Goal: Transaction & Acquisition: Book appointment/travel/reservation

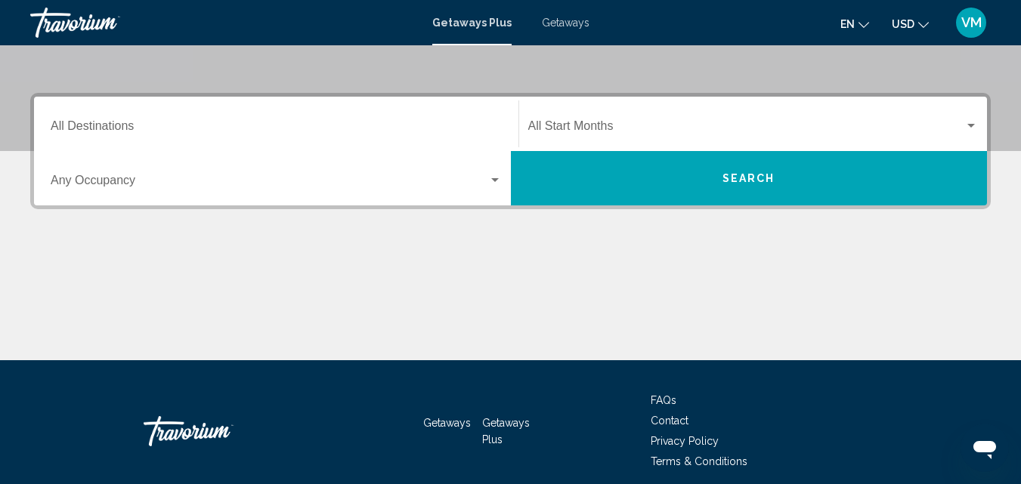
scroll to position [227, 0]
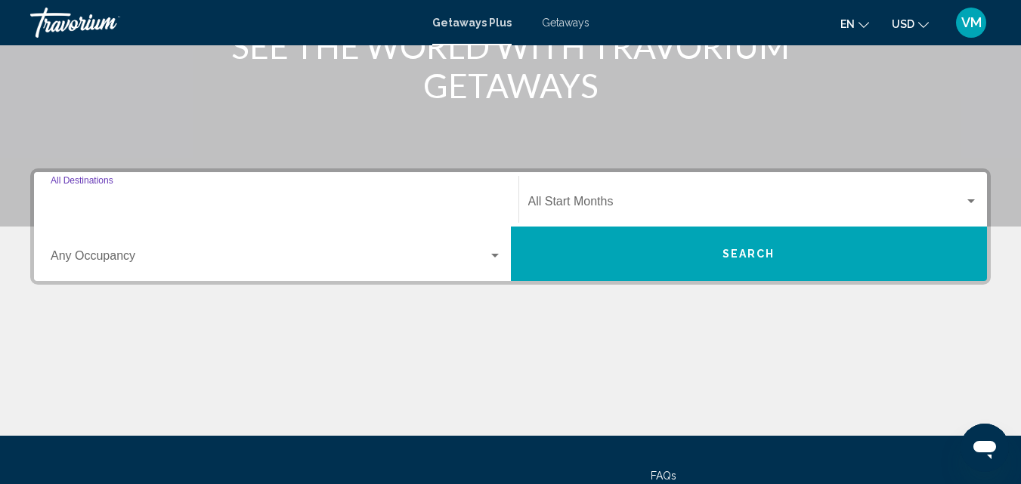
click at [98, 200] on input "Destination All Destinations" at bounding box center [276, 205] width 451 height 14
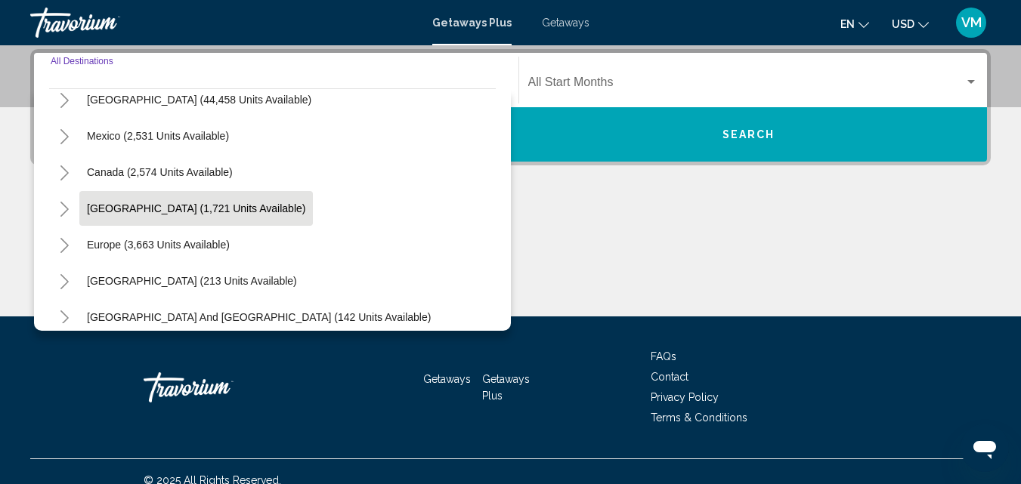
scroll to position [76, 0]
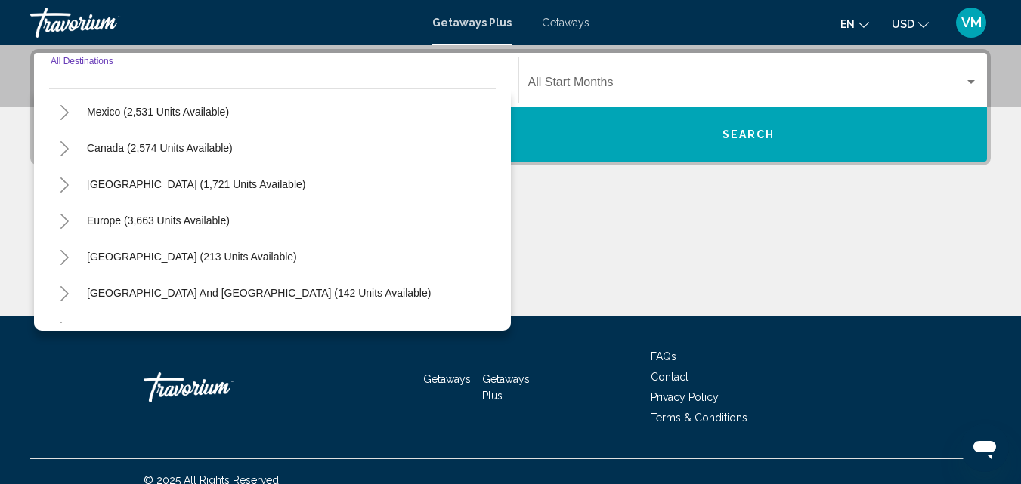
click at [60, 181] on icon "Toggle Caribbean & Atlantic Islands (1,721 units available)" at bounding box center [64, 185] width 11 height 15
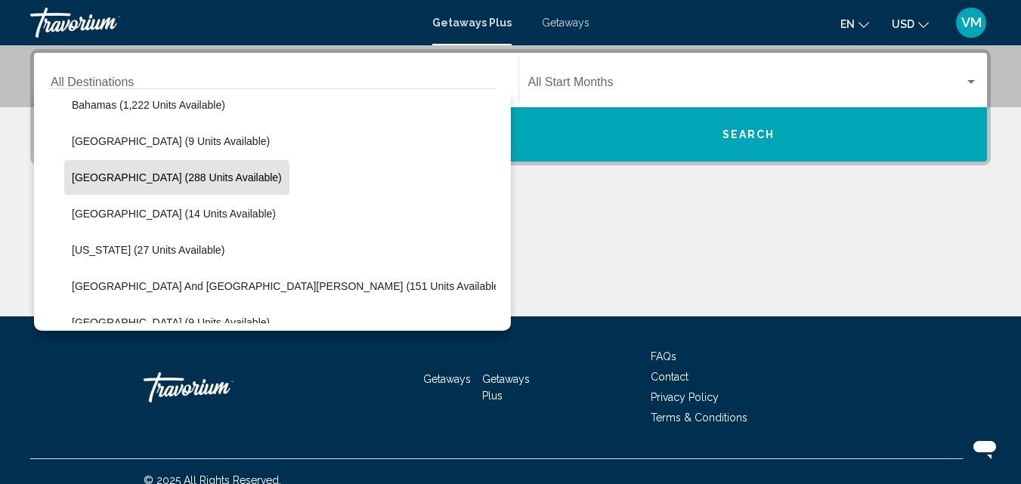
scroll to position [227, 0]
click at [221, 183] on span "[GEOGRAPHIC_DATA] (288 units available)" at bounding box center [177, 178] width 210 height 12
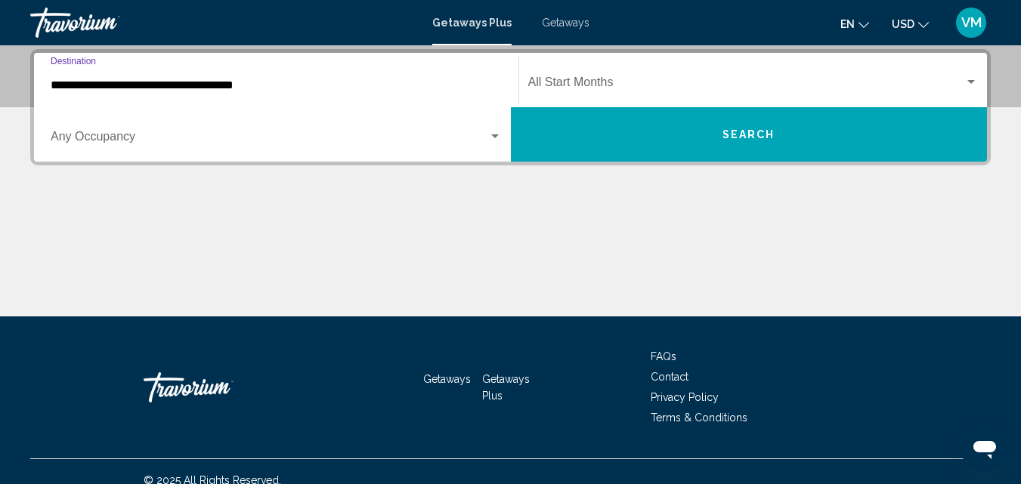
click at [494, 136] on div "Search widget" at bounding box center [495, 137] width 8 height 4
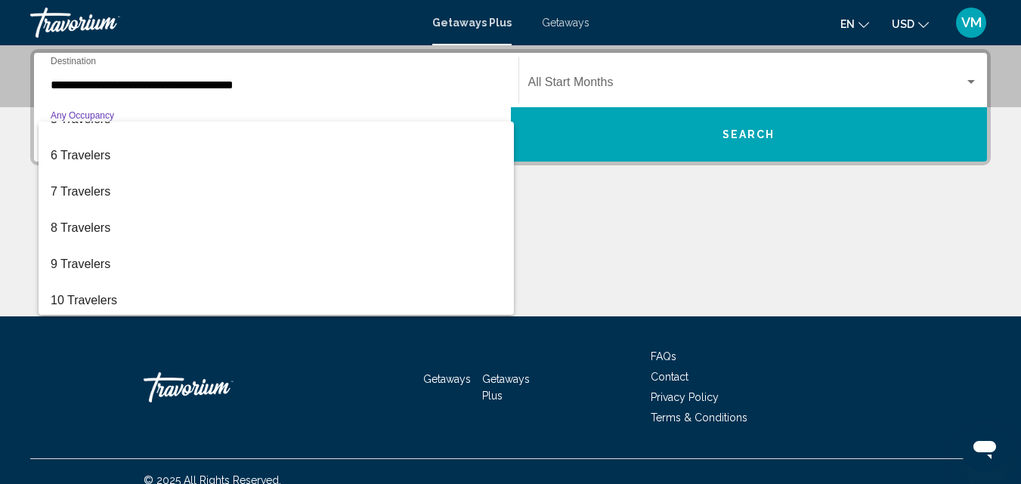
scroll to position [169, 0]
click at [364, 85] on div at bounding box center [510, 242] width 1021 height 484
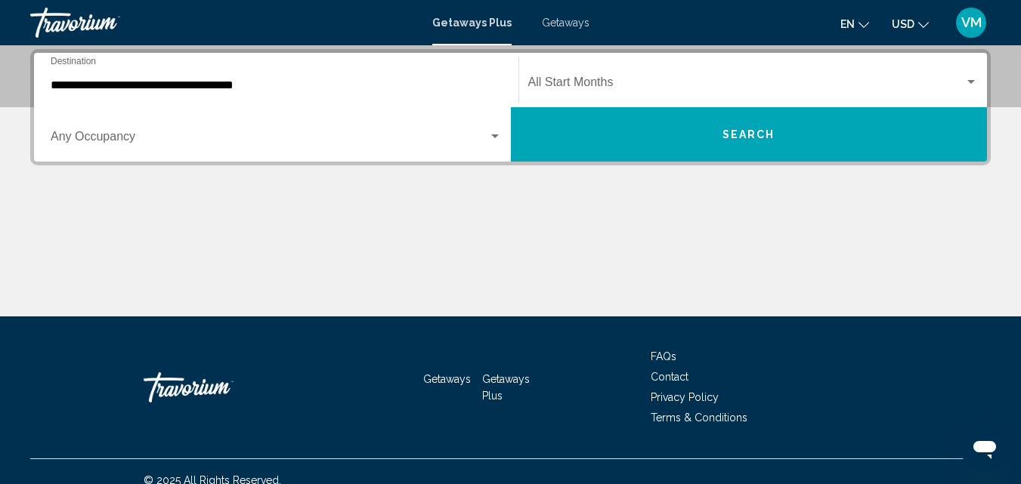
click at [485, 137] on span "Search widget" at bounding box center [270, 140] width 438 height 14
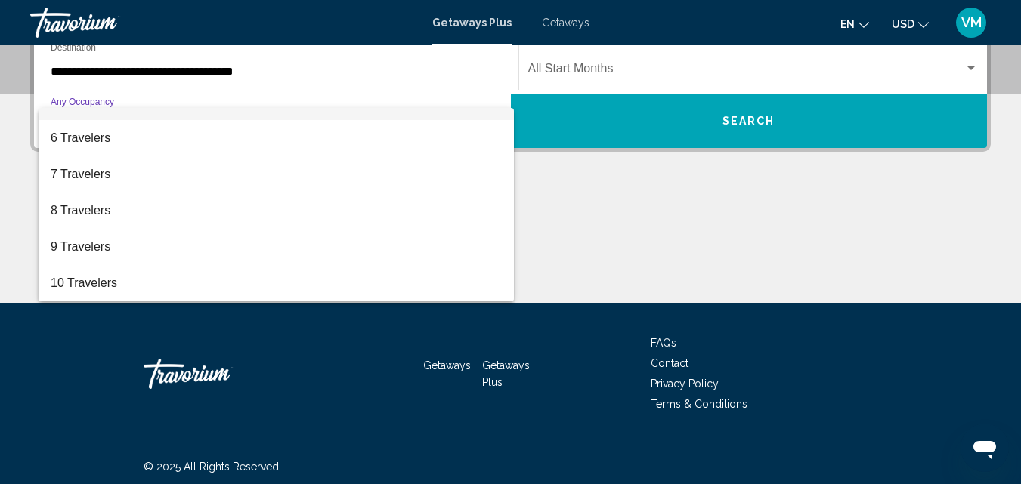
scroll to position [364, 0]
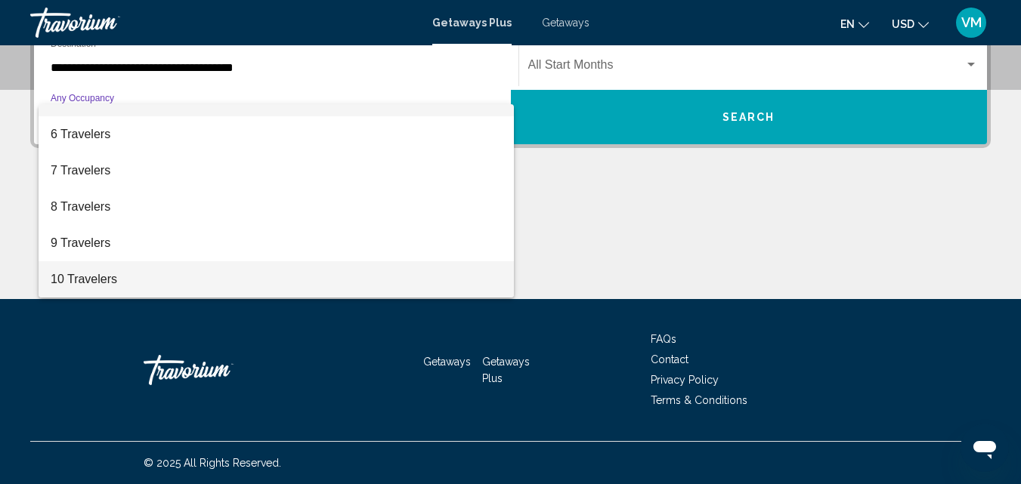
click at [135, 269] on span "10 Travelers" at bounding box center [276, 280] width 451 height 36
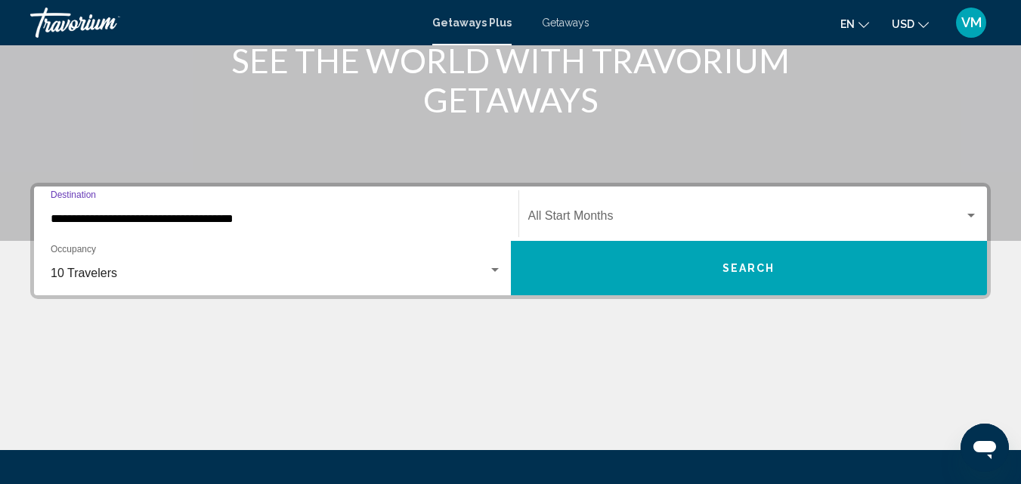
click at [207, 218] on input "**********" at bounding box center [276, 219] width 451 height 14
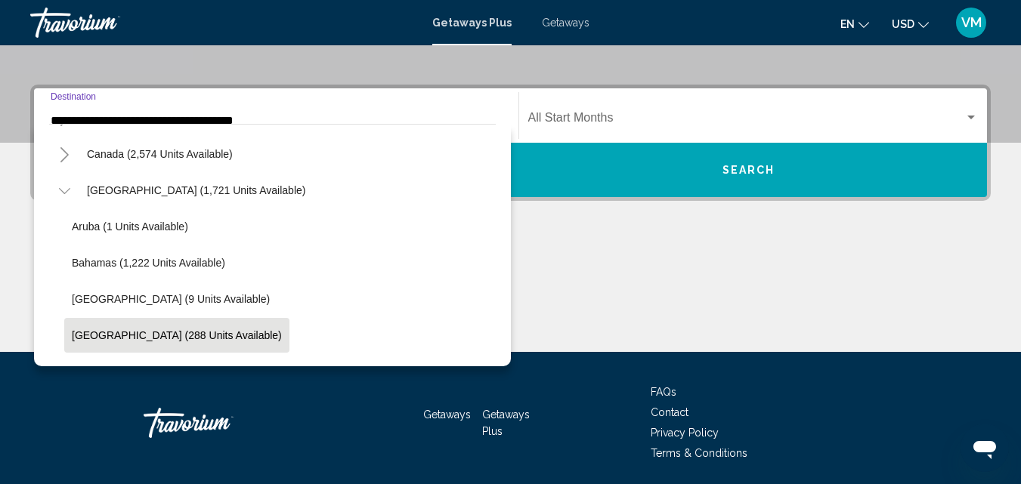
scroll to position [82, 0]
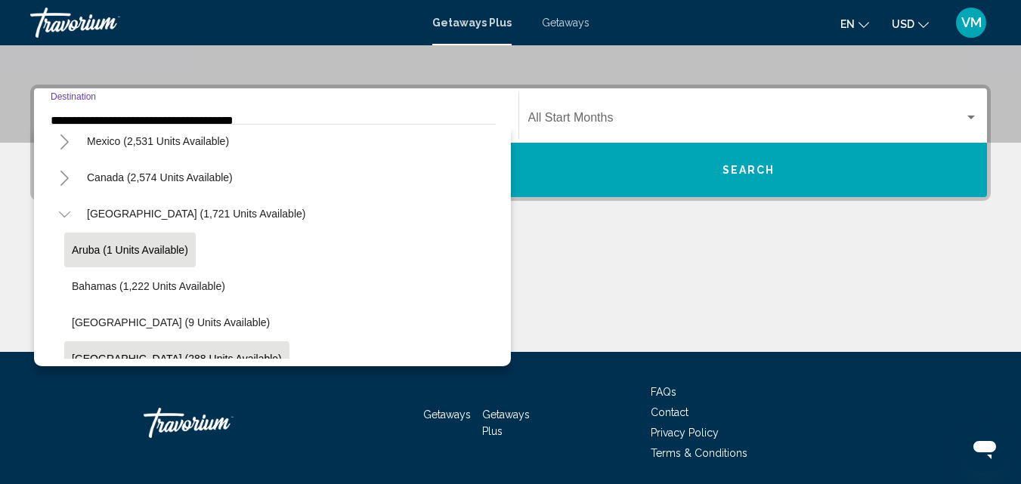
click at [167, 244] on span "Aruba (1 units available)" at bounding box center [130, 250] width 116 height 12
type input "**********"
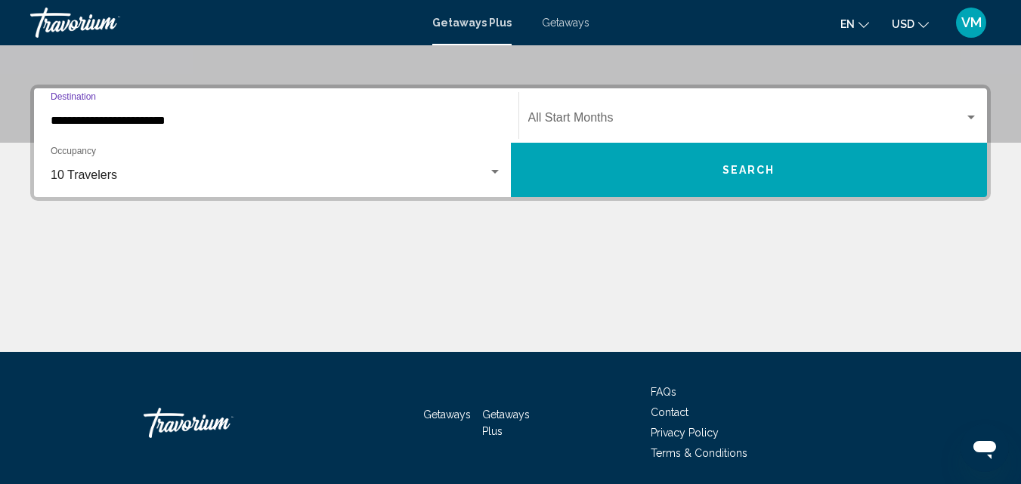
scroll to position [346, 0]
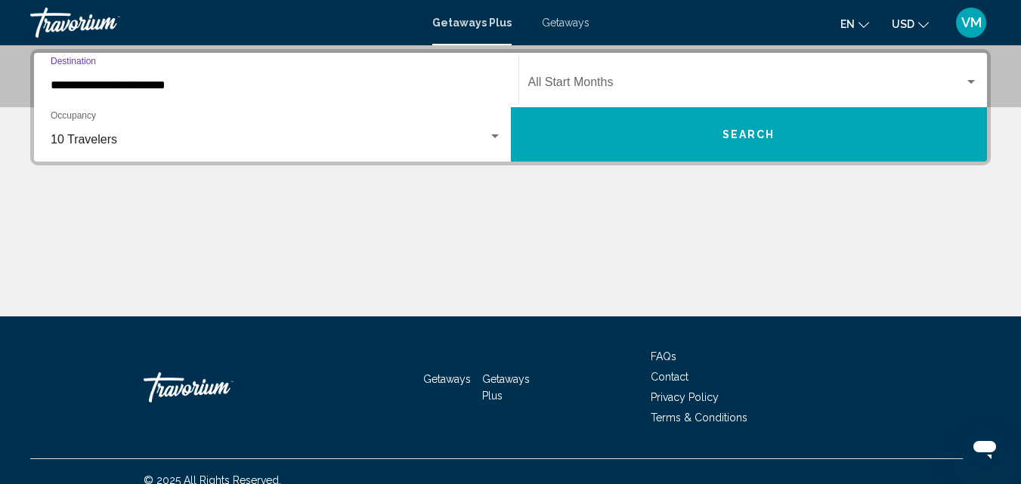
click at [609, 135] on button "Search" at bounding box center [749, 134] width 477 height 54
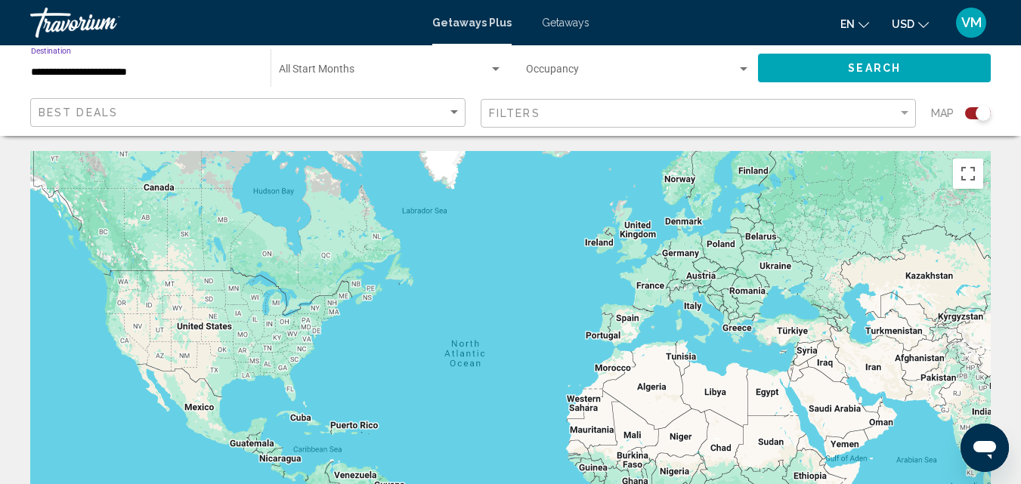
click at [94, 70] on input "**********" at bounding box center [143, 73] width 224 height 12
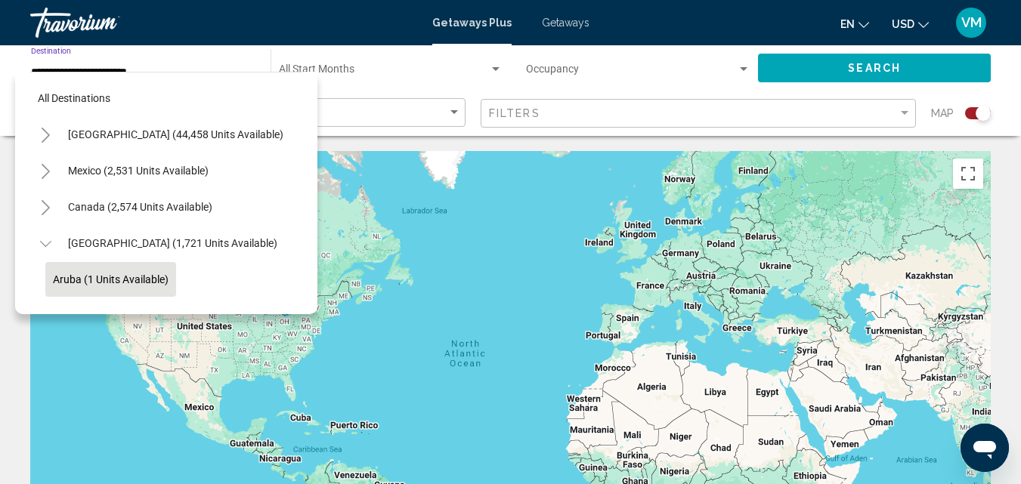
scroll to position [96, 0]
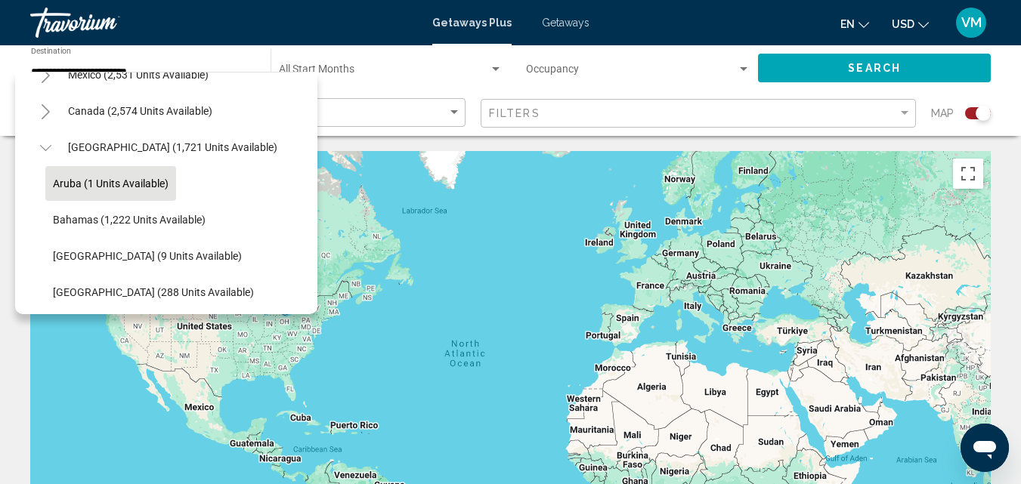
click at [383, 200] on div "Main content" at bounding box center [510, 377] width 961 height 453
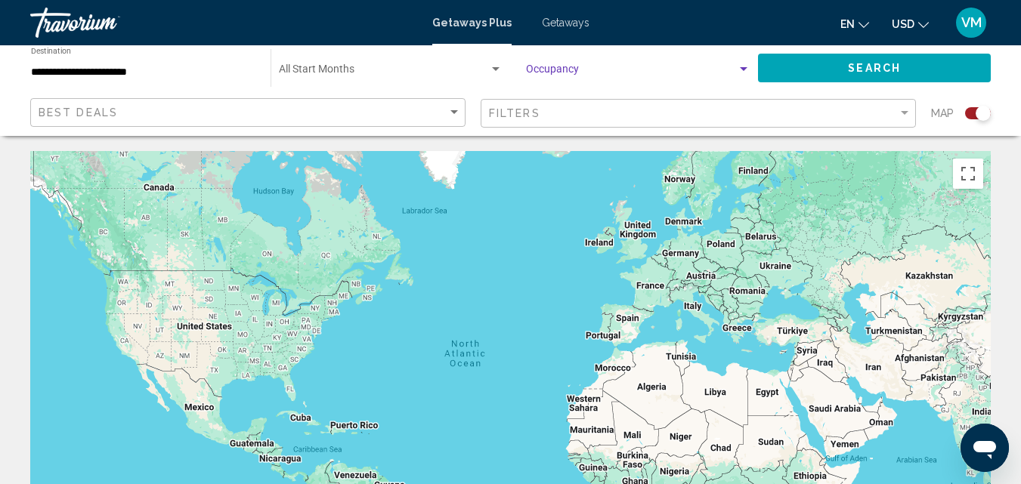
click at [561, 73] on span "Search widget" at bounding box center [631, 73] width 211 height 12
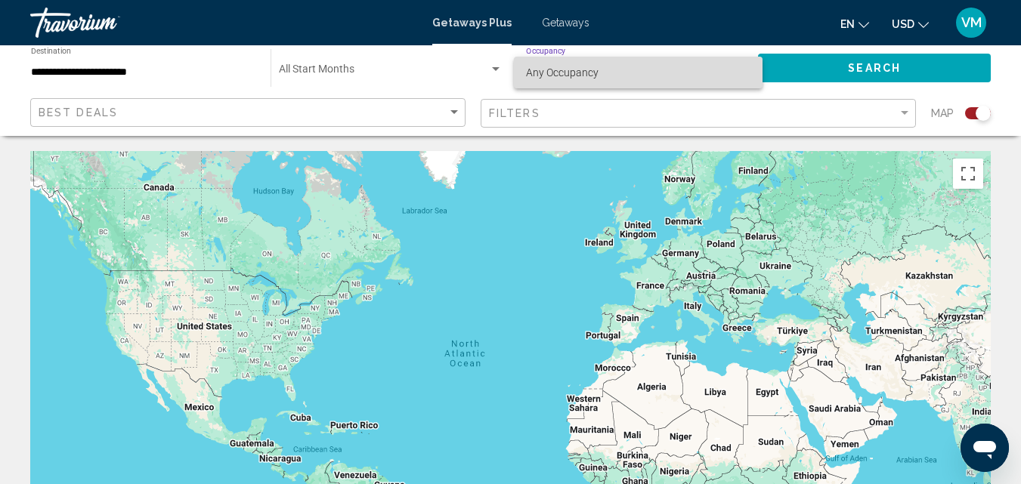
click at [561, 73] on span "Any Occupancy" at bounding box center [562, 73] width 73 height 12
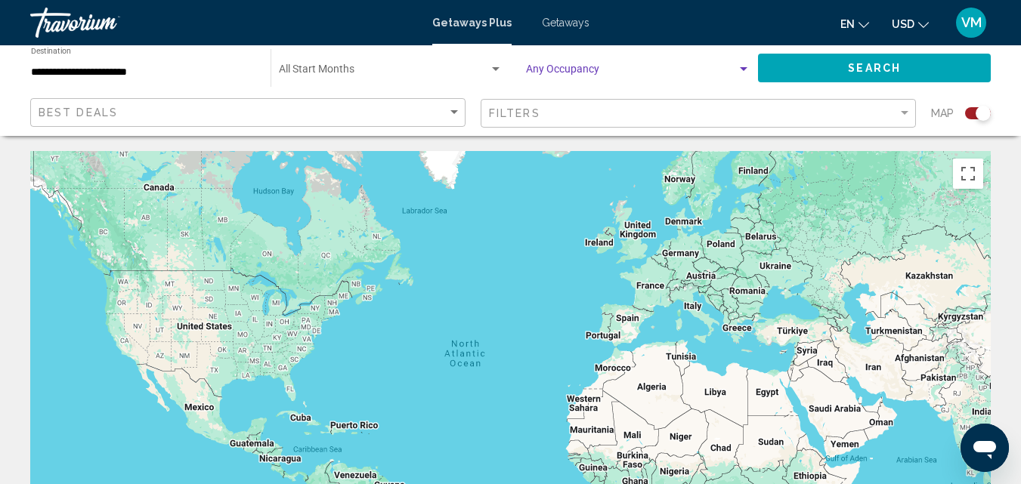
click at [741, 71] on div "Search widget" at bounding box center [744, 69] width 14 height 12
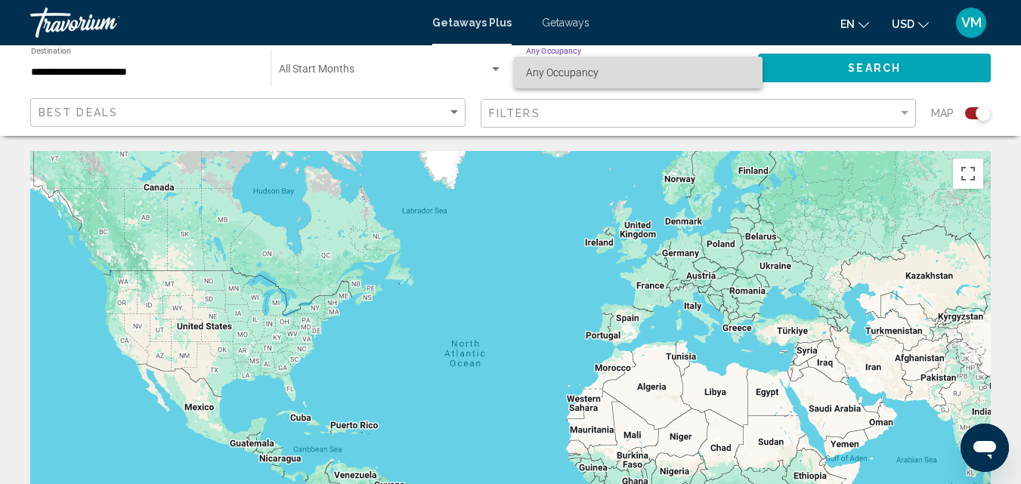
click at [741, 71] on span "Any Occupancy" at bounding box center [638, 73] width 224 height 32
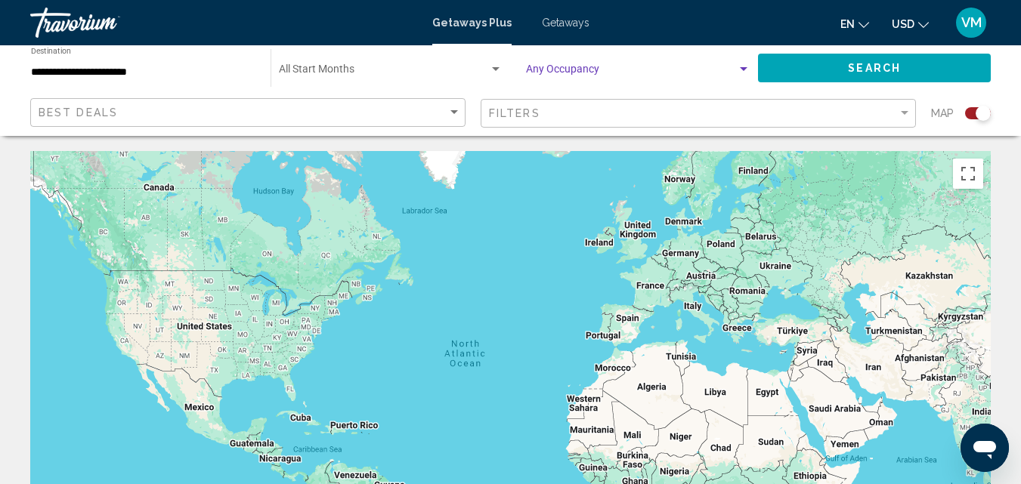
click at [85, 75] on input "**********" at bounding box center [143, 73] width 224 height 12
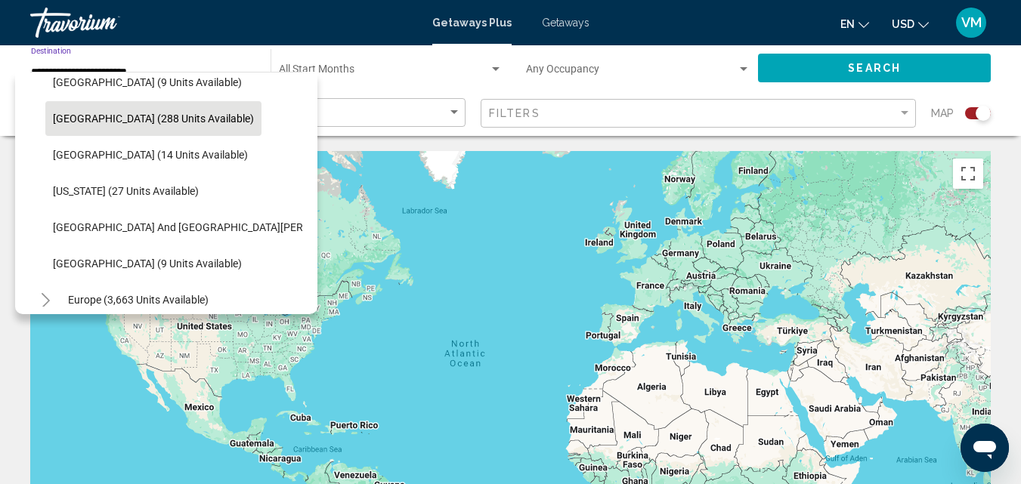
scroll to position [247, 0]
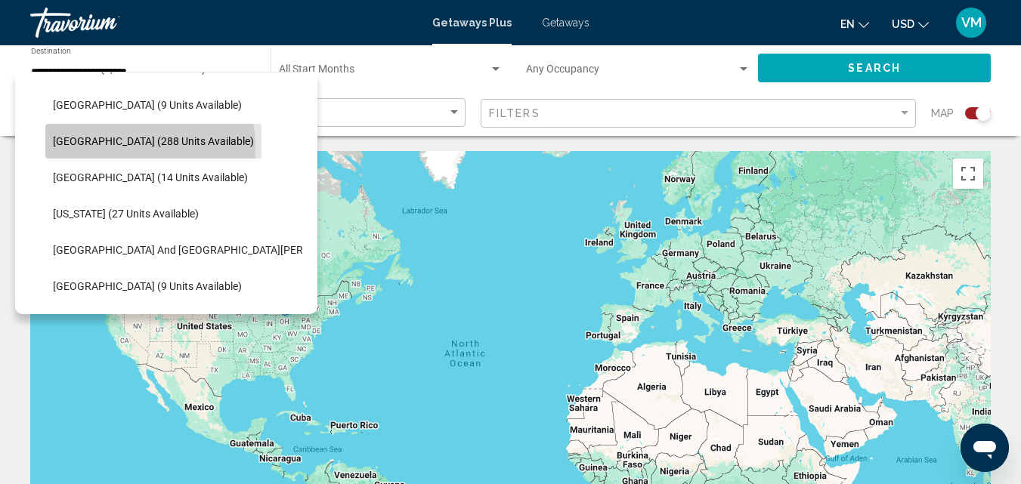
click at [128, 147] on span "[GEOGRAPHIC_DATA] (288 units available)" at bounding box center [153, 141] width 201 height 12
type input "**********"
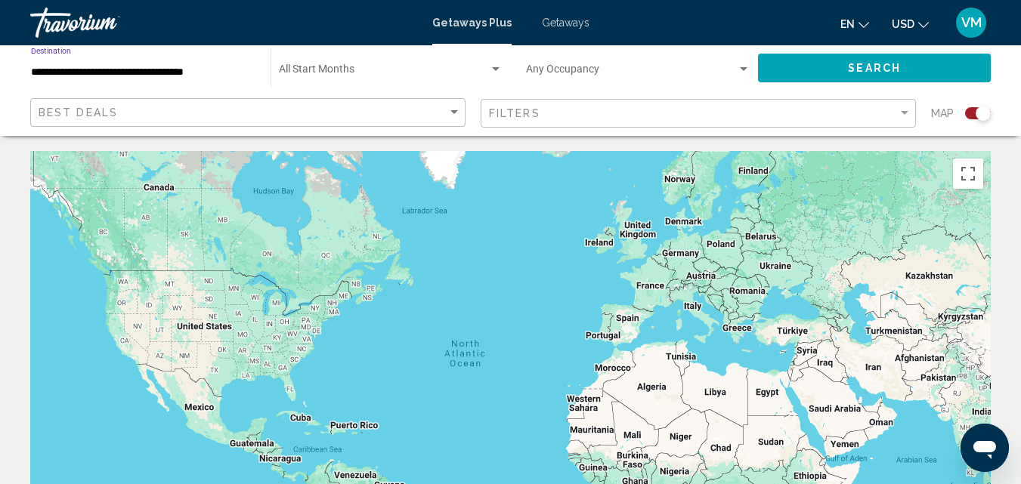
click at [829, 66] on button "Search" at bounding box center [874, 68] width 233 height 28
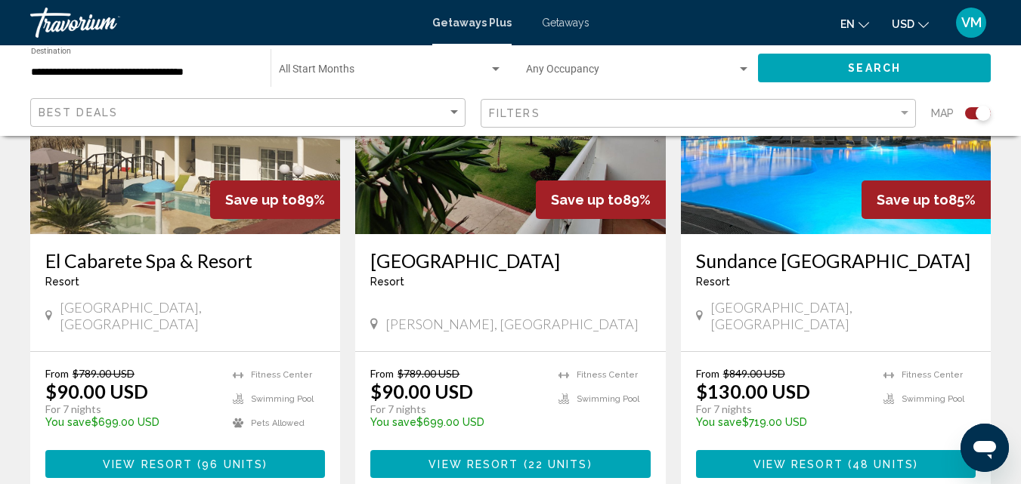
scroll to position [453, 0]
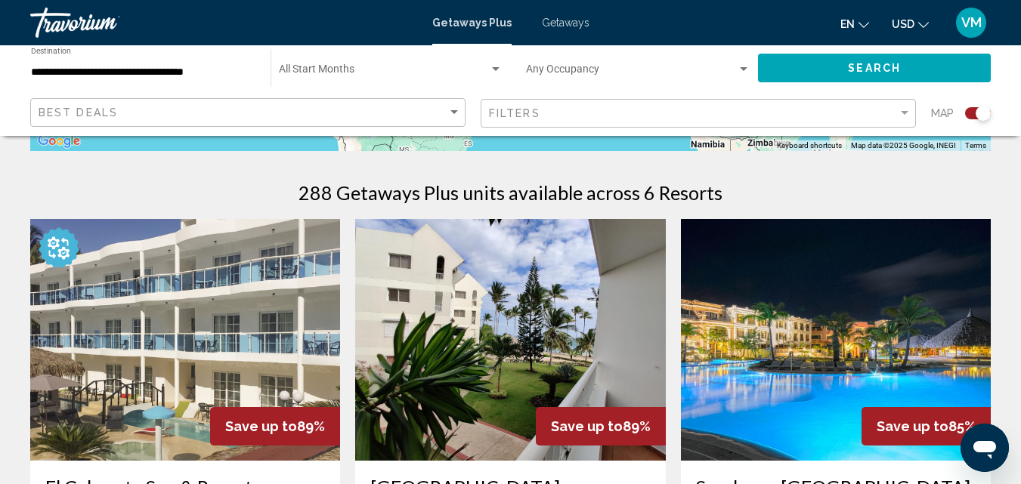
click at [911, 27] on span "USD" at bounding box center [903, 24] width 23 height 12
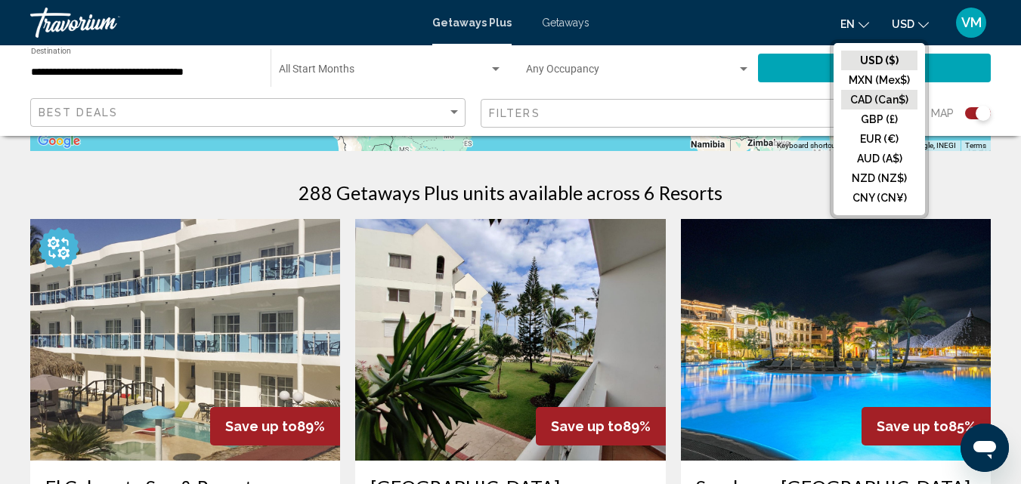
click at [886, 103] on button "CAD (Can$)" at bounding box center [879, 100] width 76 height 20
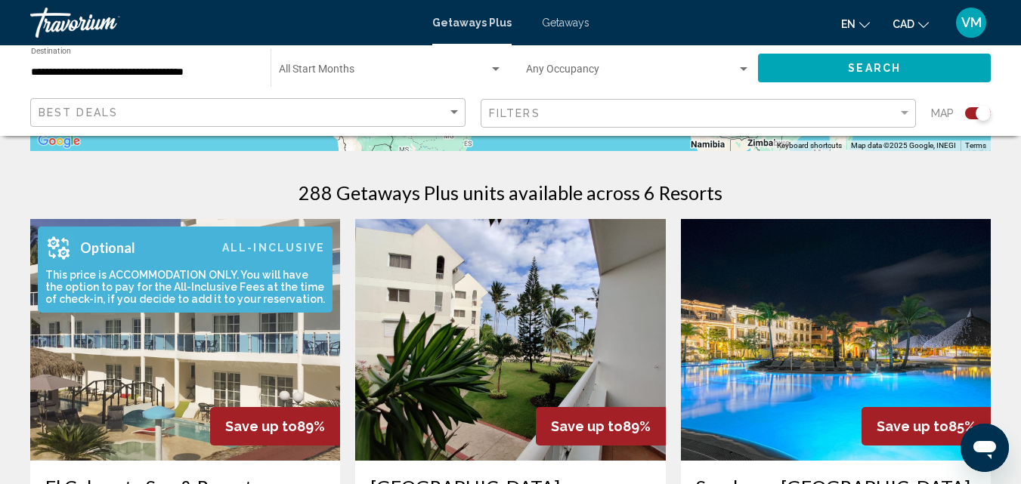
click at [161, 296] on div "This price is ACCOMMODATION ONLY. You will have the option to pay for the All-I…" at bounding box center [181, 287] width 287 height 36
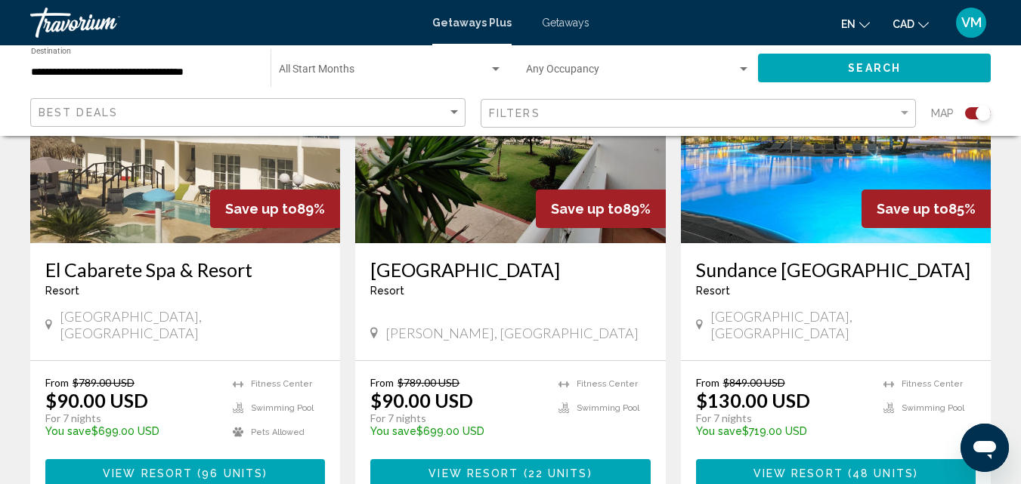
scroll to position [756, 0]
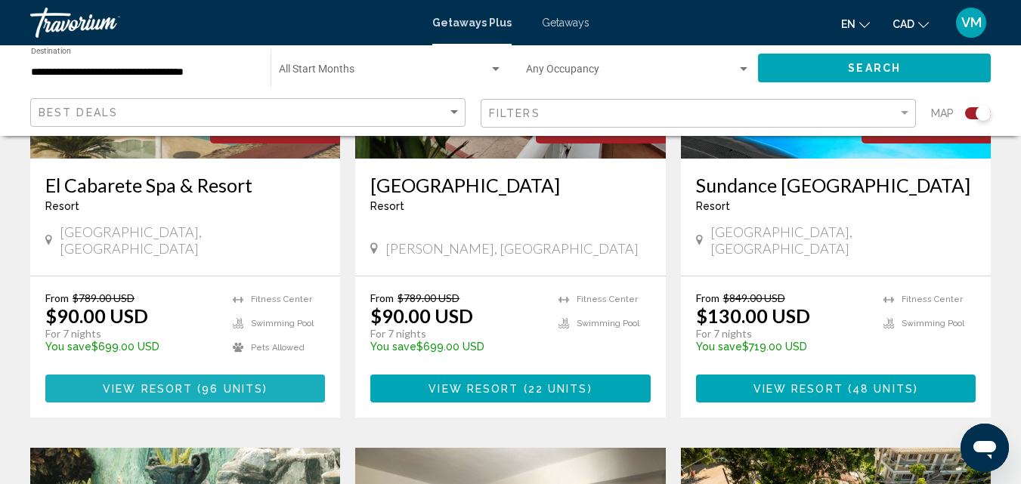
click at [187, 383] on span "View Resort" at bounding box center [148, 389] width 90 height 12
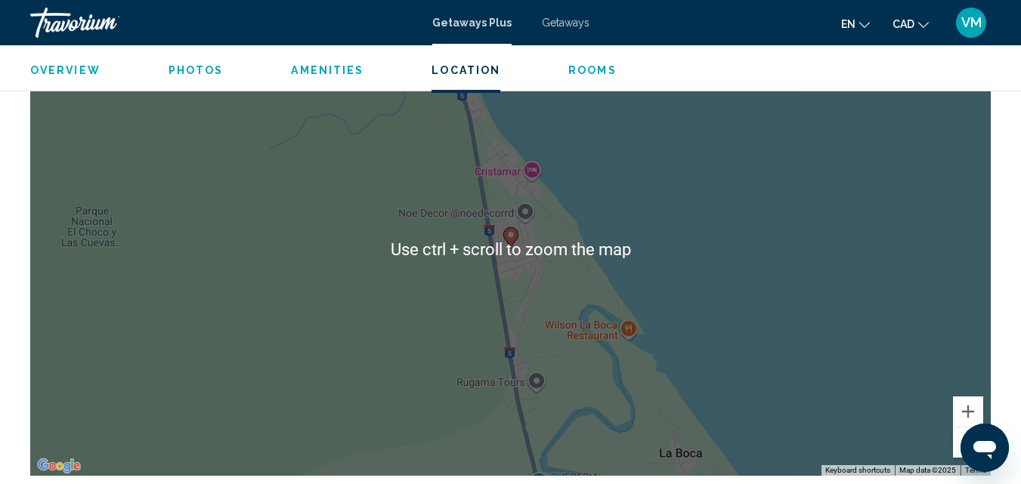
scroll to position [2580, 0]
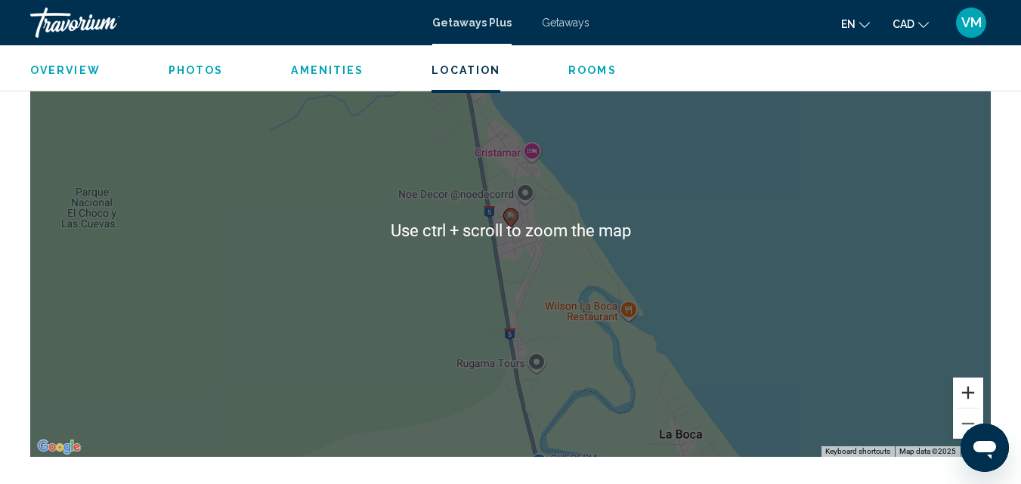
click at [965, 378] on button "Zoom in" at bounding box center [968, 393] width 30 height 30
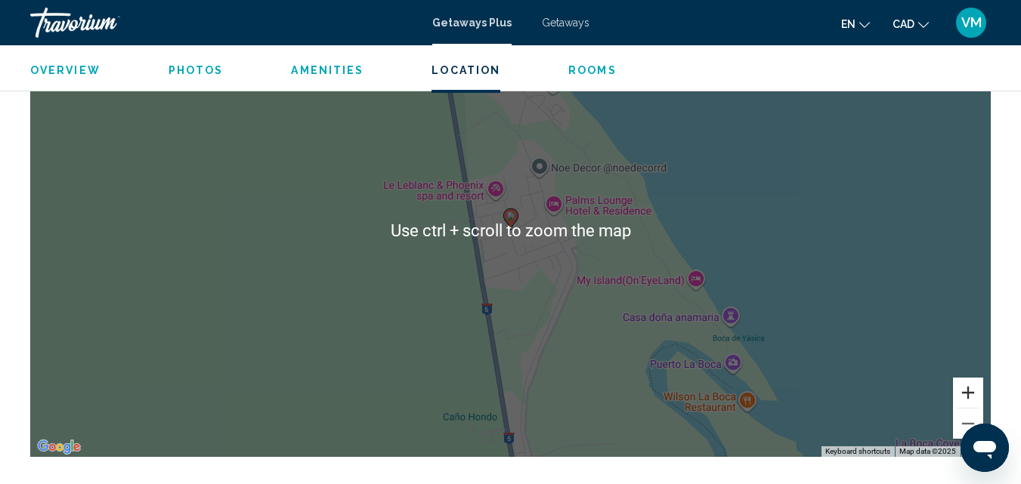
click at [965, 378] on button "Zoom in" at bounding box center [968, 393] width 30 height 30
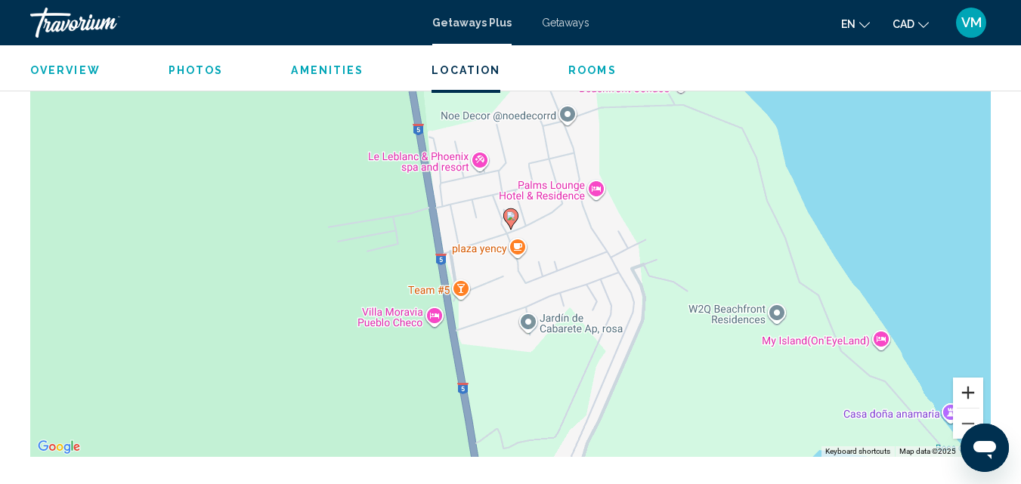
click at [969, 378] on button "Zoom in" at bounding box center [968, 393] width 30 height 30
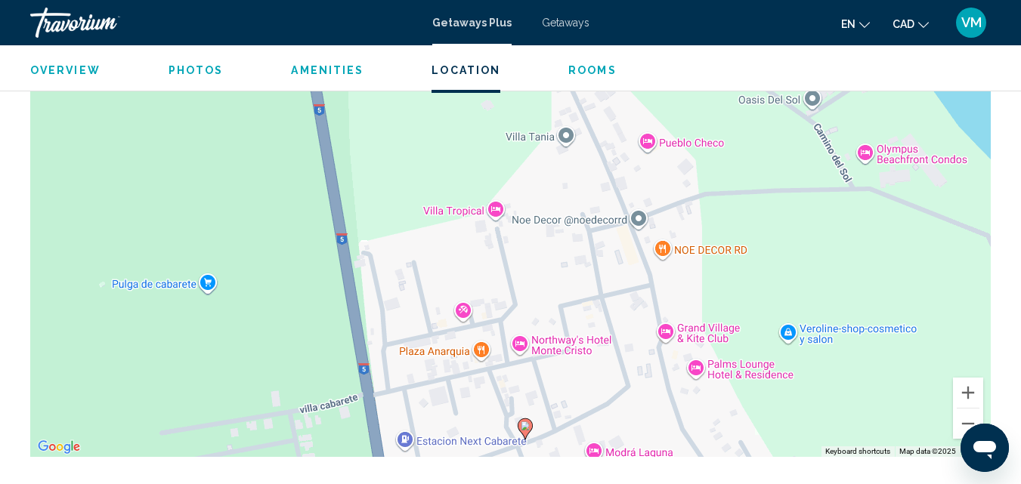
drag, startPoint x: 673, startPoint y: 208, endPoint x: 687, endPoint y: 420, distance: 212.8
click at [687, 420] on div "To activate drag with keyboard, press Alt + Enter. Once in keyboard drag state,…" at bounding box center [510, 230] width 961 height 453
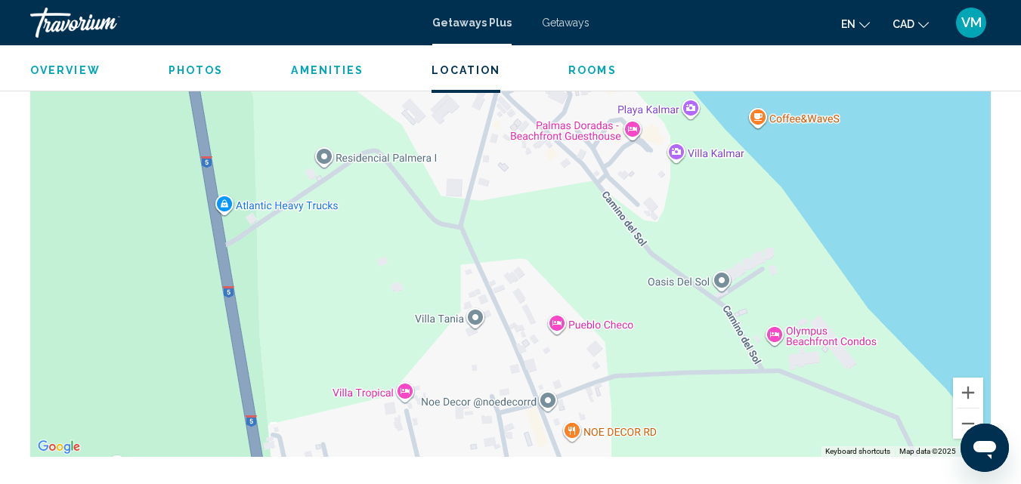
drag, startPoint x: 772, startPoint y: 241, endPoint x: 681, endPoint y: 426, distance: 206.2
click at [681, 426] on div "To activate drag with keyboard, press Alt + Enter. Once in keyboard drag state,…" at bounding box center [510, 230] width 961 height 453
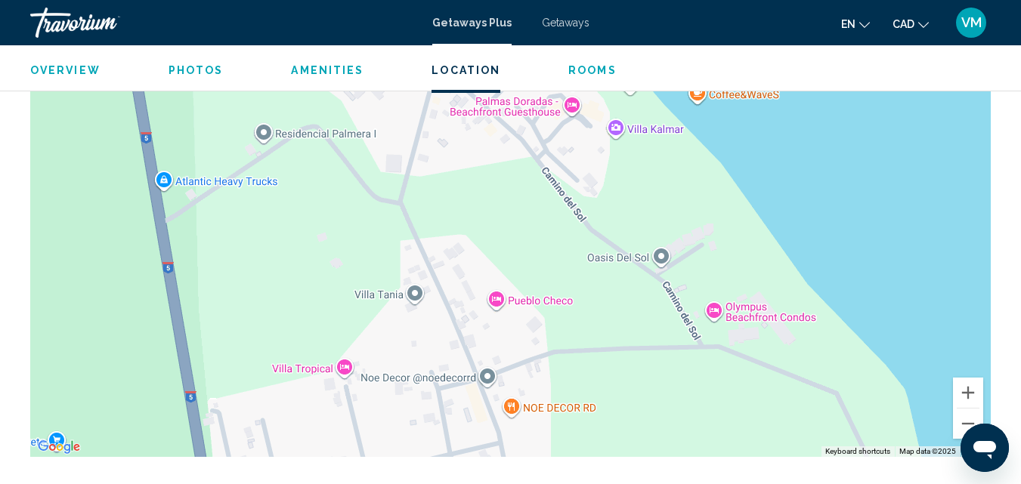
drag, startPoint x: 655, startPoint y: 292, endPoint x: 611, endPoint y: 224, distance: 80.3
click at [611, 224] on div "To activate drag with keyboard, press Alt + Enter. Once in keyboard drag state,…" at bounding box center [510, 230] width 961 height 453
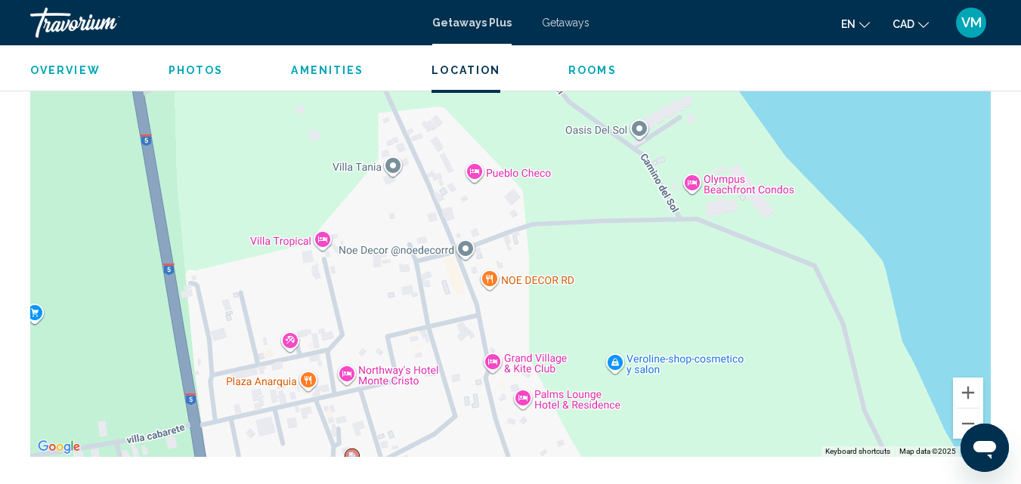
drag, startPoint x: 628, startPoint y: 340, endPoint x: 605, endPoint y: 168, distance: 173.8
click at [605, 168] on div "To activate drag with keyboard, press Alt + Enter. Once in keyboard drag state,…" at bounding box center [510, 230] width 961 height 453
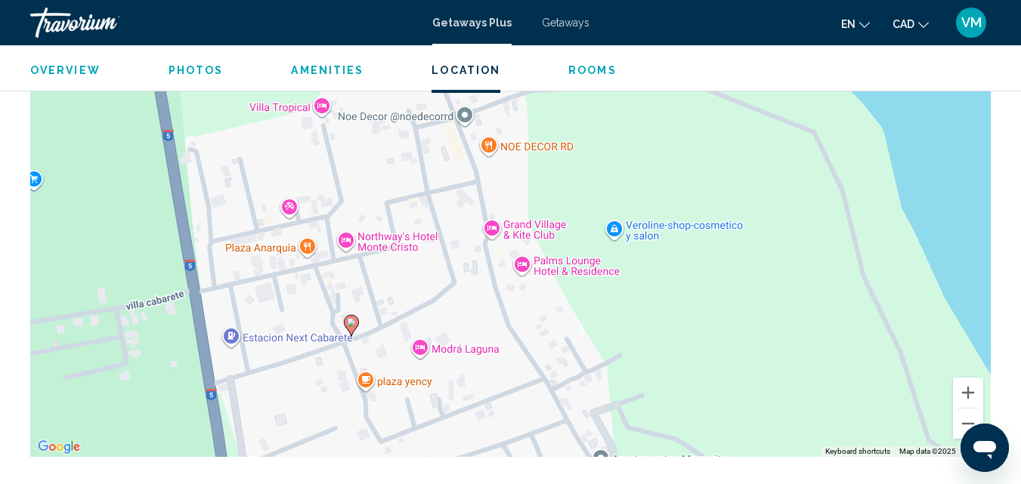
drag, startPoint x: 650, startPoint y: 326, endPoint x: 651, endPoint y: 231, distance: 94.5
click at [651, 231] on div "To activate drag with keyboard, press Alt + Enter. Once in keyboard drag state,…" at bounding box center [510, 230] width 961 height 453
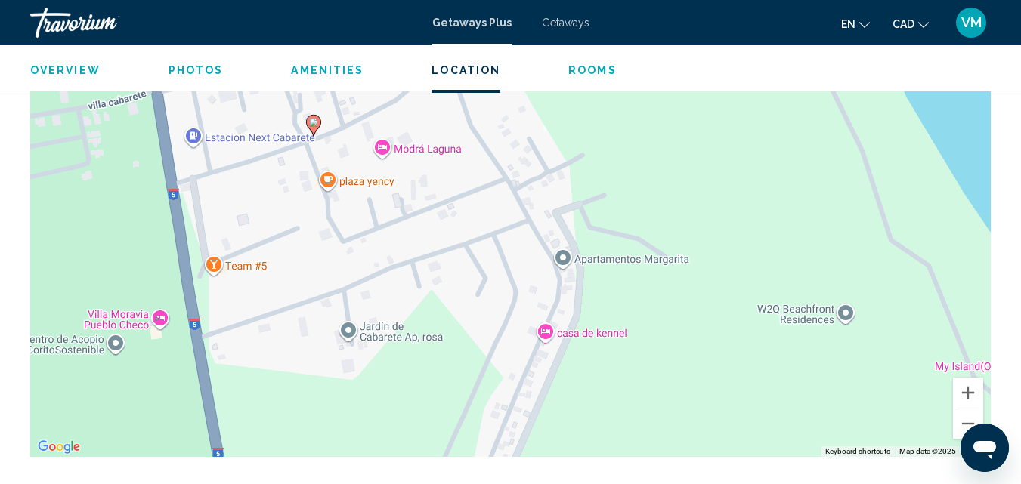
drag, startPoint x: 699, startPoint y: 320, endPoint x: 664, endPoint y: 119, distance: 204.9
click at [662, 117] on div "To activate drag with keyboard, press Alt + Enter. Once in keyboard drag state,…" at bounding box center [510, 230] width 961 height 453
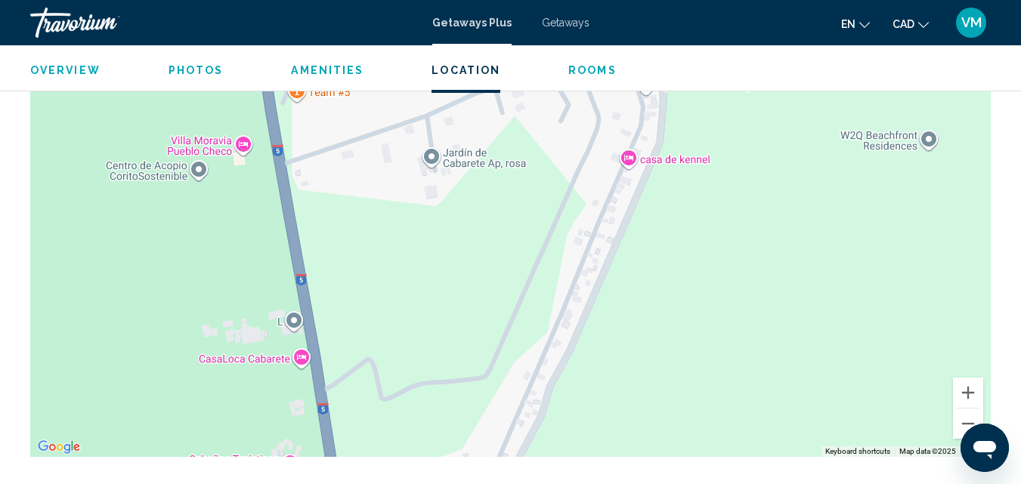
drag, startPoint x: 679, startPoint y: 338, endPoint x: 761, endPoint y: 167, distance: 189.6
click at [761, 167] on div "To activate drag with keyboard, press Alt + Enter. Once in keyboard drag state,…" at bounding box center [510, 230] width 961 height 453
click at [969, 409] on button "Zoom out" at bounding box center [968, 424] width 30 height 30
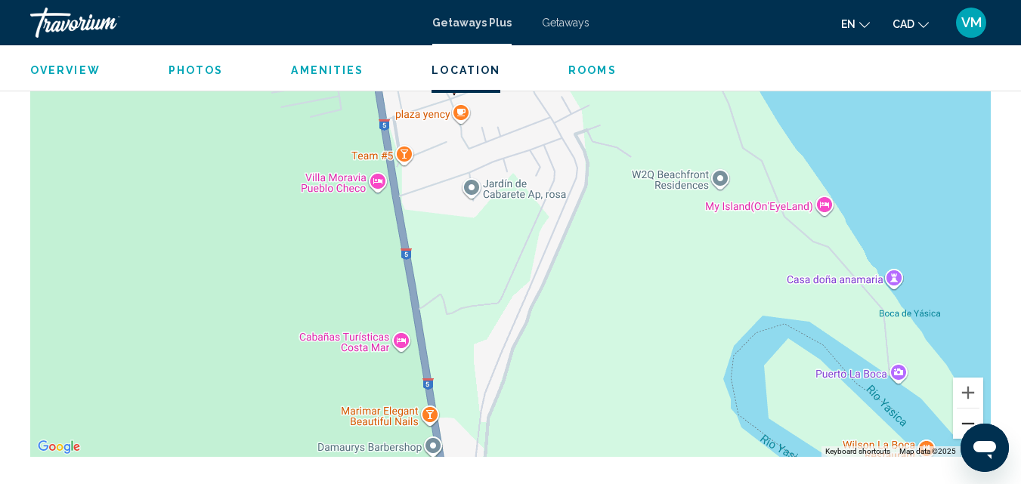
click at [969, 409] on button "Zoom out" at bounding box center [968, 424] width 30 height 30
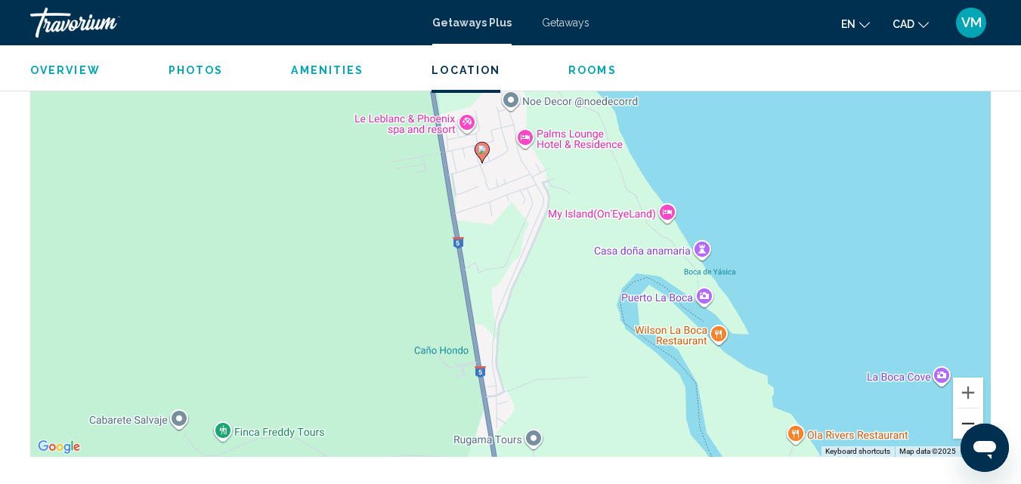
click at [961, 409] on button "Zoom out" at bounding box center [968, 424] width 30 height 30
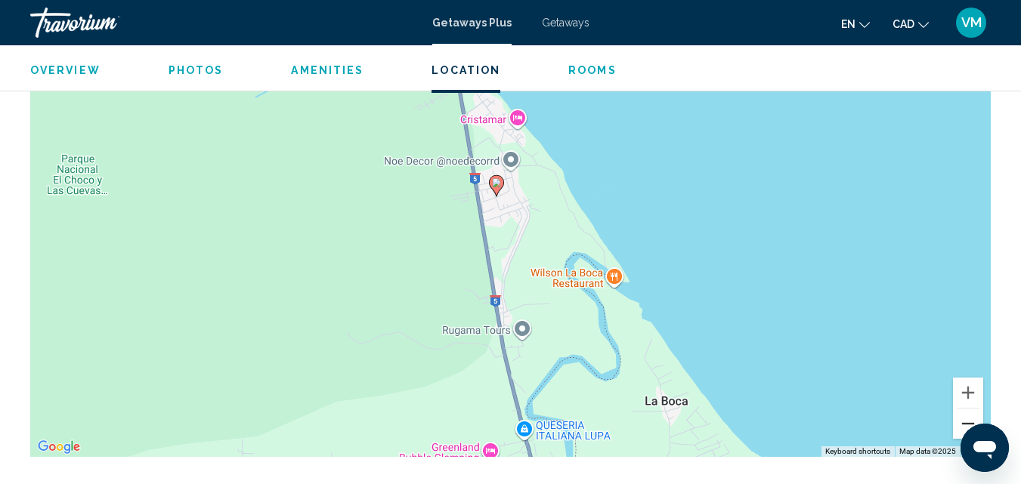
click at [961, 409] on button "Zoom out" at bounding box center [968, 424] width 30 height 30
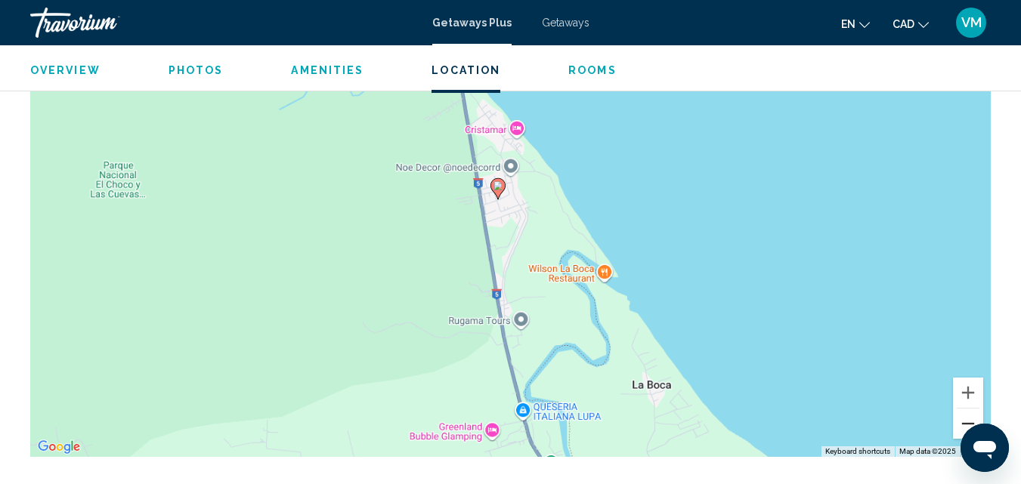
click at [961, 409] on button "Zoom out" at bounding box center [968, 424] width 30 height 30
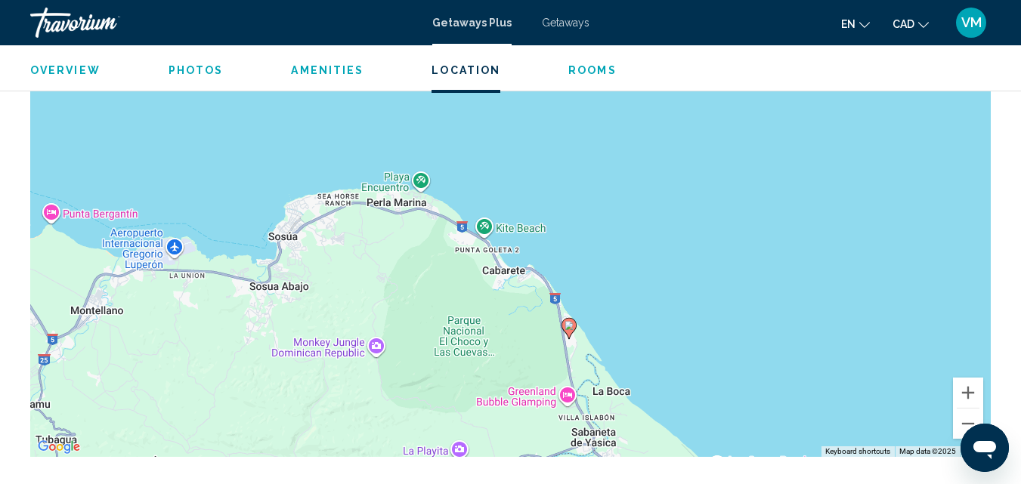
drag, startPoint x: 447, startPoint y: 138, endPoint x: 508, endPoint y: 258, distance: 134.9
click at [508, 258] on div "To activate drag with keyboard, press Alt + Enter. Once in keyboard drag state,…" at bounding box center [510, 230] width 961 height 453
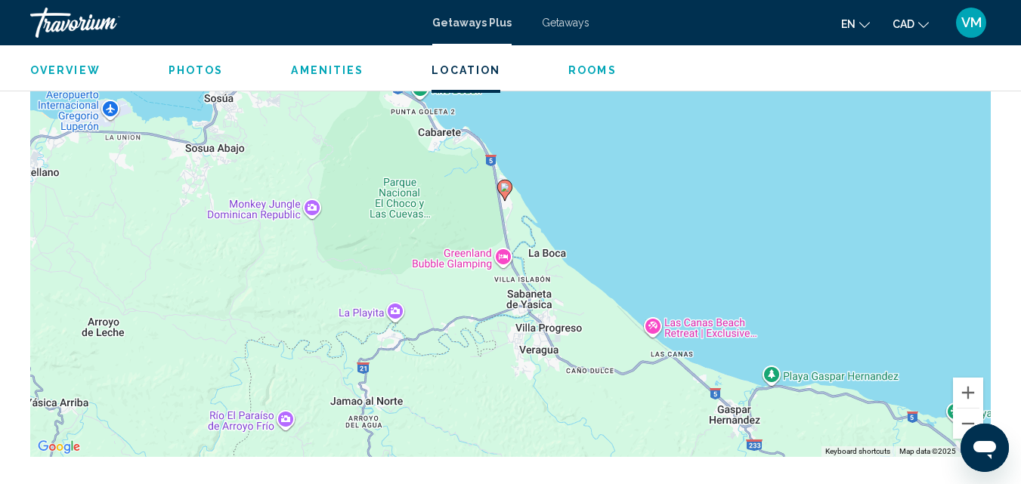
drag, startPoint x: 507, startPoint y: 259, endPoint x: 442, endPoint y: 115, distance: 158.3
click at [442, 115] on div "To activate drag with keyboard, press Alt + Enter. Once in keyboard drag state,…" at bounding box center [510, 230] width 961 height 453
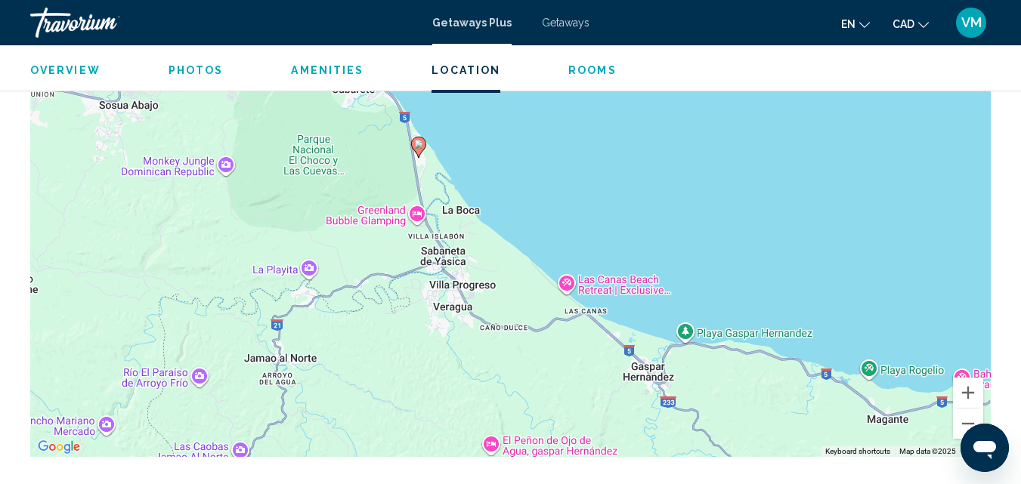
drag, startPoint x: 645, startPoint y: 328, endPoint x: 557, endPoint y: 282, distance: 99.1
click at [557, 282] on div "To activate drag with keyboard, press Alt + Enter. Once in keyboard drag state,…" at bounding box center [510, 230] width 961 height 453
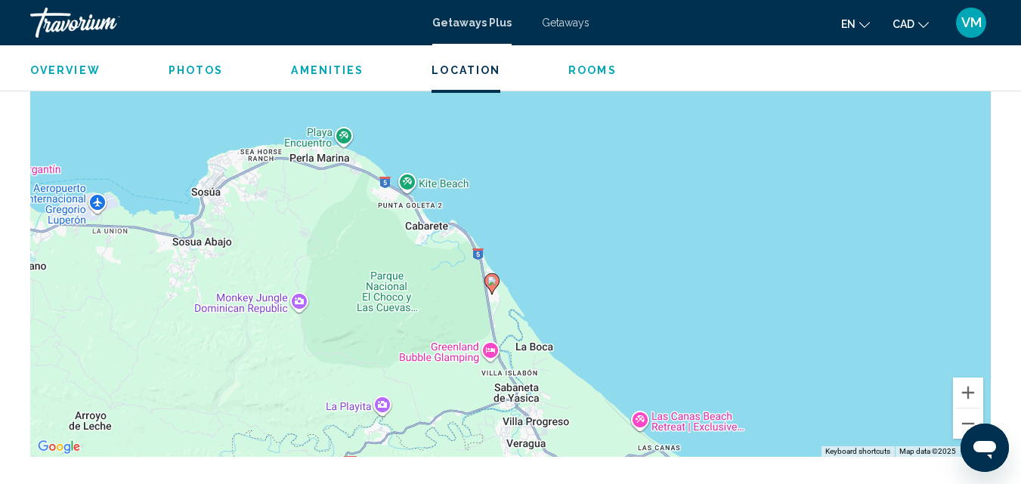
drag, startPoint x: 481, startPoint y: 216, endPoint x: 554, endPoint y: 354, distance: 156.5
click at [554, 354] on div "To activate drag with keyboard, press Alt + Enter. Once in keyboard drag state,…" at bounding box center [510, 230] width 961 height 453
click at [429, 203] on div "To activate drag with keyboard, press Alt + Enter. Once in keyboard drag state,…" at bounding box center [510, 230] width 961 height 453
click at [970, 378] on button "Zoom in" at bounding box center [968, 393] width 30 height 30
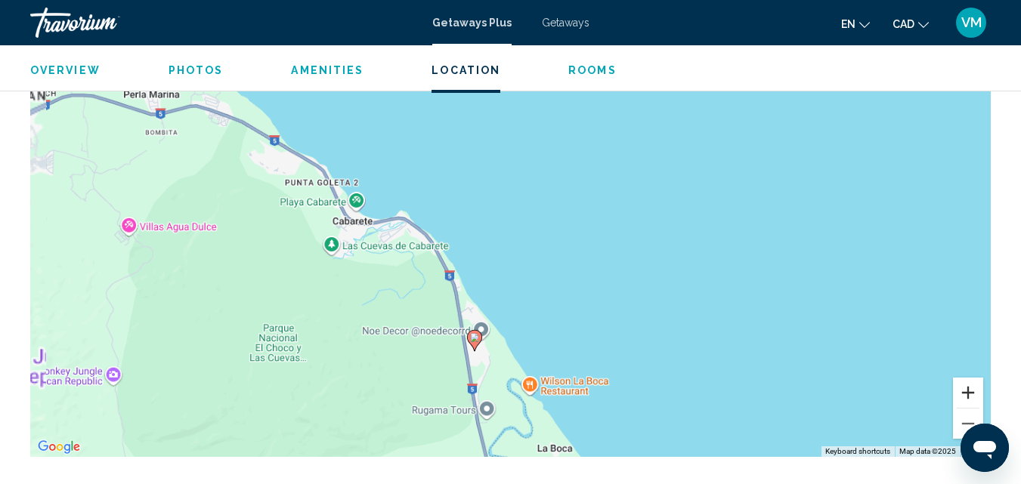
click at [970, 378] on button "Zoom in" at bounding box center [968, 393] width 30 height 30
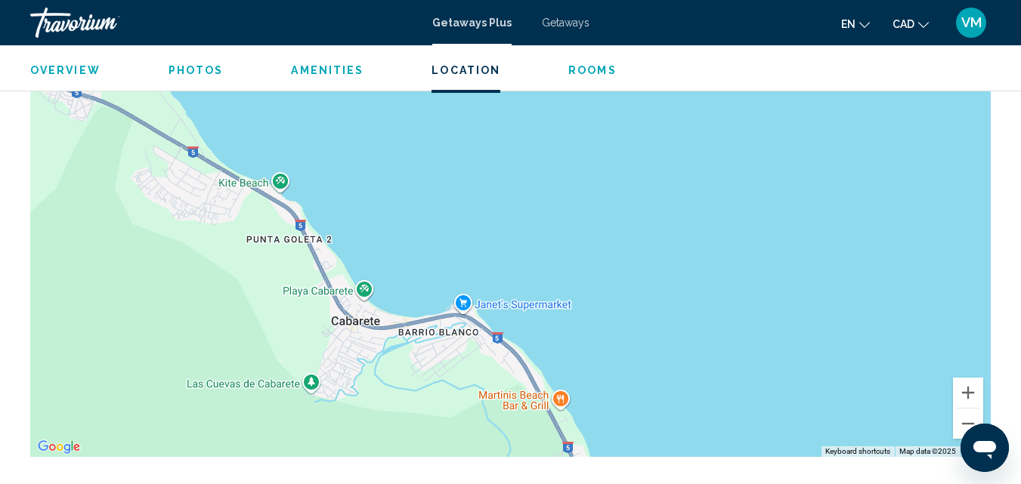
drag, startPoint x: 265, startPoint y: 237, endPoint x: 450, endPoint y: 350, distance: 217.1
click at [450, 350] on div "To activate drag with keyboard, press Alt + Enter. Once in keyboard drag state,…" at bounding box center [510, 230] width 961 height 453
click at [968, 378] on button "Zoom in" at bounding box center [968, 393] width 30 height 30
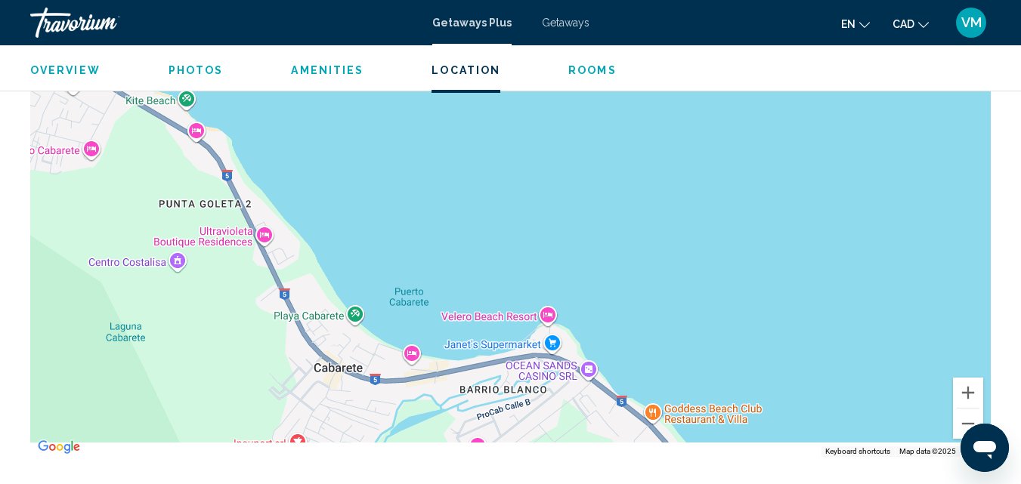
drag, startPoint x: 505, startPoint y: 351, endPoint x: 651, endPoint y: 301, distance: 154.2
click at [651, 301] on div "Main content" at bounding box center [510, 230] width 961 height 453
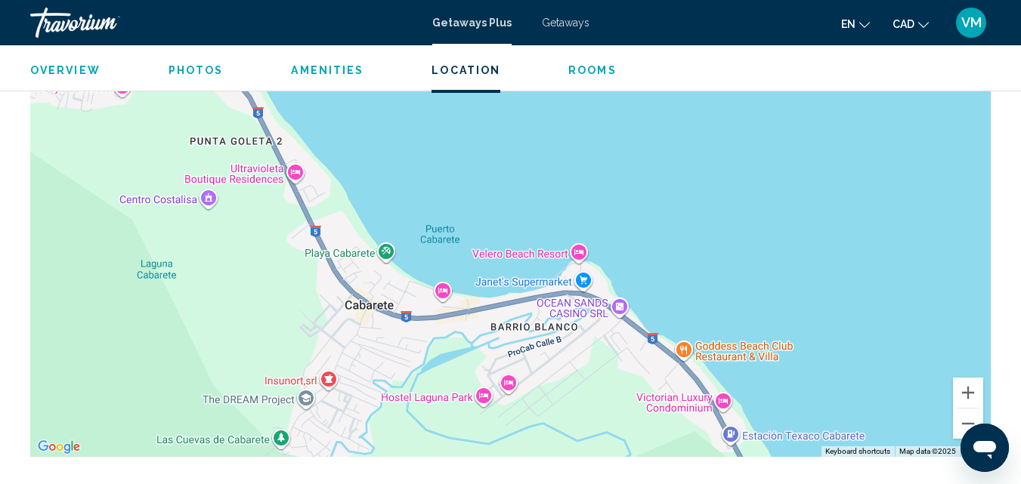
drag, startPoint x: 406, startPoint y: 379, endPoint x: 434, endPoint y: 316, distance: 69.4
click at [434, 316] on div "Main content" at bounding box center [510, 230] width 961 height 453
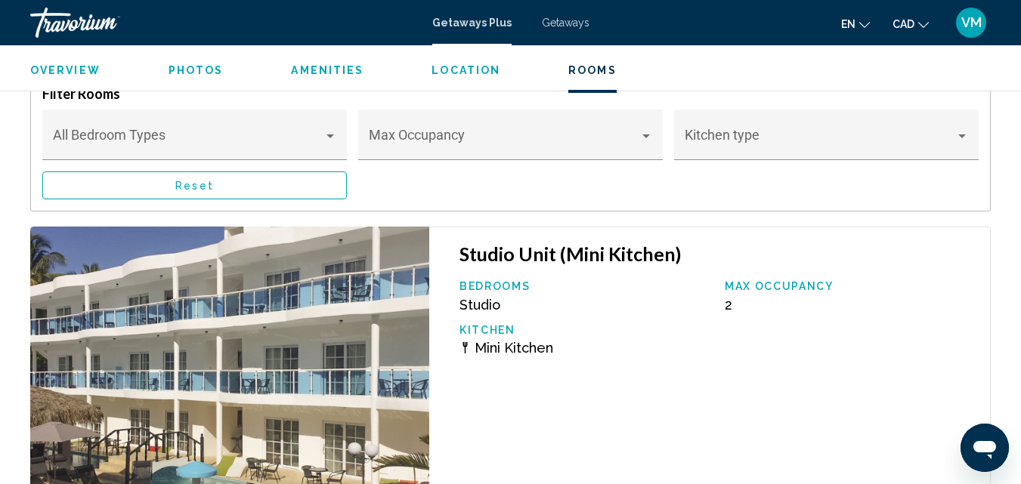
scroll to position [3034, 0]
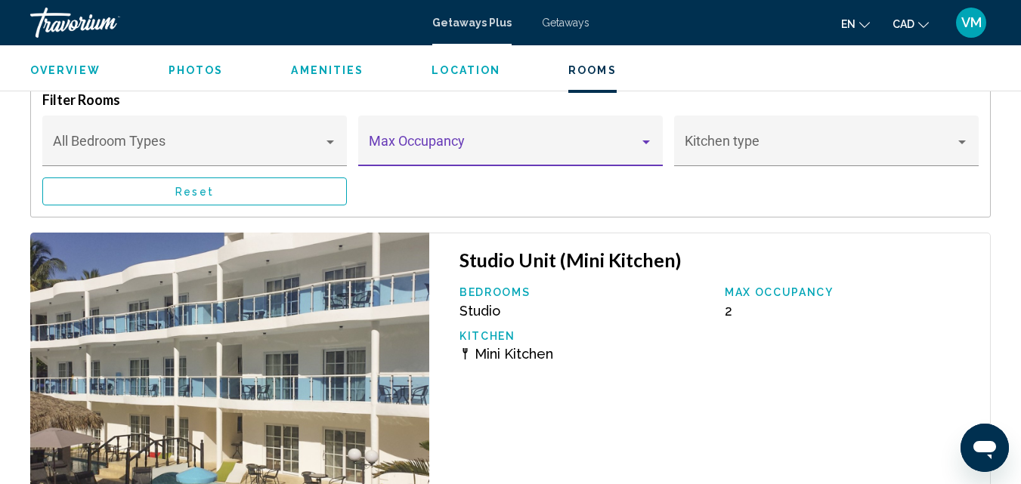
click at [642, 136] on div "Main content" at bounding box center [646, 142] width 14 height 12
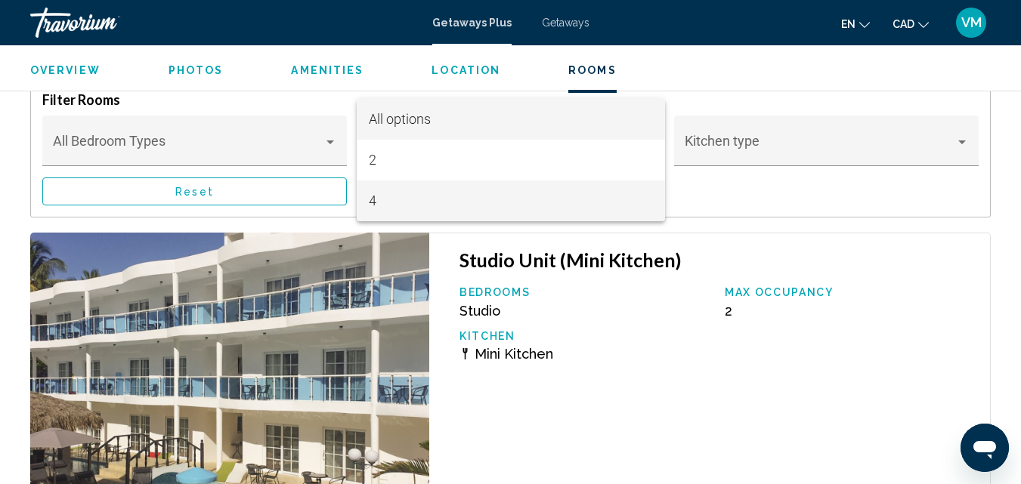
click at [377, 206] on span "4" at bounding box center [511, 201] width 284 height 41
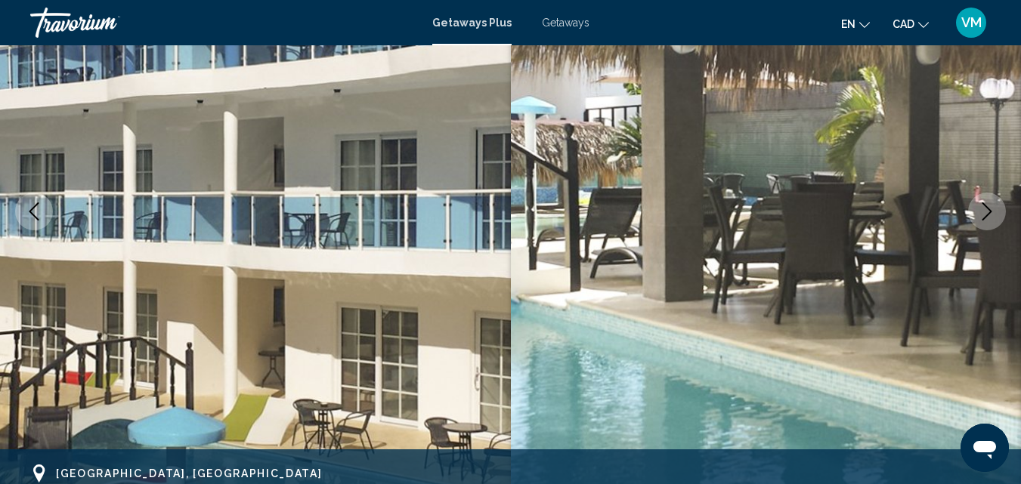
scroll to position [0, 0]
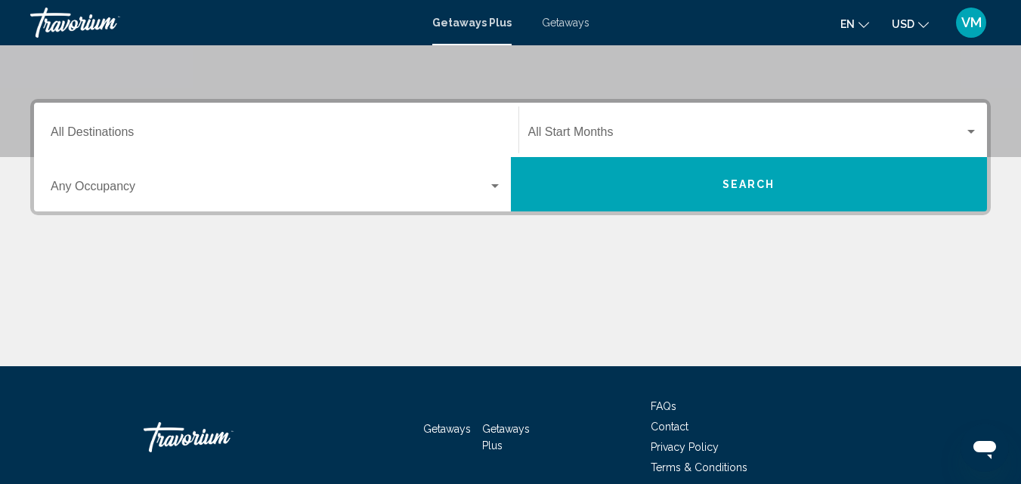
scroll to position [212, 0]
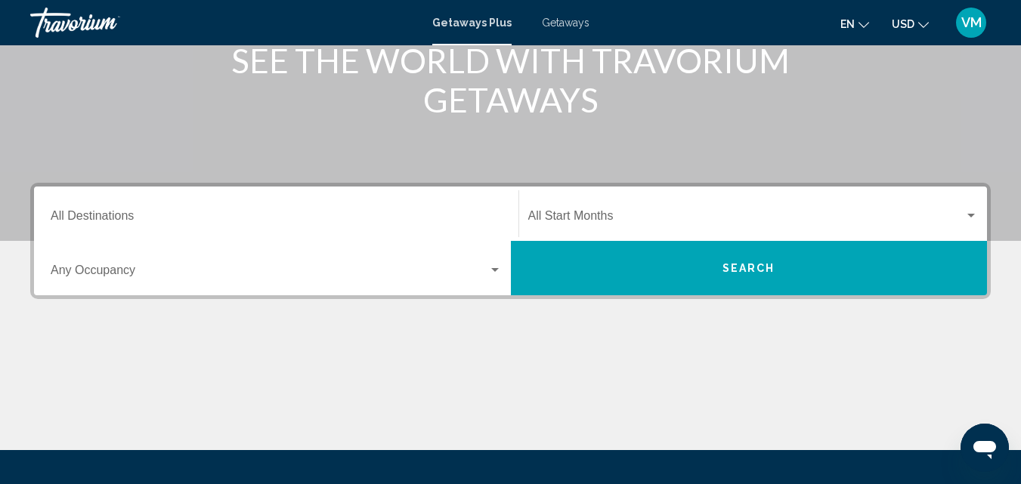
click at [914, 22] on span "USD" at bounding box center [903, 24] width 23 height 12
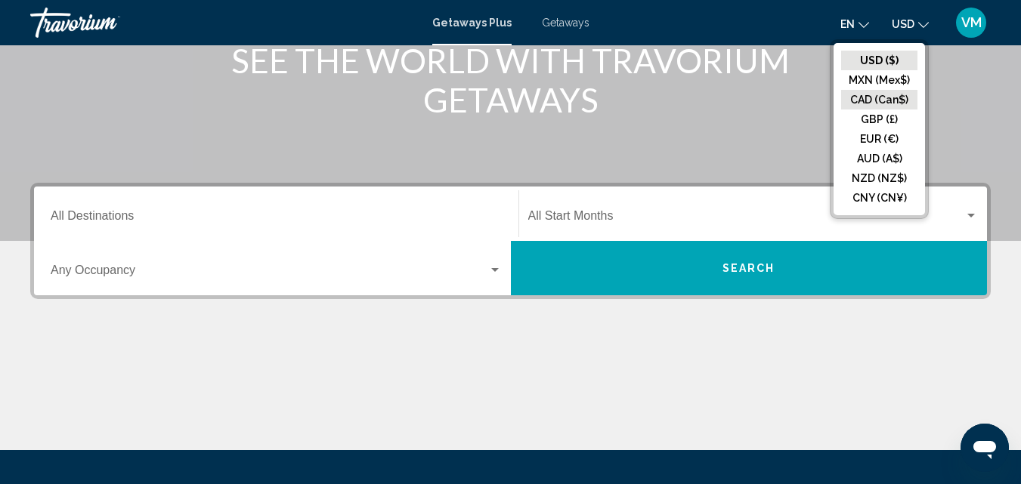
click at [895, 94] on button "CAD (Can$)" at bounding box center [879, 100] width 76 height 20
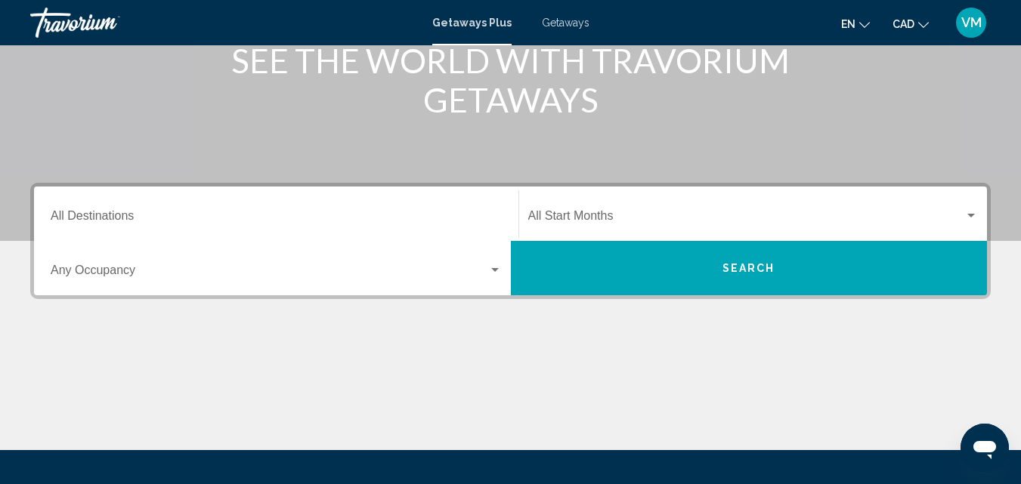
click at [162, 209] on div "Destination All Destinations" at bounding box center [276, 214] width 451 height 48
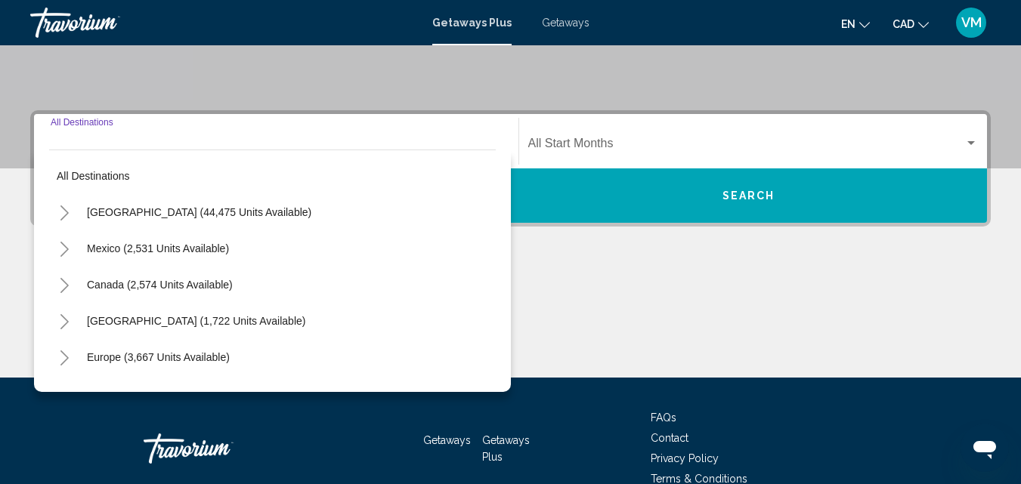
scroll to position [346, 0]
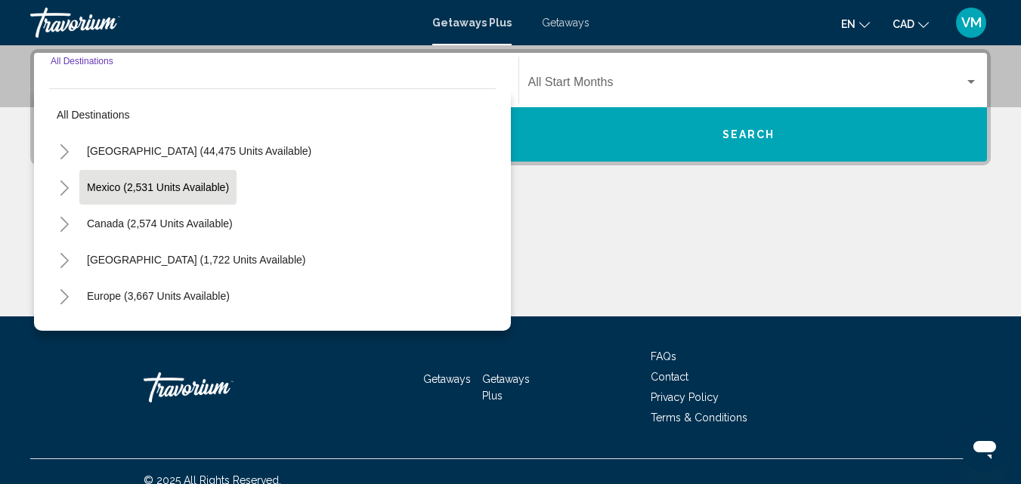
click at [119, 184] on span "Mexico (2,531 units available)" at bounding box center [158, 187] width 142 height 12
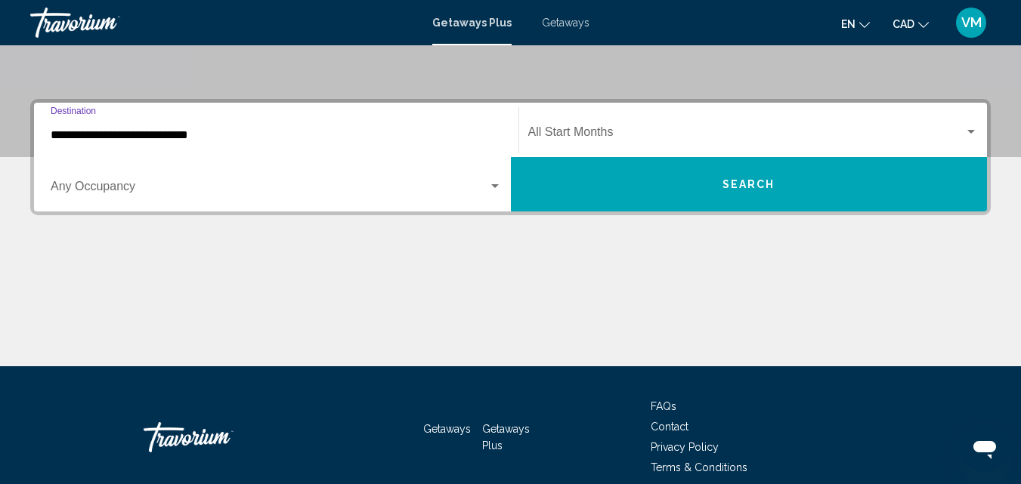
scroll to position [271, 0]
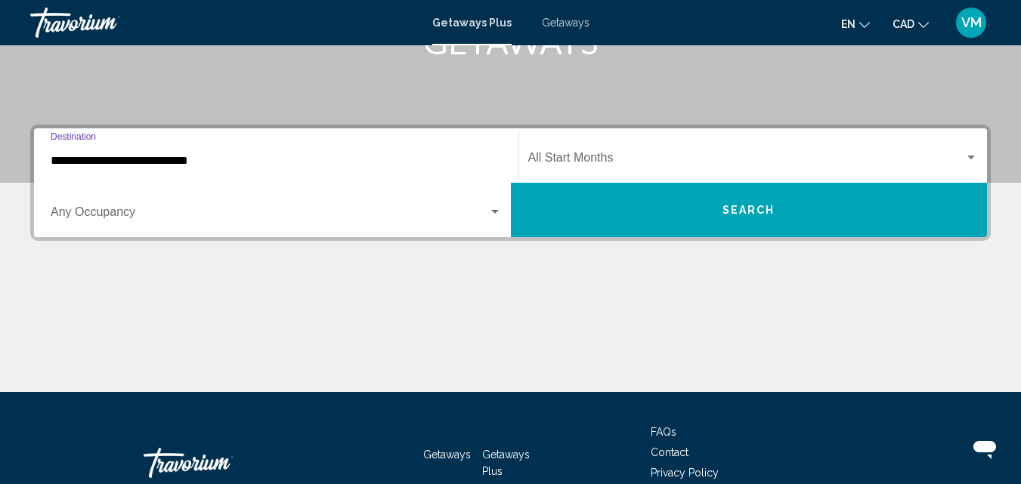
click at [91, 156] on input "**********" at bounding box center [276, 161] width 451 height 14
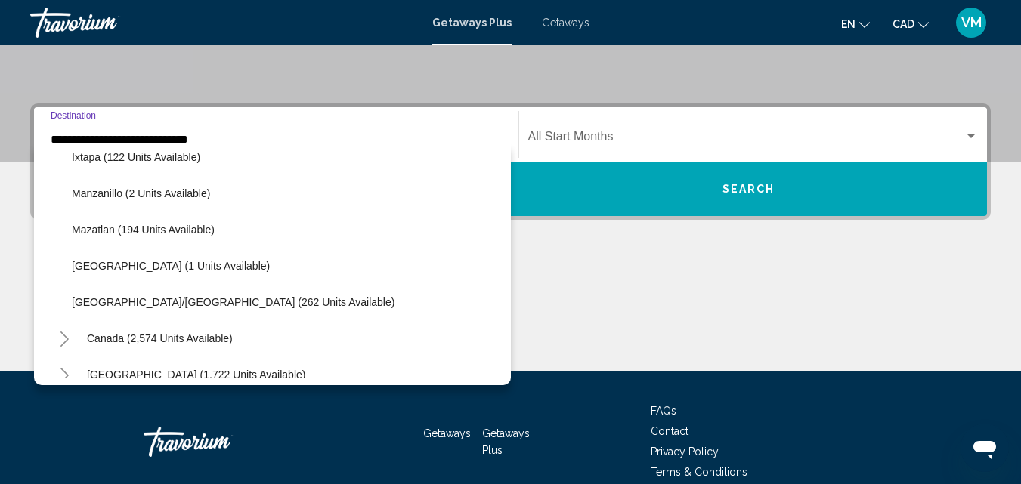
scroll to position [378, 0]
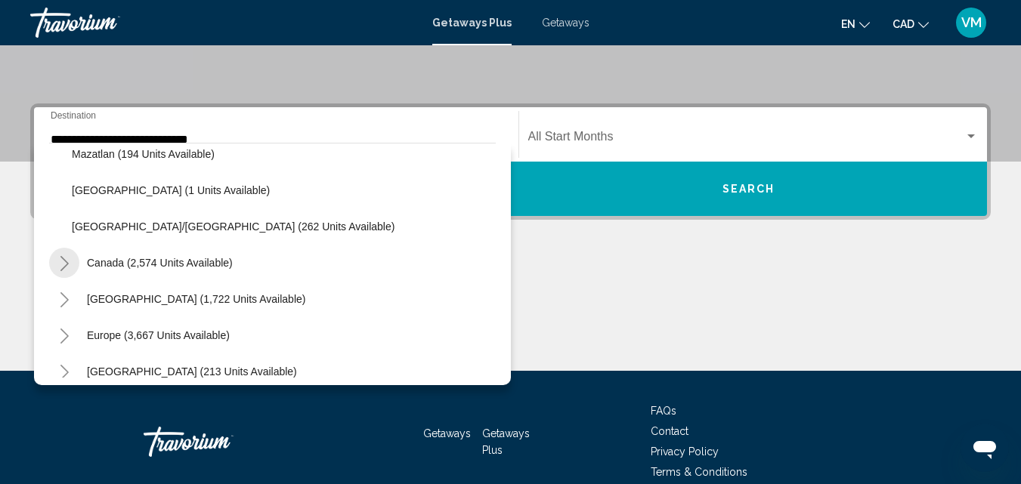
click at [64, 255] on button "Toggle Canada (2,574 units available)" at bounding box center [64, 263] width 30 height 30
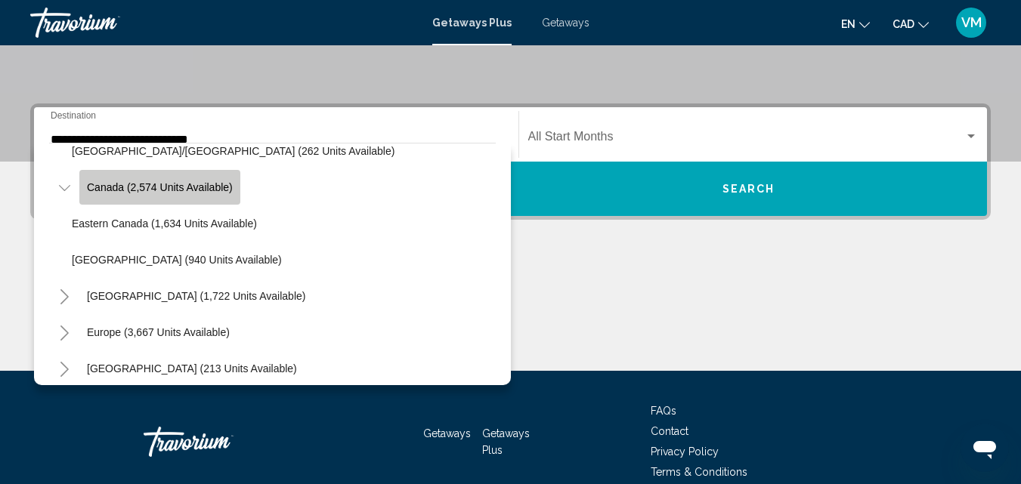
click at [203, 187] on span "Canada (2,574 units available)" at bounding box center [160, 187] width 146 height 12
type input "**********"
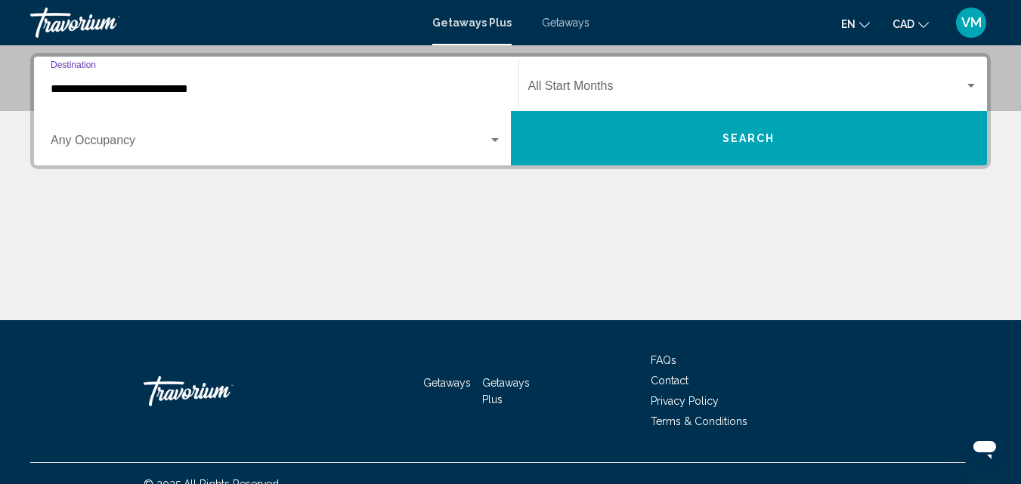
scroll to position [346, 0]
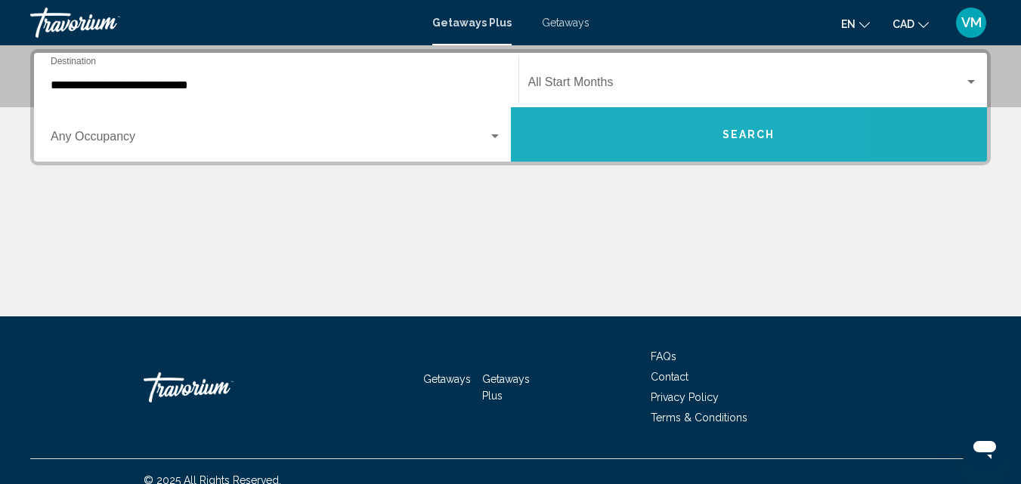
click at [639, 135] on button "Search" at bounding box center [749, 134] width 477 height 54
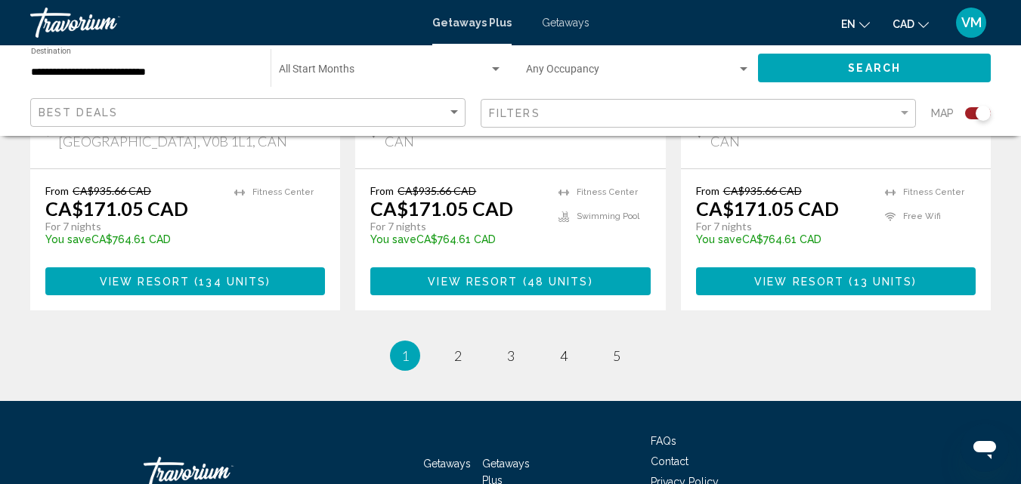
scroll to position [2570, 0]
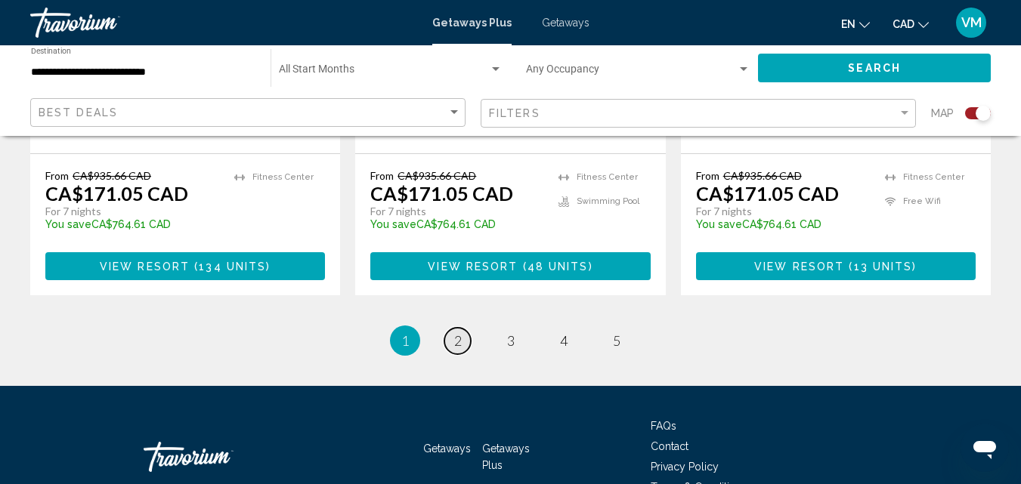
click at [458, 333] on span "2" at bounding box center [458, 341] width 8 height 17
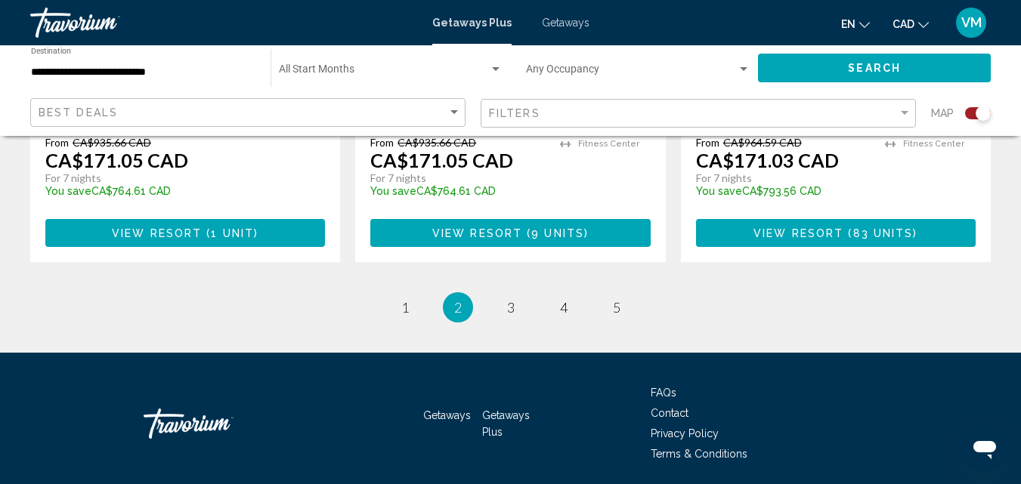
scroll to position [2570, 0]
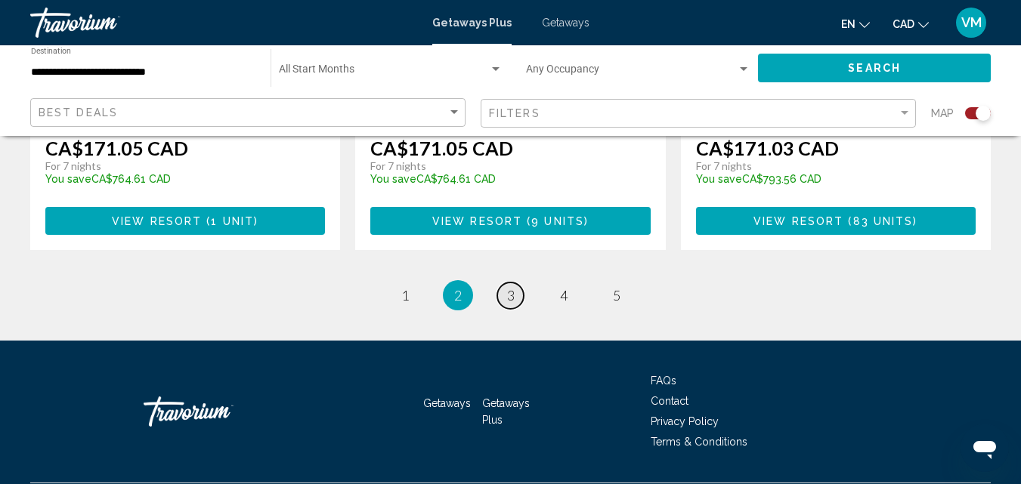
click at [506, 283] on link "page 3" at bounding box center [510, 296] width 26 height 26
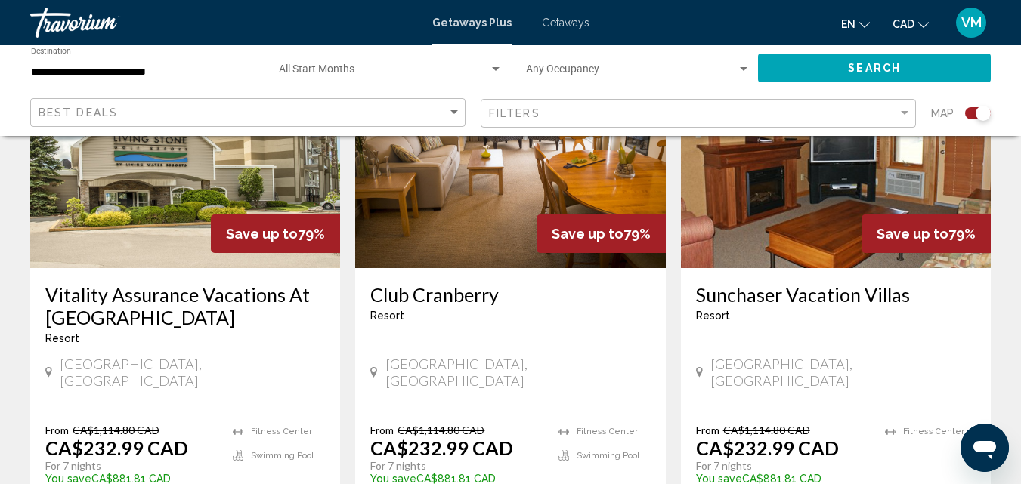
scroll to position [1814, 0]
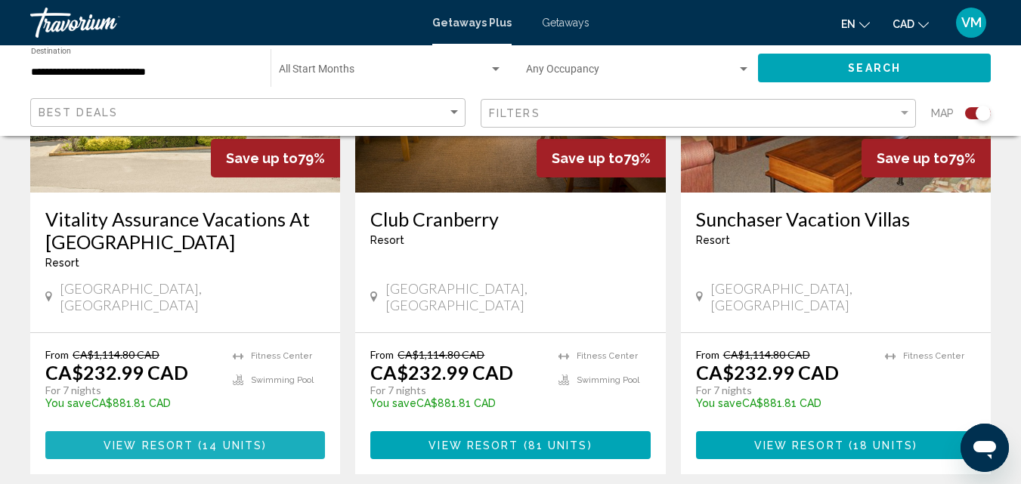
click at [197, 440] on span "Main content" at bounding box center [195, 446] width 5 height 12
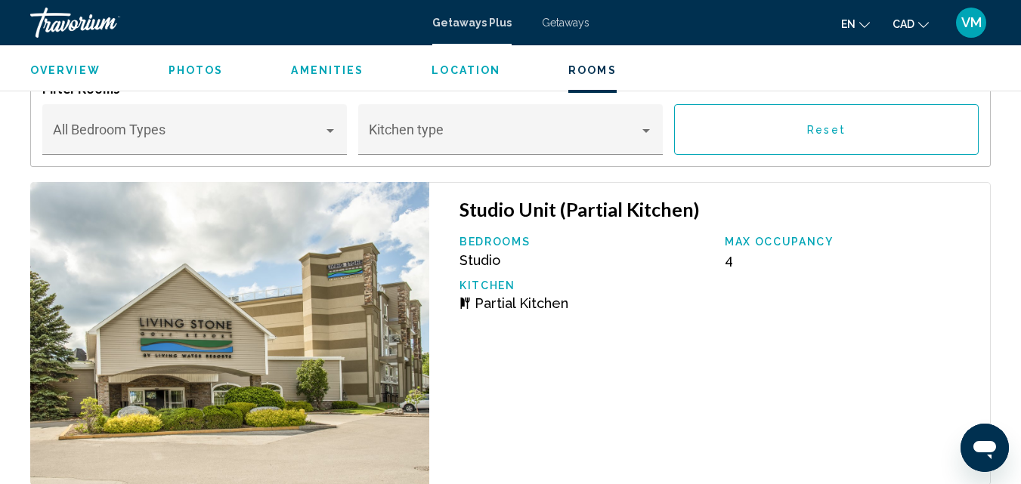
scroll to position [3024, 0]
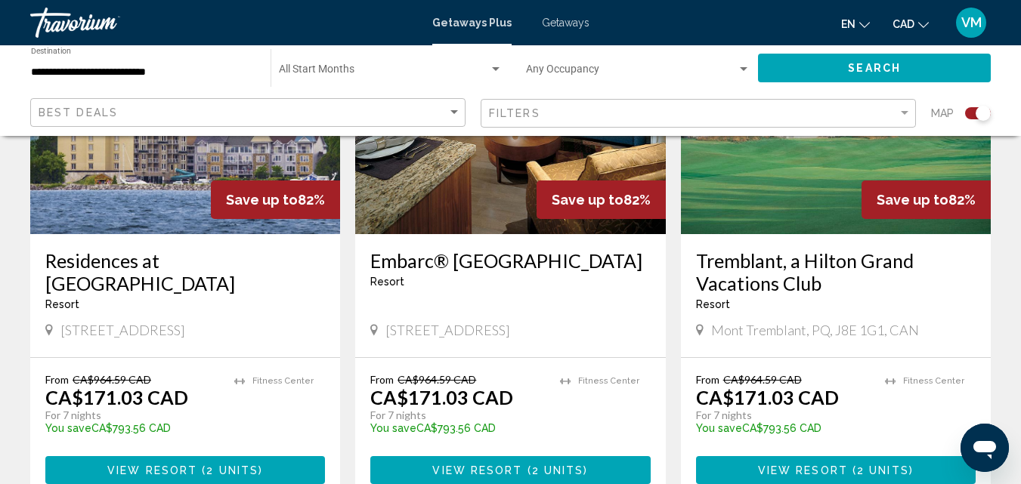
scroll to position [756, 0]
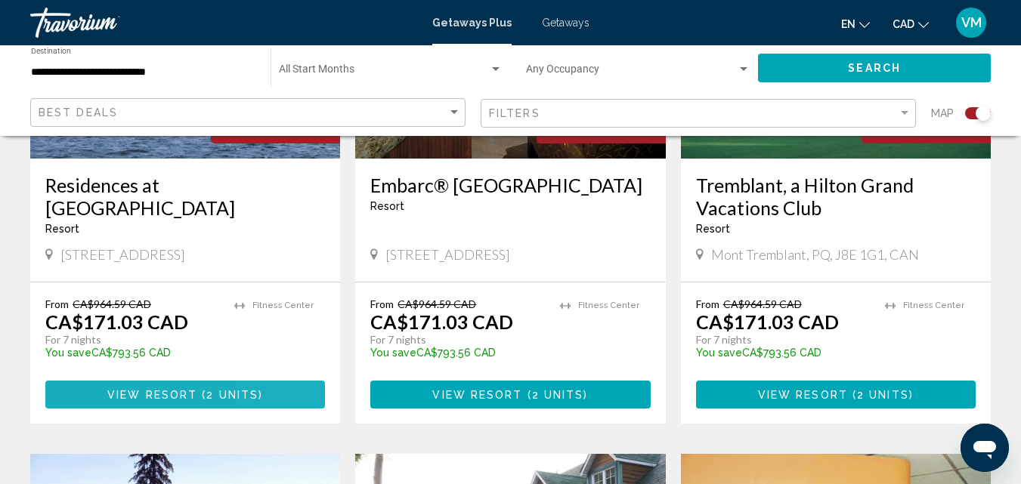
click at [276, 386] on button "View Resort ( 2 units )" at bounding box center [185, 395] width 280 height 28
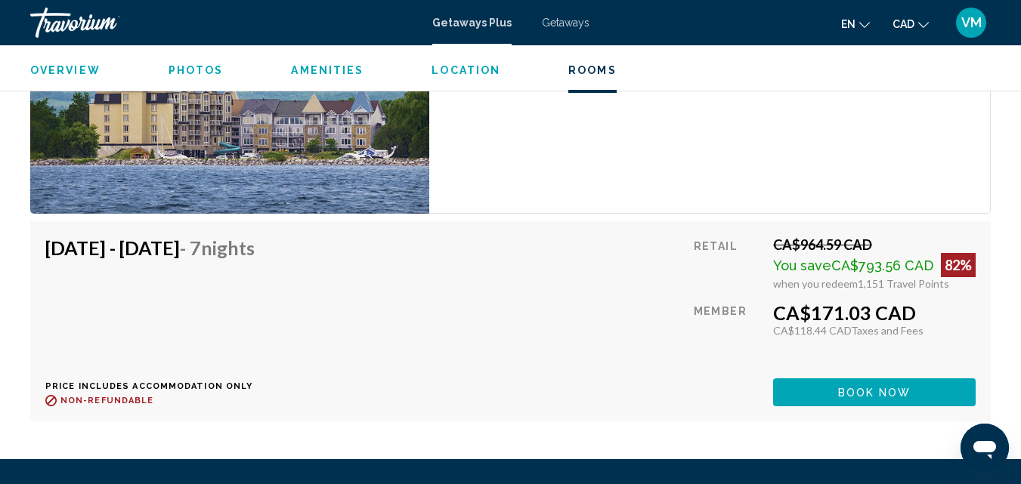
scroll to position [2864, 0]
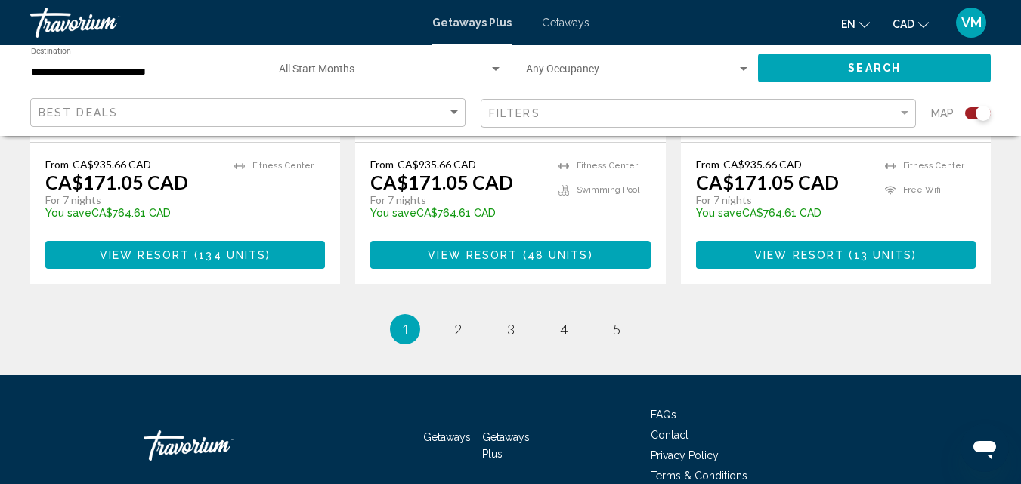
scroll to position [2584, 0]
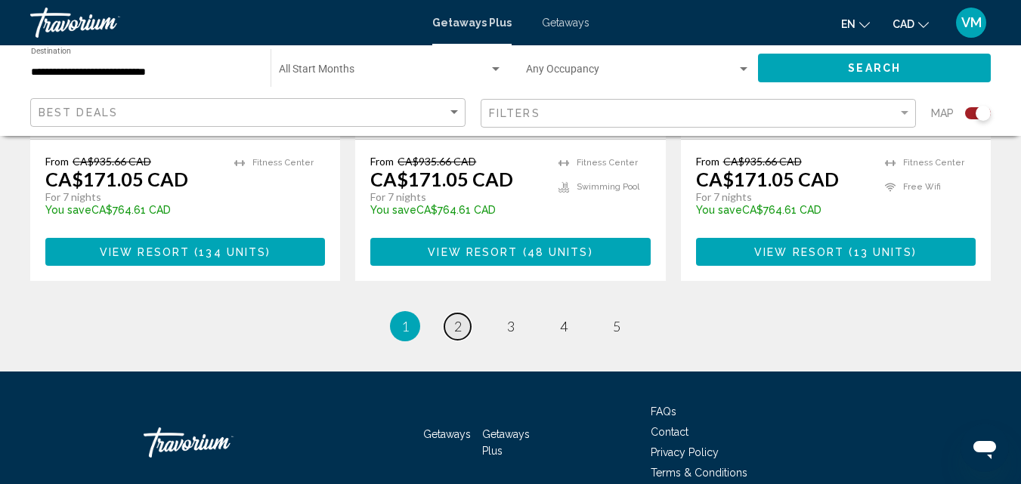
click at [456, 318] on span "2" at bounding box center [458, 326] width 8 height 17
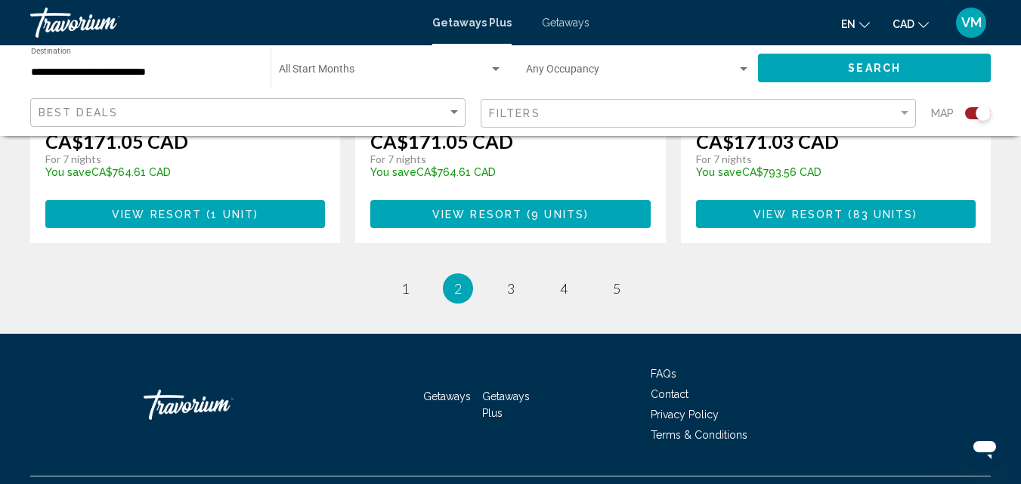
scroll to position [2584, 0]
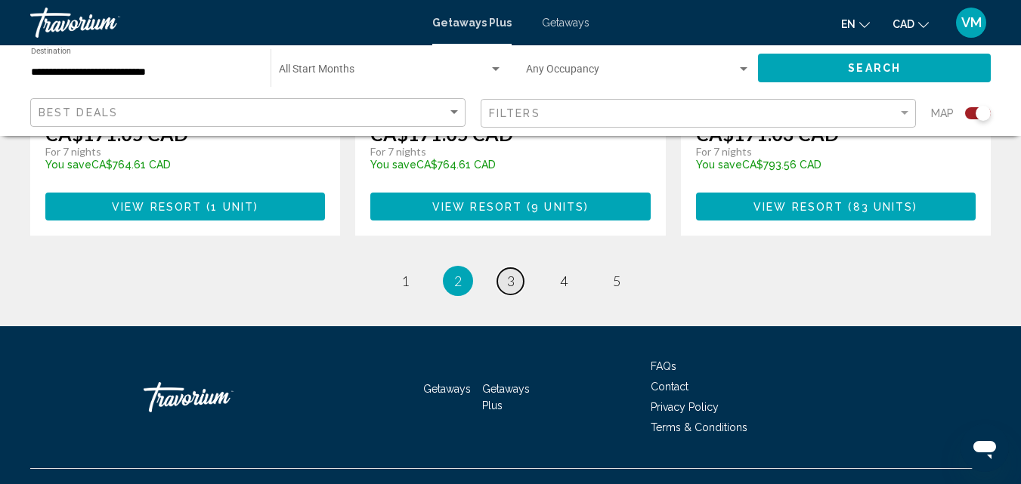
click at [503, 268] on link "page 3" at bounding box center [510, 281] width 26 height 26
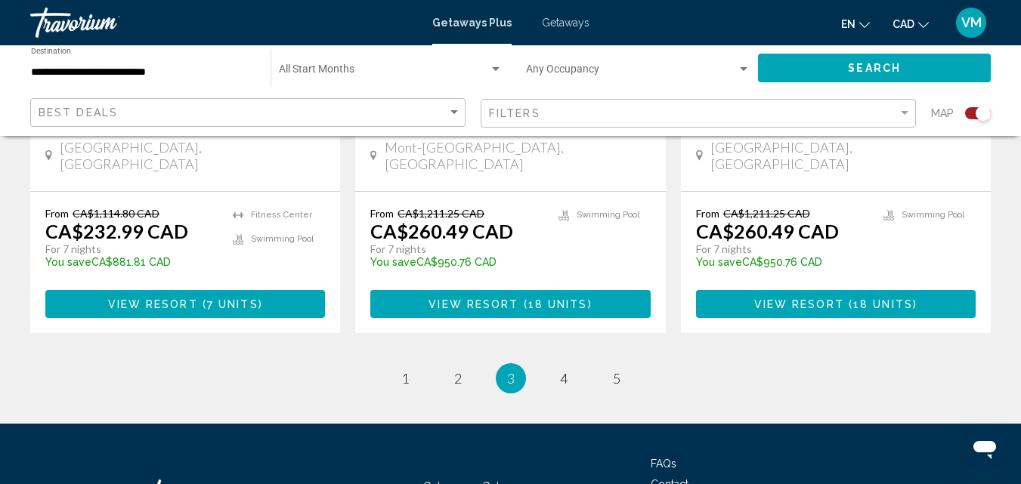
scroll to position [2561, 0]
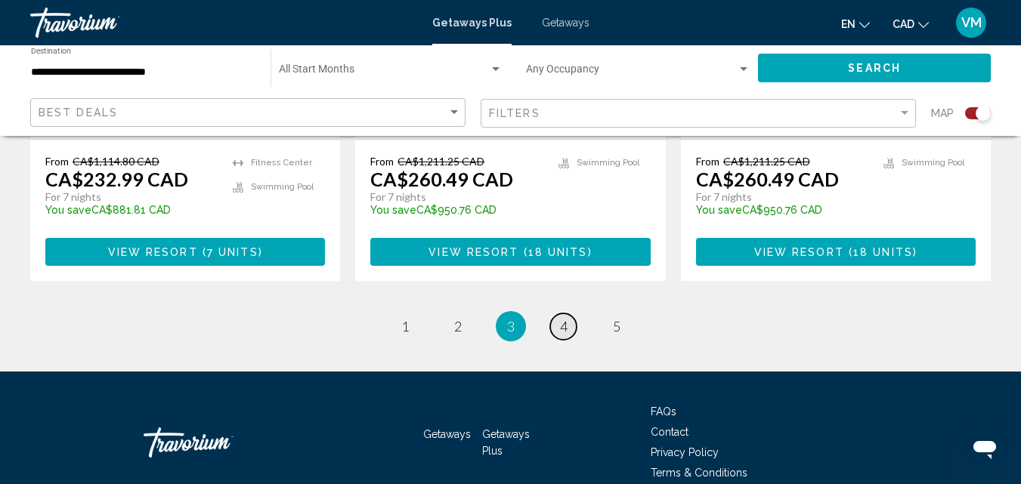
click at [571, 314] on link "page 4" at bounding box center [563, 327] width 26 height 26
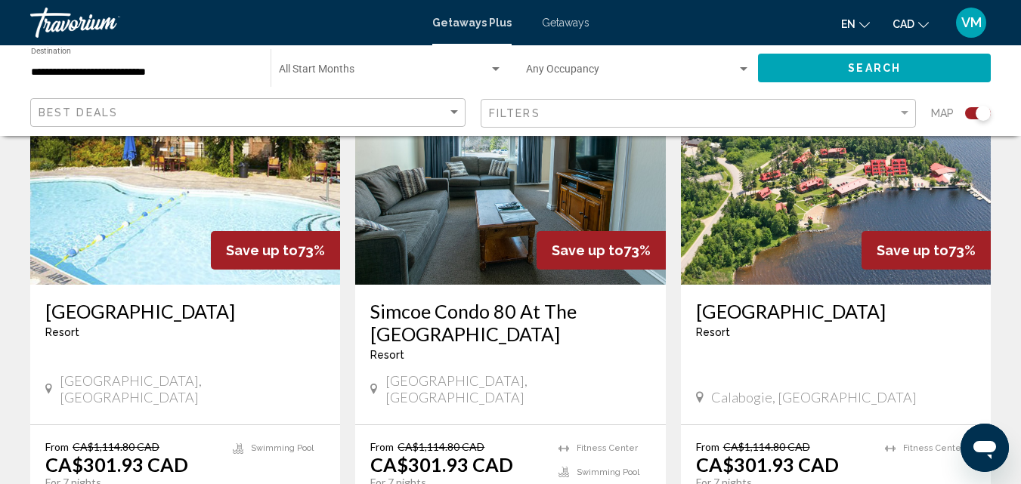
scroll to position [1814, 0]
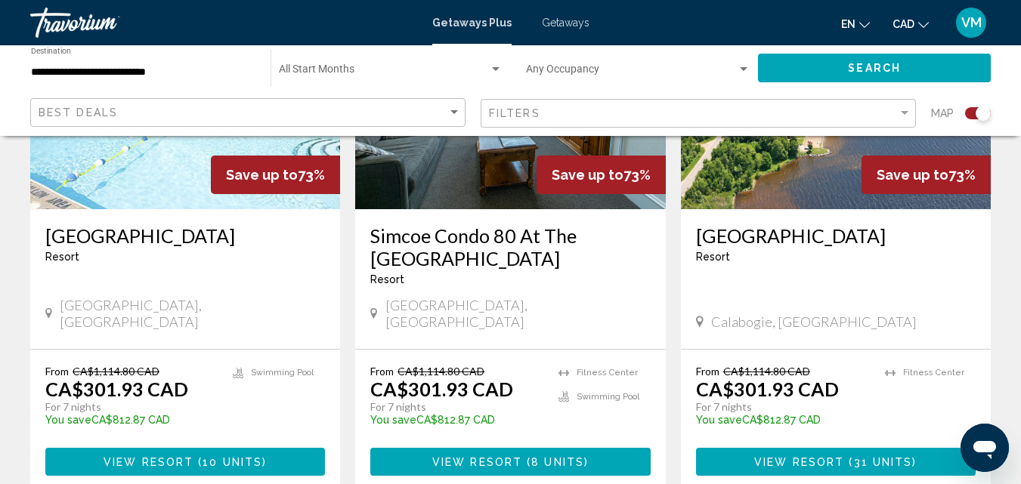
click at [172, 457] on span "View Resort" at bounding box center [149, 463] width 90 height 12
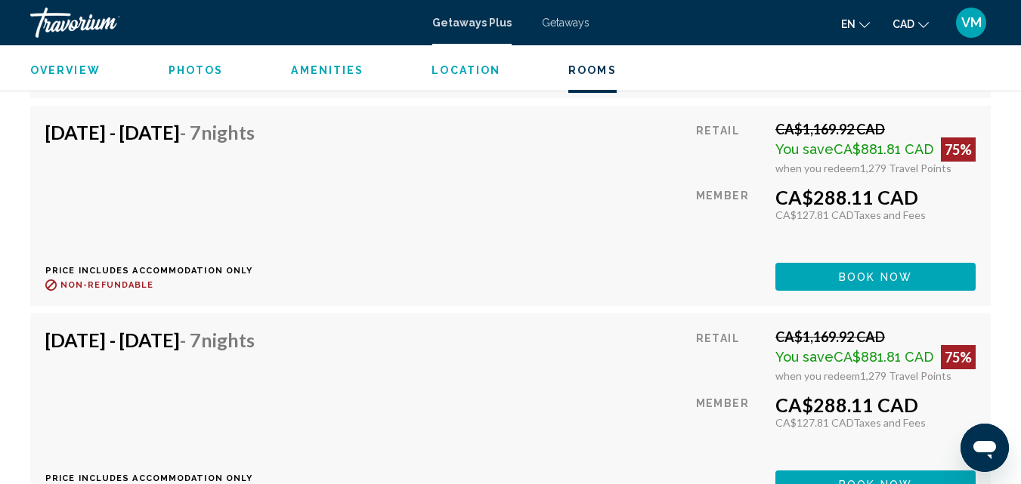
scroll to position [3948, 0]
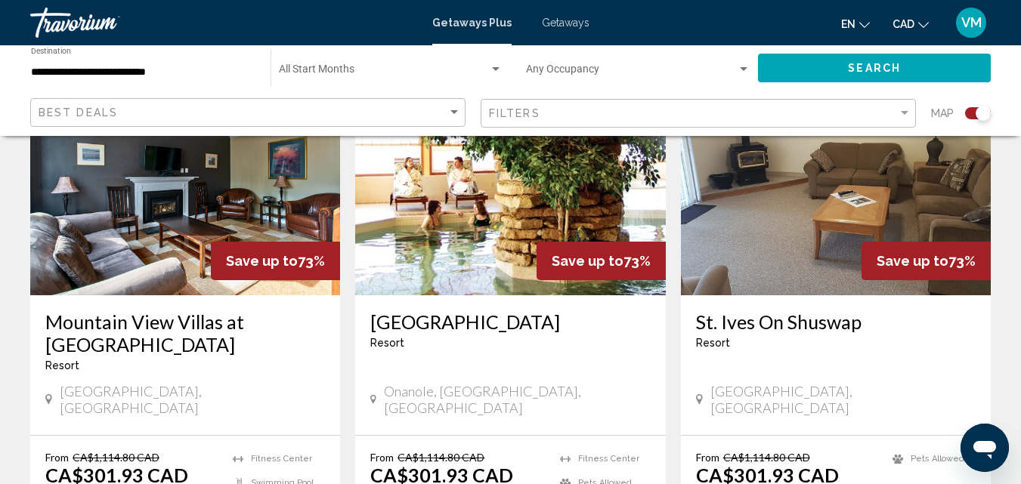
scroll to position [2357, 0]
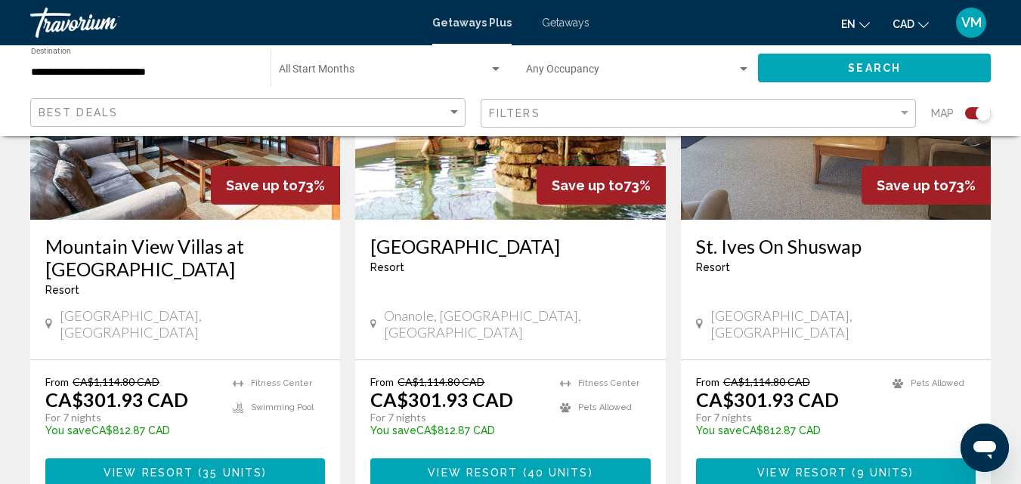
click at [168, 467] on span "View Resort" at bounding box center [149, 473] width 90 height 12
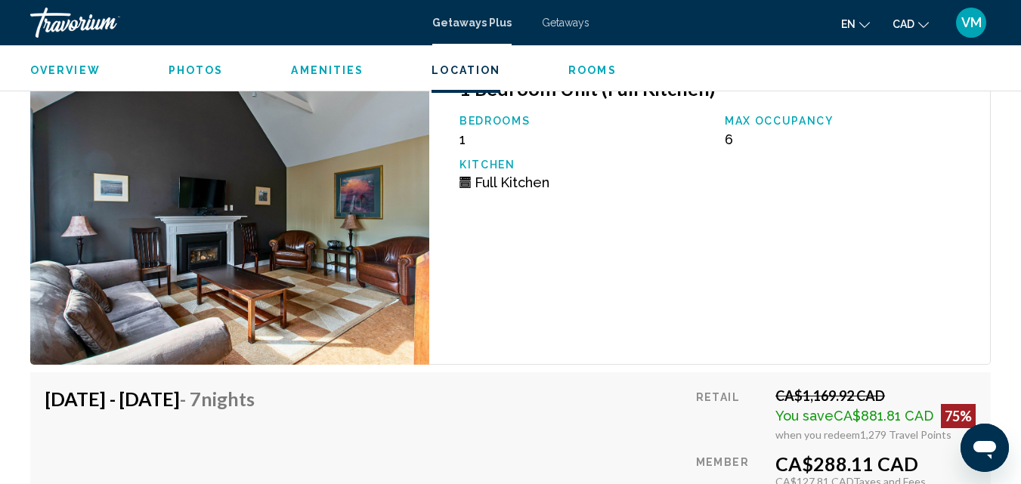
scroll to position [2880, 0]
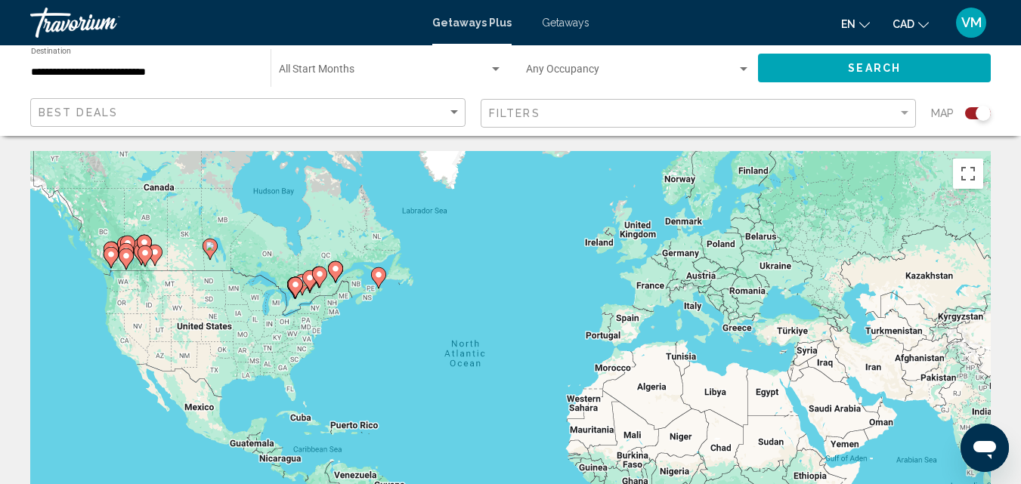
click at [175, 75] on input "**********" at bounding box center [143, 73] width 224 height 12
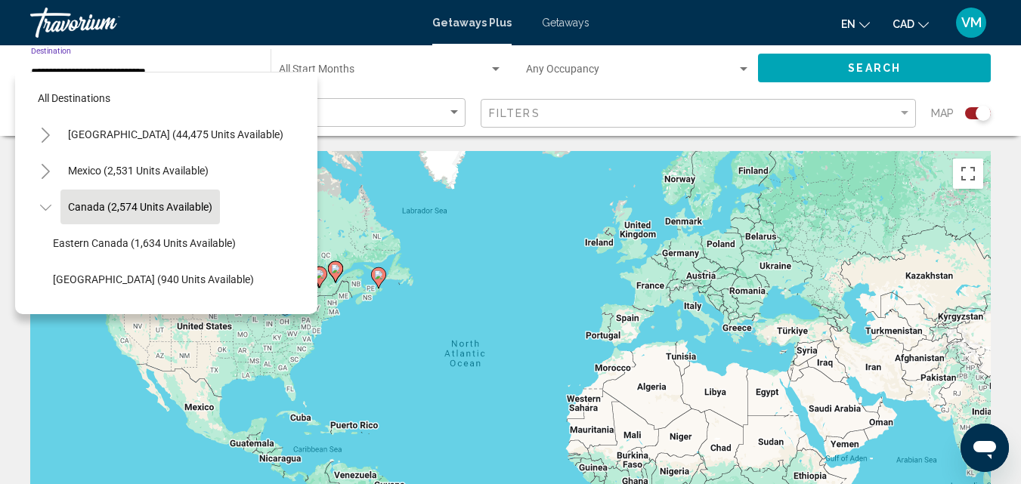
click at [45, 130] on icon "Toggle United States (44,475 units available)" at bounding box center [45, 135] width 11 height 15
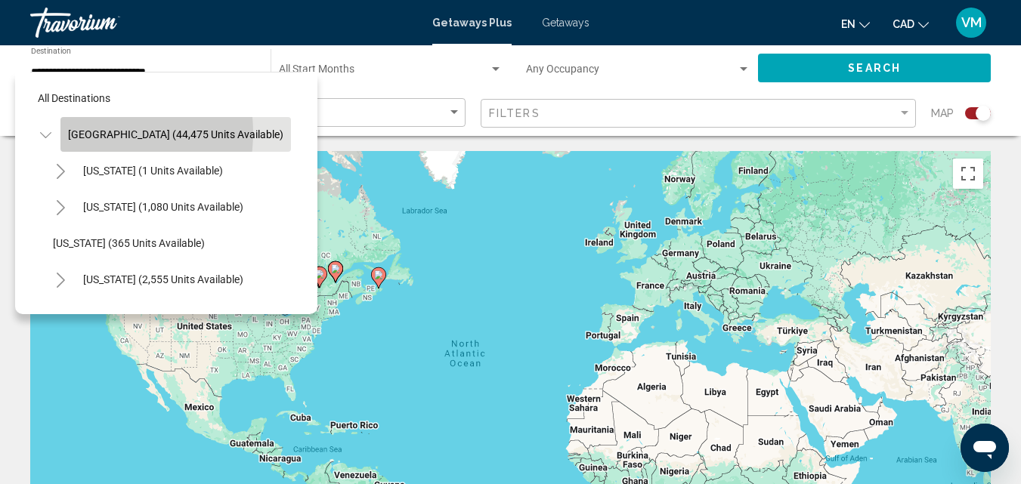
click at [88, 133] on span "[GEOGRAPHIC_DATA] (44,475 units available)" at bounding box center [175, 134] width 215 height 12
type input "**********"
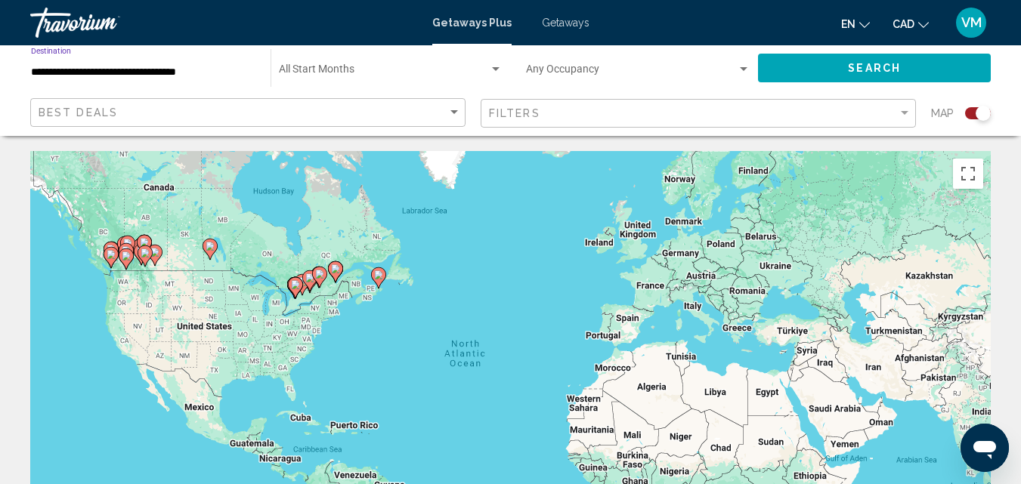
click at [834, 66] on button "Search" at bounding box center [874, 68] width 233 height 28
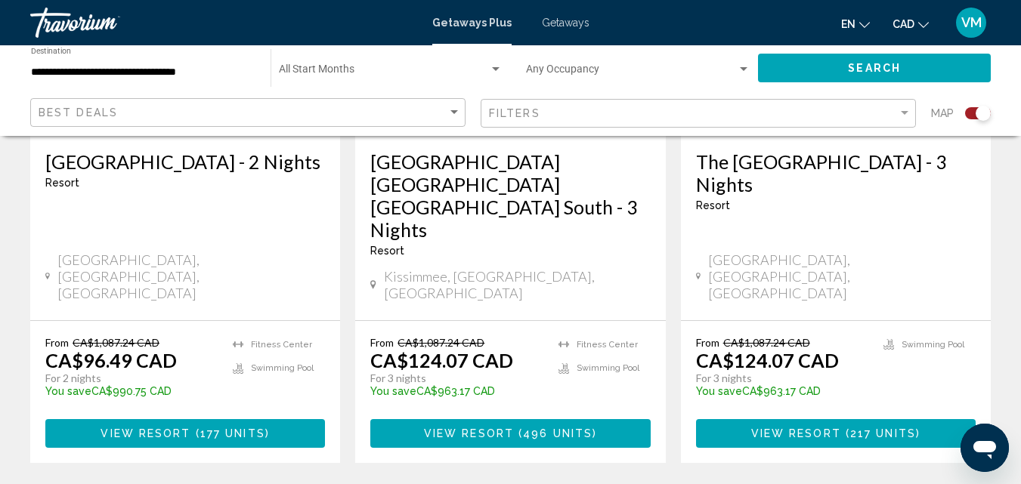
scroll to position [1285, 0]
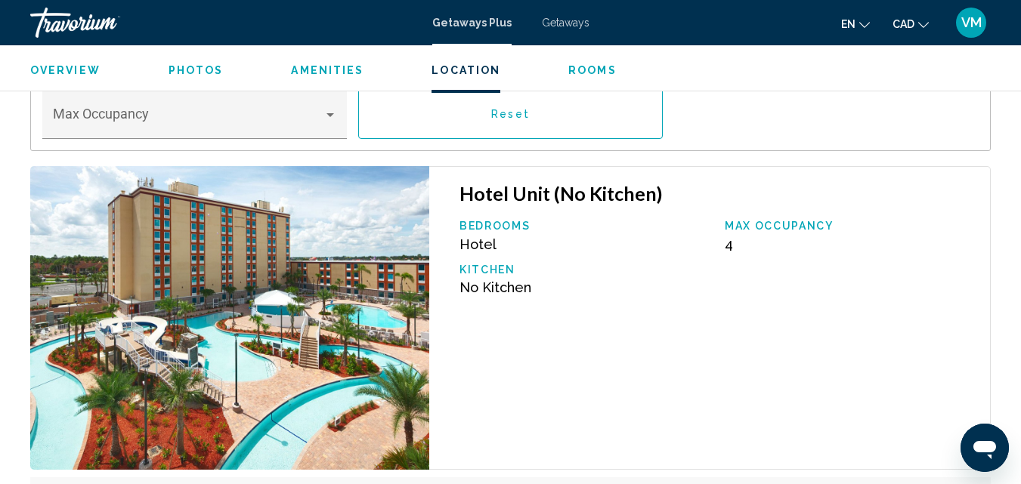
scroll to position [2494, 0]
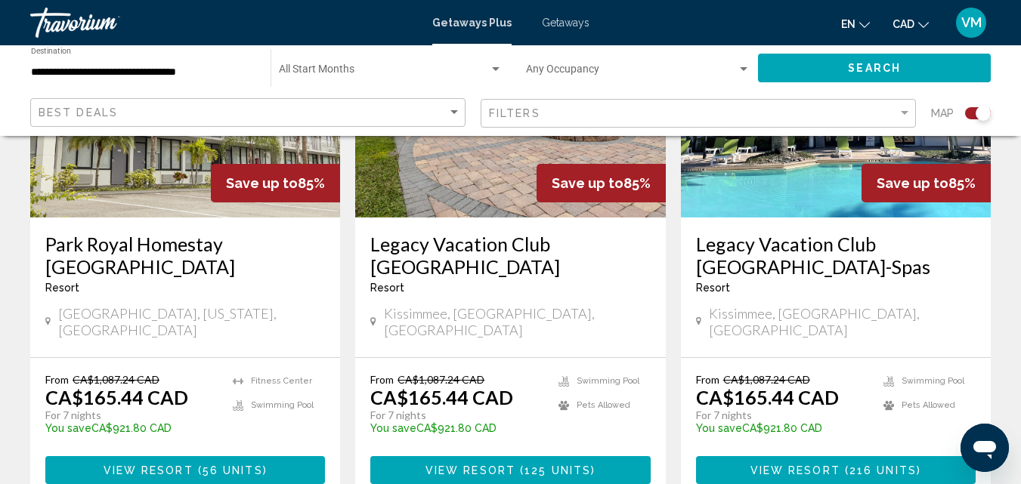
scroll to position [2570, 0]
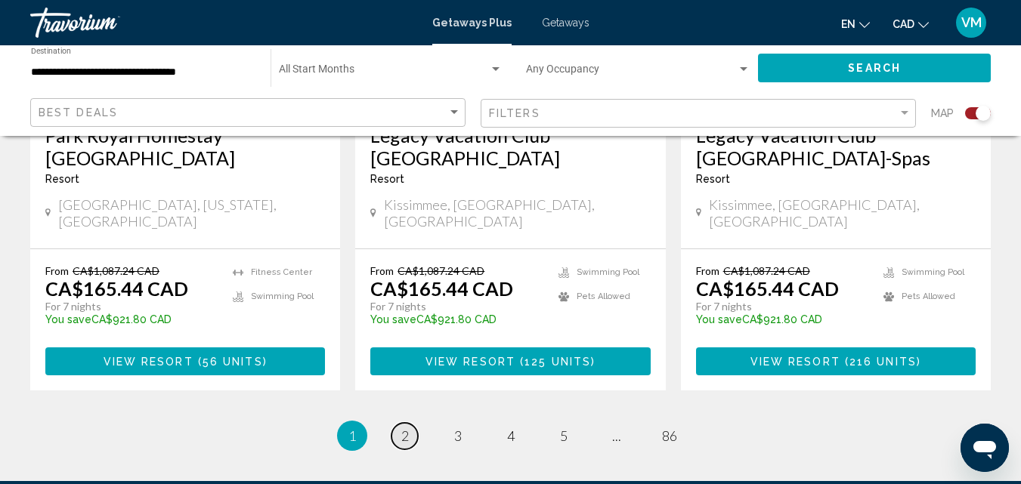
click at [407, 428] on span "2" at bounding box center [405, 436] width 8 height 17
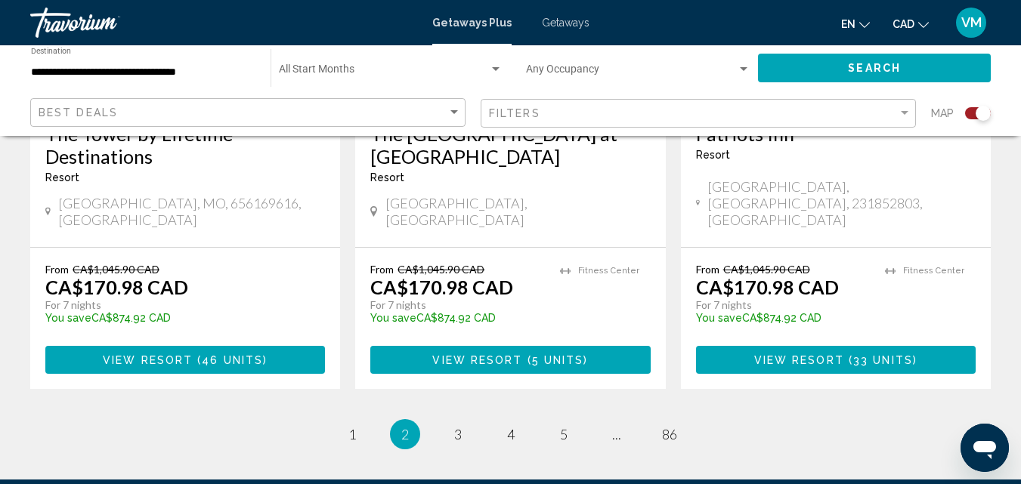
scroll to position [2527, 0]
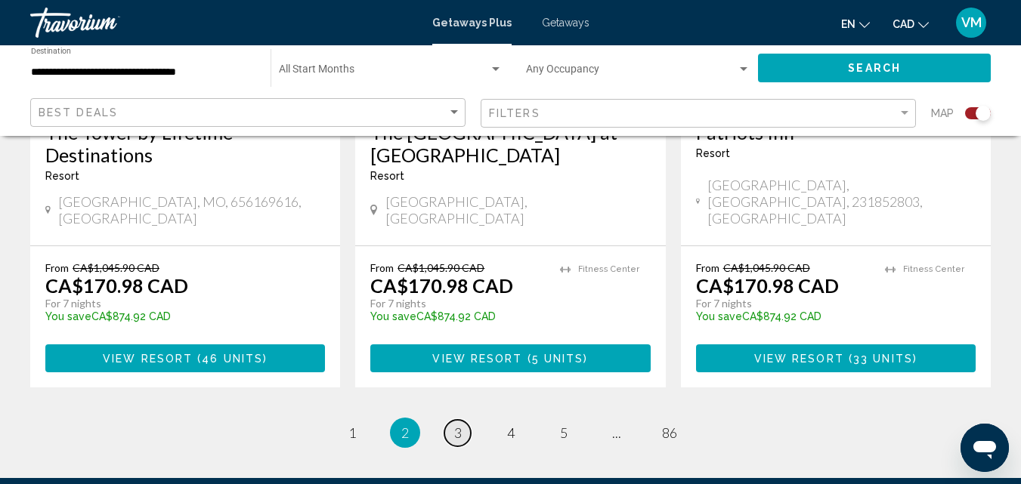
click at [468, 420] on link "page 3" at bounding box center [457, 433] width 26 height 26
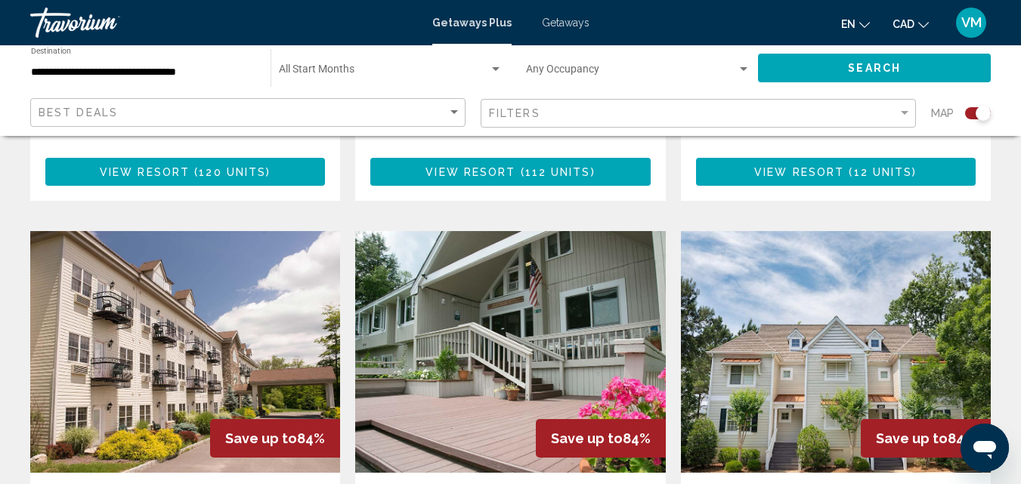
scroll to position [2116, 0]
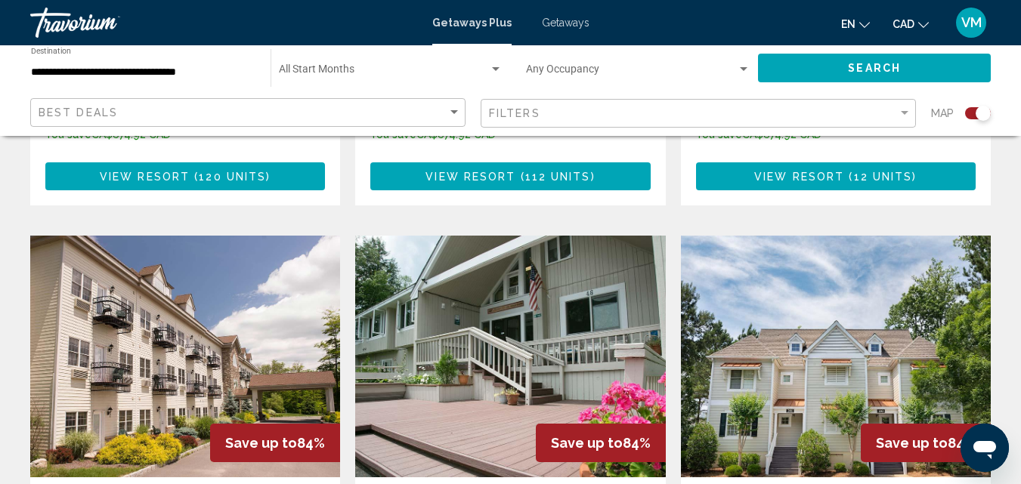
click at [98, 255] on img "Main content" at bounding box center [185, 357] width 310 height 242
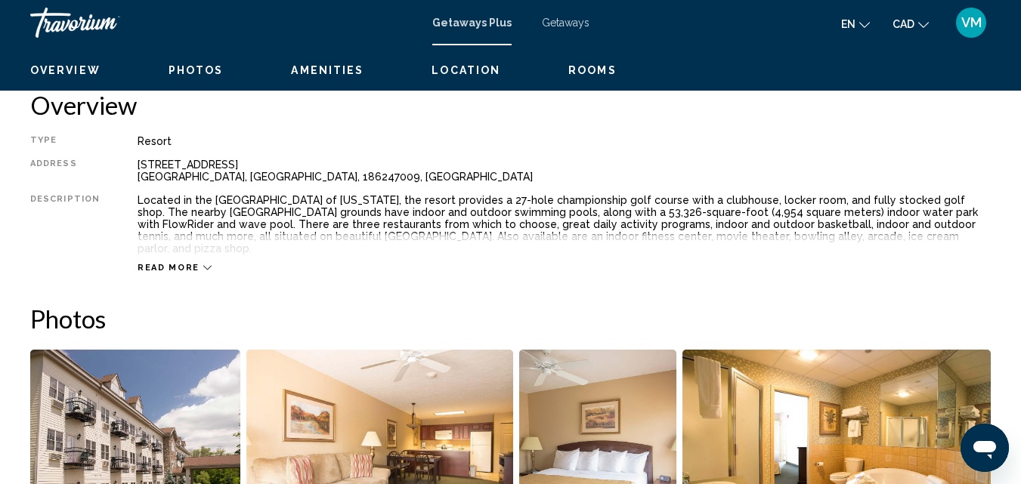
scroll to position [616, 0]
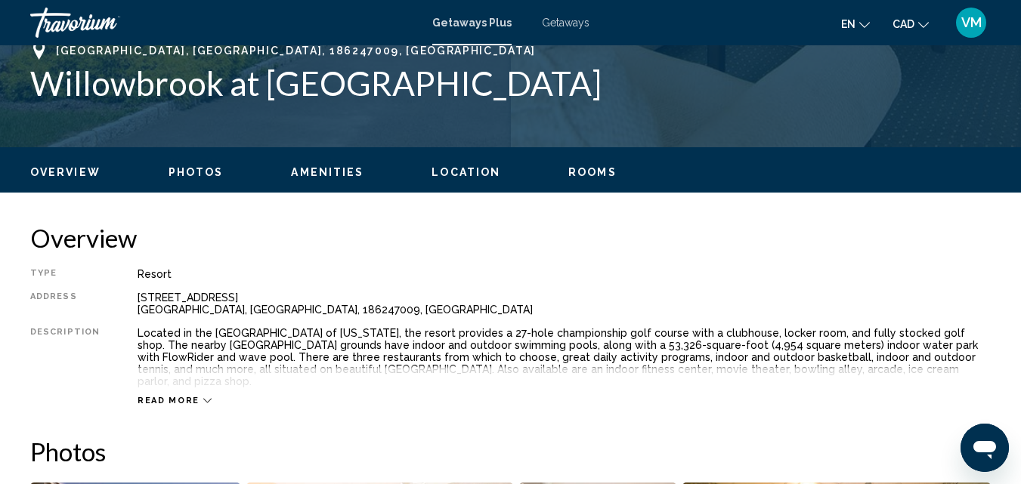
click at [441, 174] on span "Location" at bounding box center [466, 172] width 69 height 12
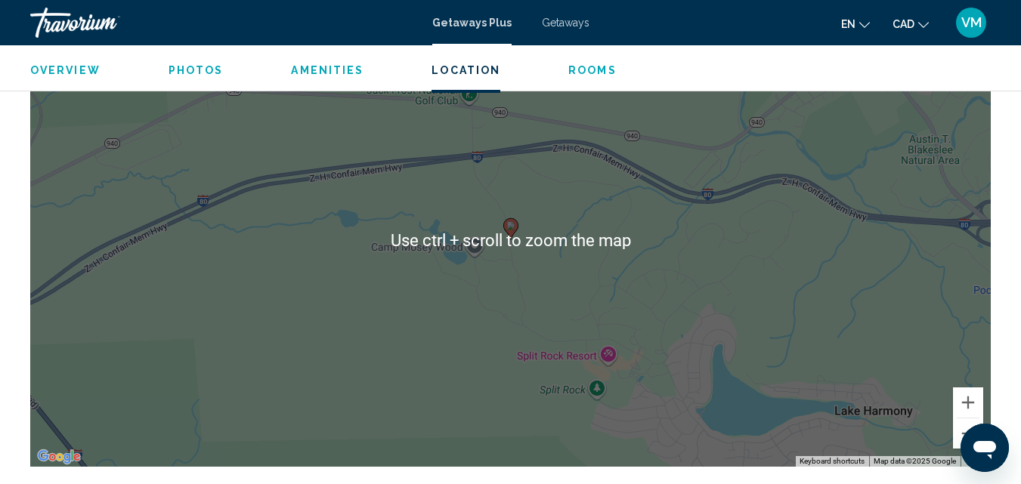
scroll to position [2464, 0]
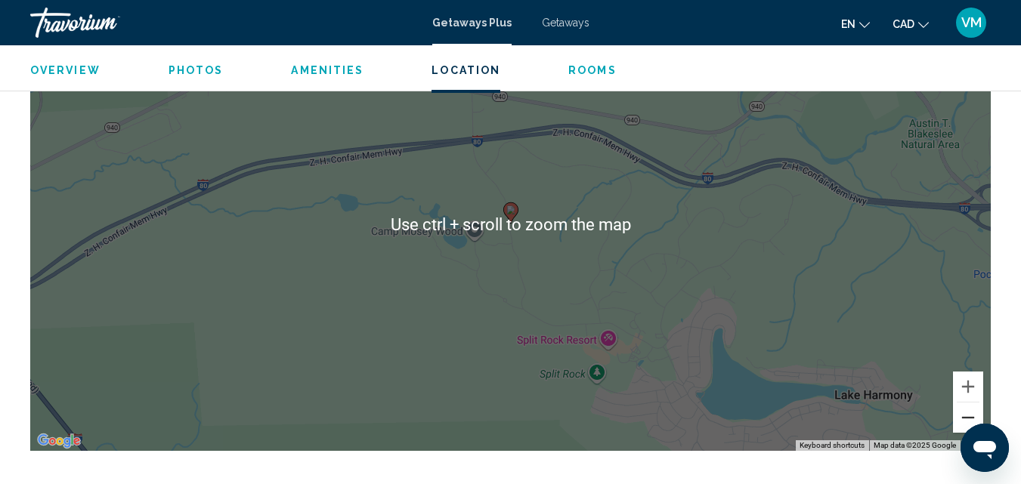
click at [969, 411] on button "Zoom out" at bounding box center [968, 418] width 30 height 30
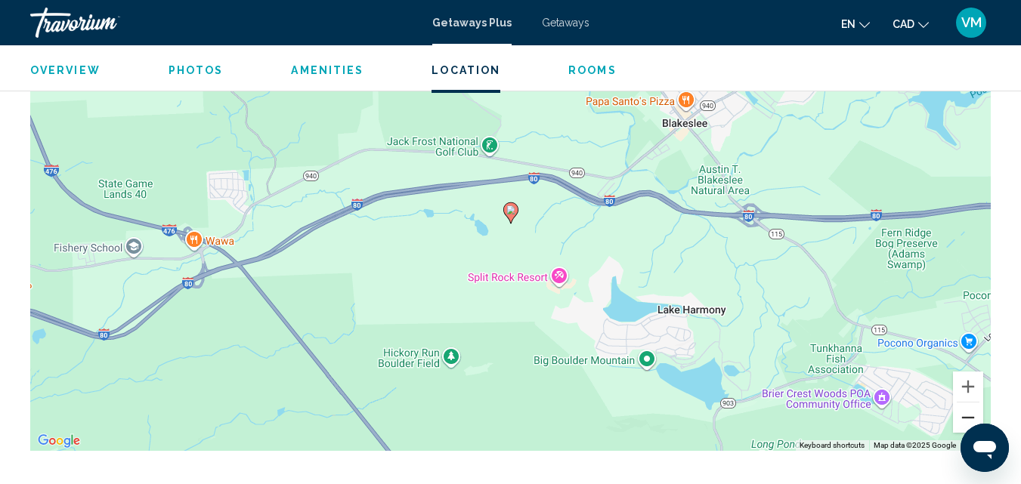
click at [969, 411] on button "Zoom out" at bounding box center [968, 418] width 30 height 30
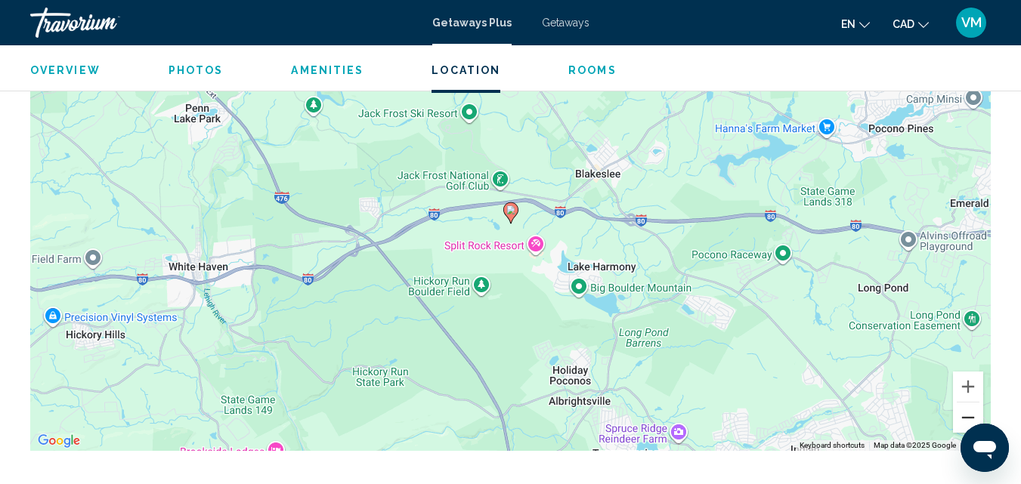
click at [969, 411] on button "Zoom out" at bounding box center [968, 418] width 30 height 30
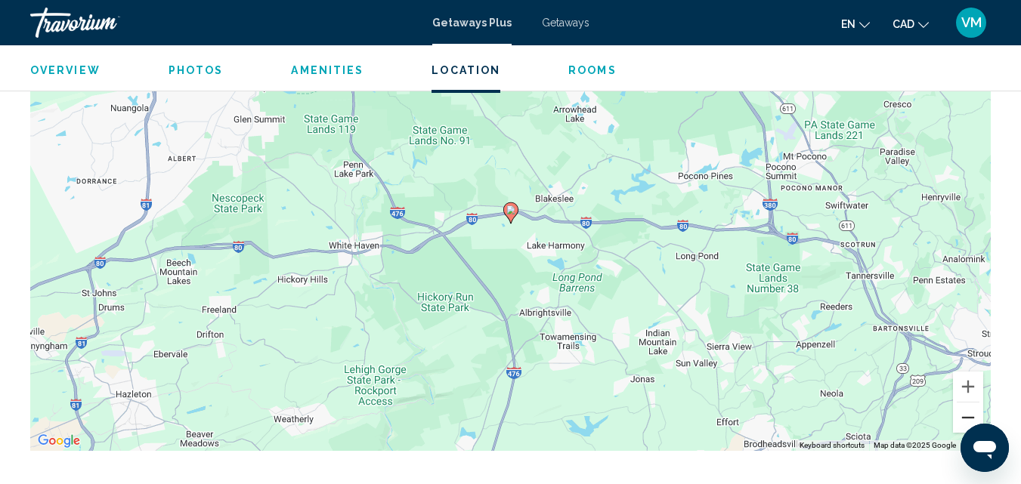
click at [969, 411] on button "Zoom out" at bounding box center [968, 418] width 30 height 30
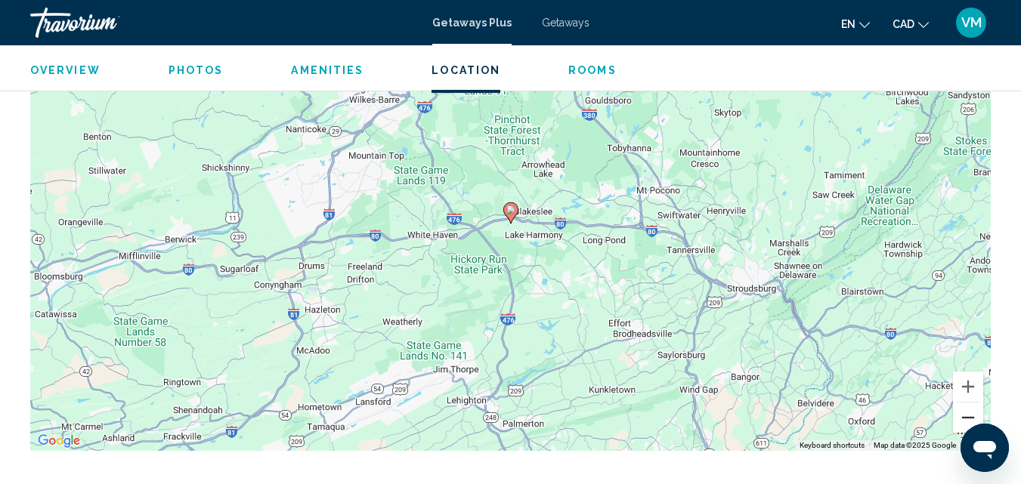
click at [969, 411] on button "Zoom out" at bounding box center [968, 418] width 30 height 30
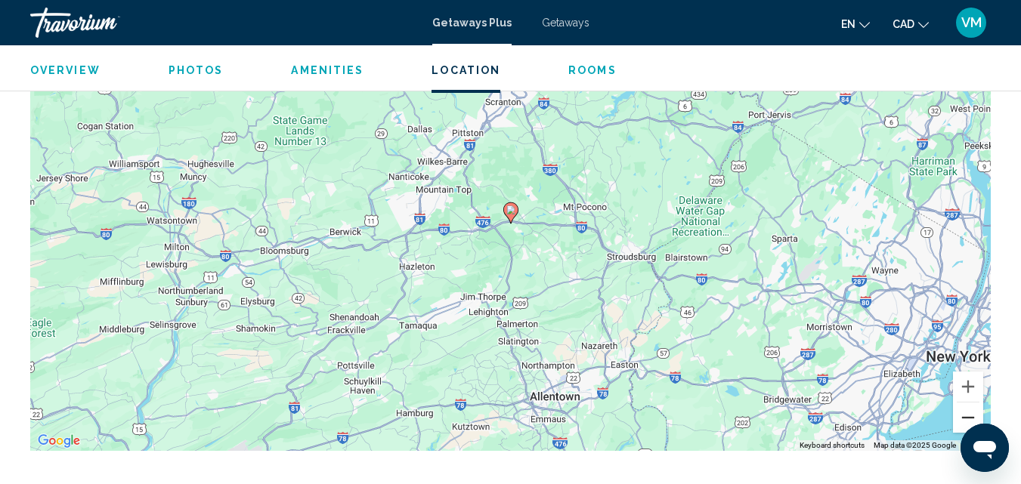
click at [969, 411] on button "Zoom out" at bounding box center [968, 418] width 30 height 30
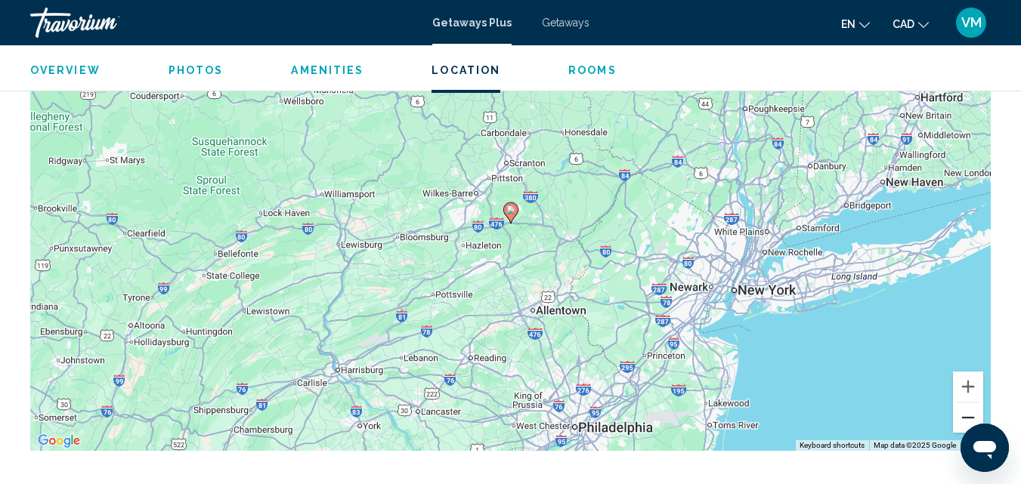
click at [969, 411] on button "Zoom out" at bounding box center [968, 418] width 30 height 30
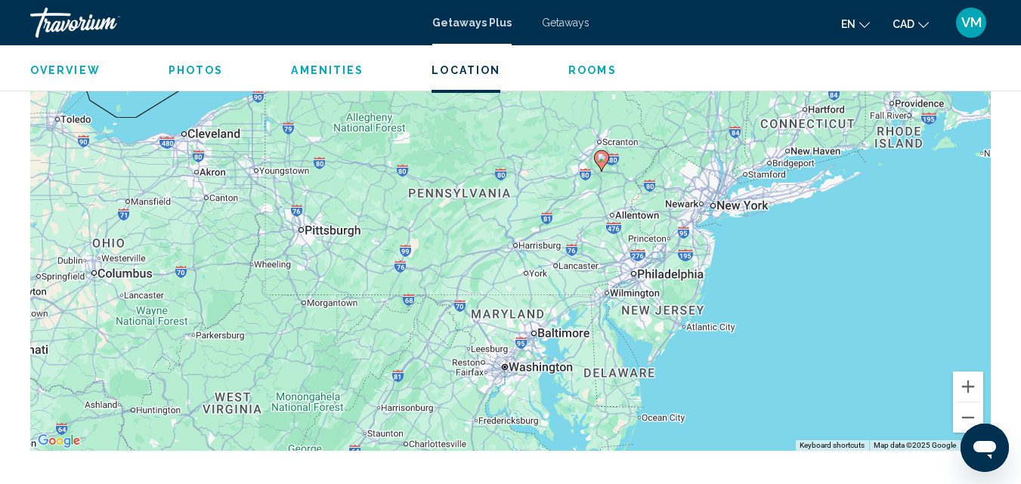
drag, startPoint x: 489, startPoint y: 320, endPoint x: 582, endPoint y: 267, distance: 107.3
click at [582, 267] on div "To activate drag with keyboard, press Alt + Enter. Once in keyboard drag state,…" at bounding box center [510, 224] width 961 height 453
click at [965, 407] on button "Zoom out" at bounding box center [968, 418] width 30 height 30
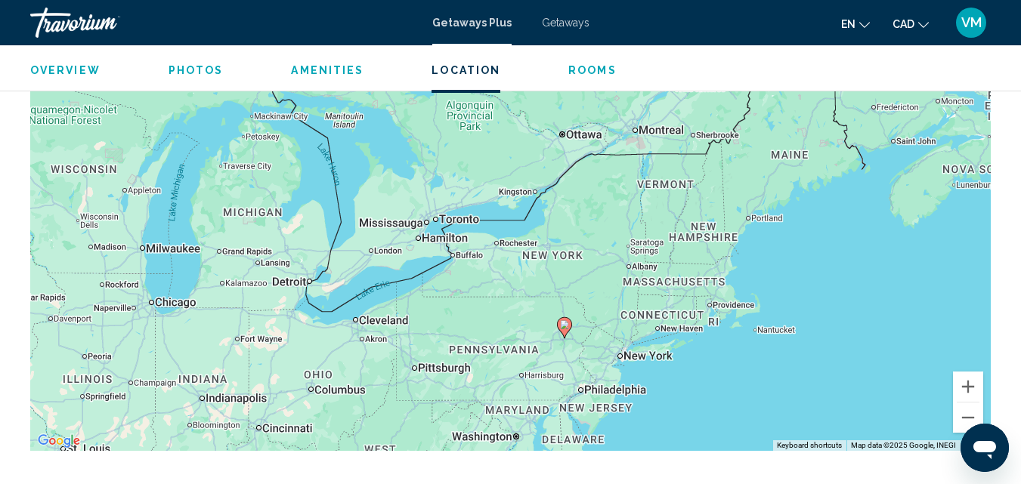
drag, startPoint x: 506, startPoint y: 262, endPoint x: 514, endPoint y: 384, distance: 122.0
click at [514, 384] on div "To activate drag with keyboard, press Alt + Enter. Once in keyboard drag state,…" at bounding box center [510, 224] width 961 height 453
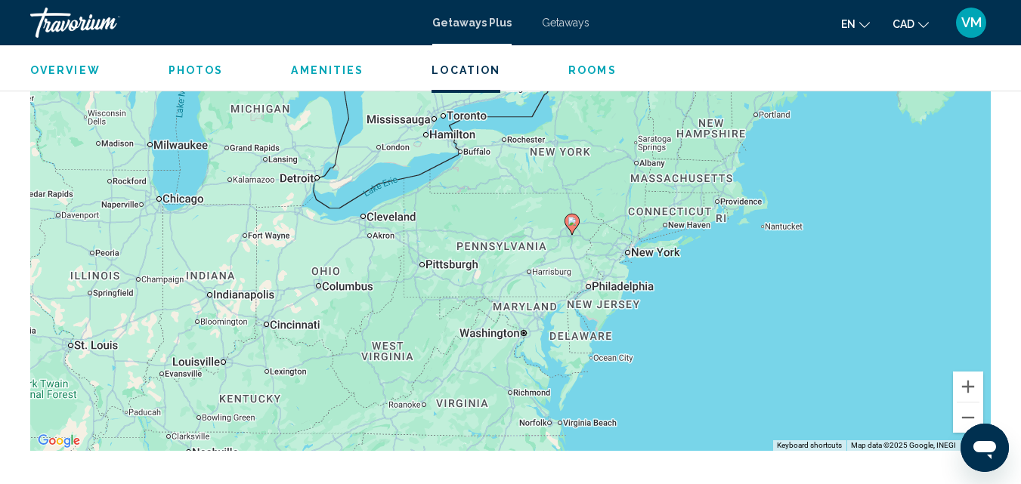
drag, startPoint x: 464, startPoint y: 362, endPoint x: 472, endPoint y: 257, distance: 105.3
click at [472, 257] on div "To activate drag with keyboard, press Alt + Enter. Once in keyboard drag state,…" at bounding box center [510, 224] width 961 height 453
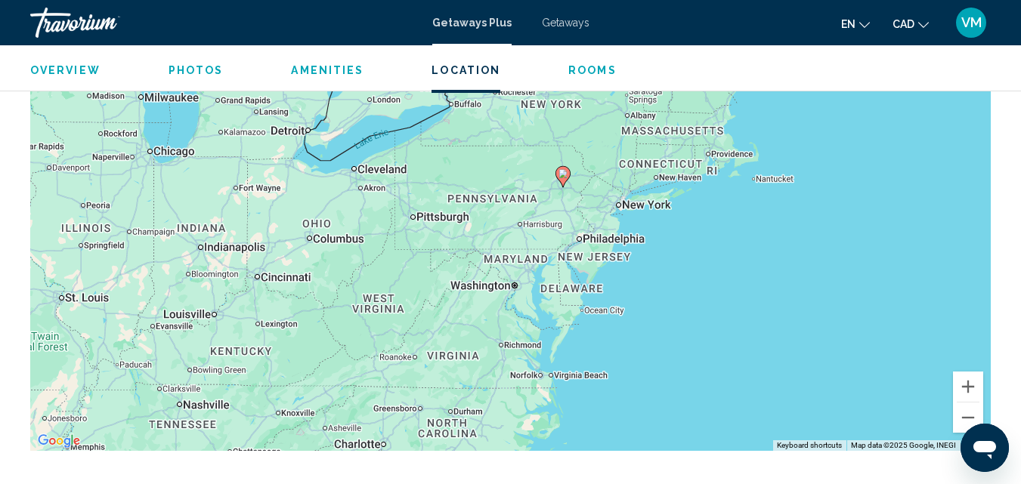
drag, startPoint x: 444, startPoint y: 369, endPoint x: 436, endPoint y: 320, distance: 49.8
click at [436, 320] on div "To activate drag with keyboard, press Alt + Enter. Once in keyboard drag state,…" at bounding box center [510, 224] width 961 height 453
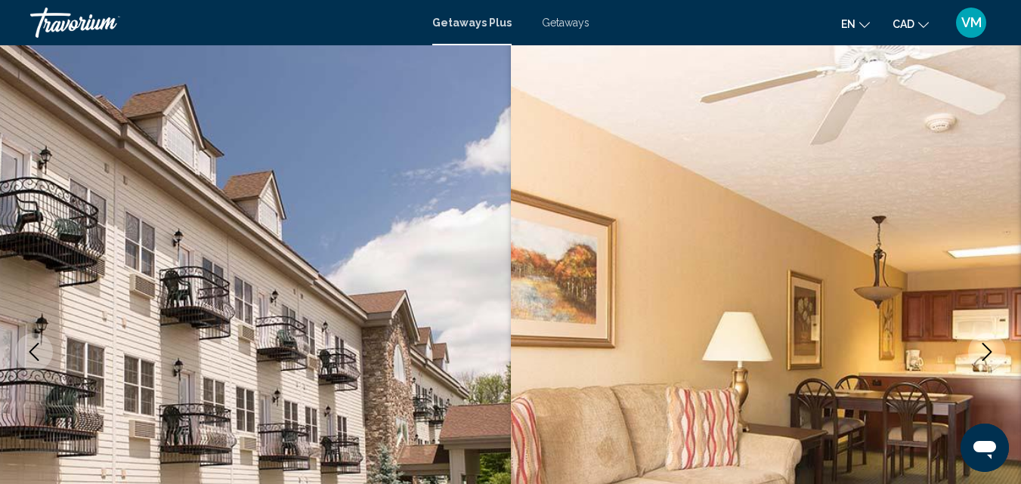
scroll to position [0, 0]
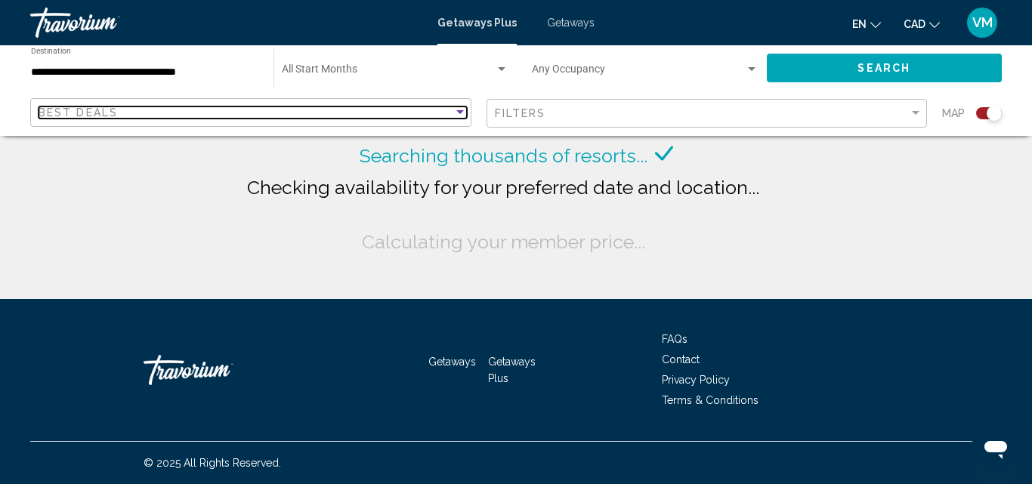
click at [307, 113] on div "Best Deals" at bounding box center [246, 113] width 415 height 12
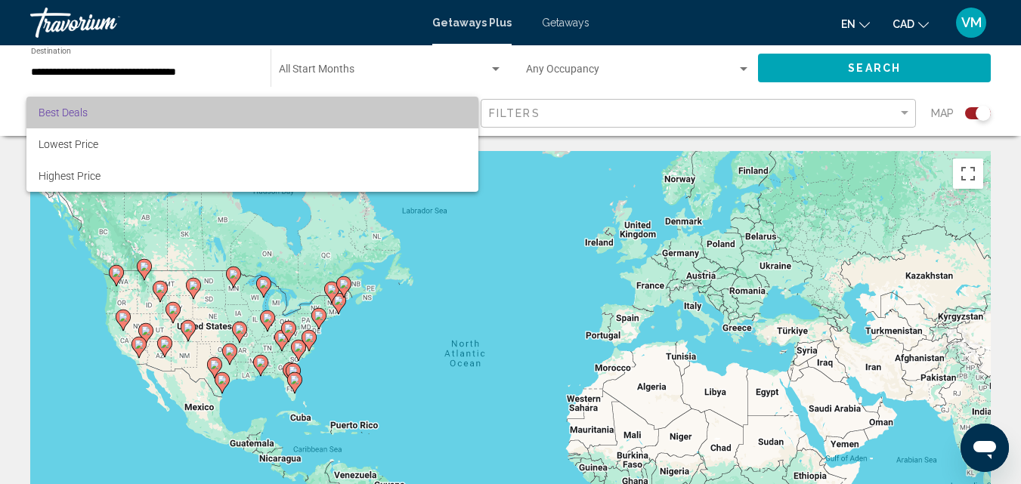
click at [91, 109] on span "Best Deals" at bounding box center [253, 113] width 428 height 32
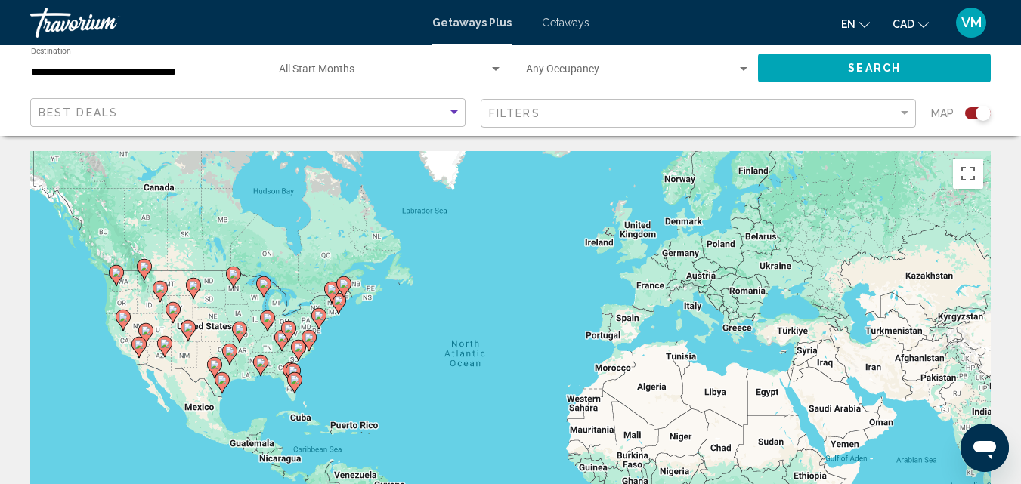
click at [189, 73] on input "**********" at bounding box center [143, 73] width 224 height 12
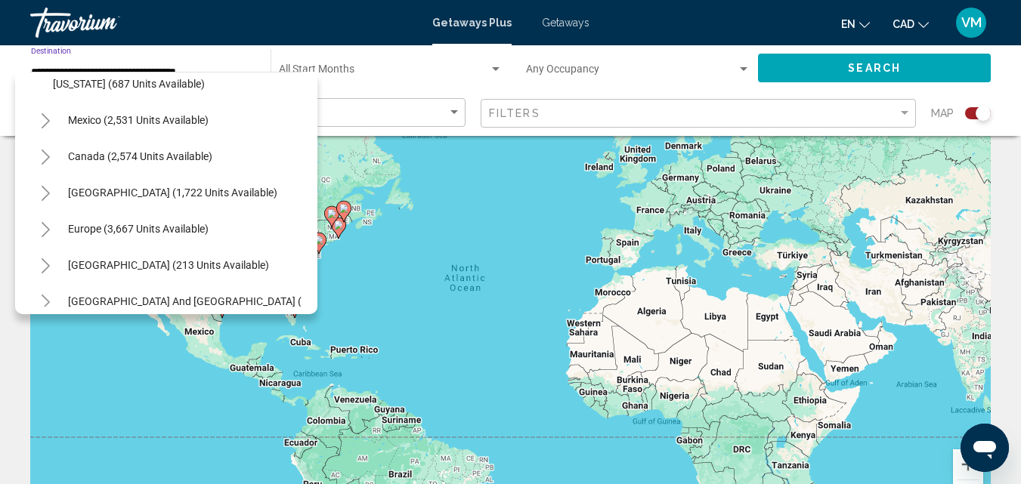
scroll to position [1517, 0]
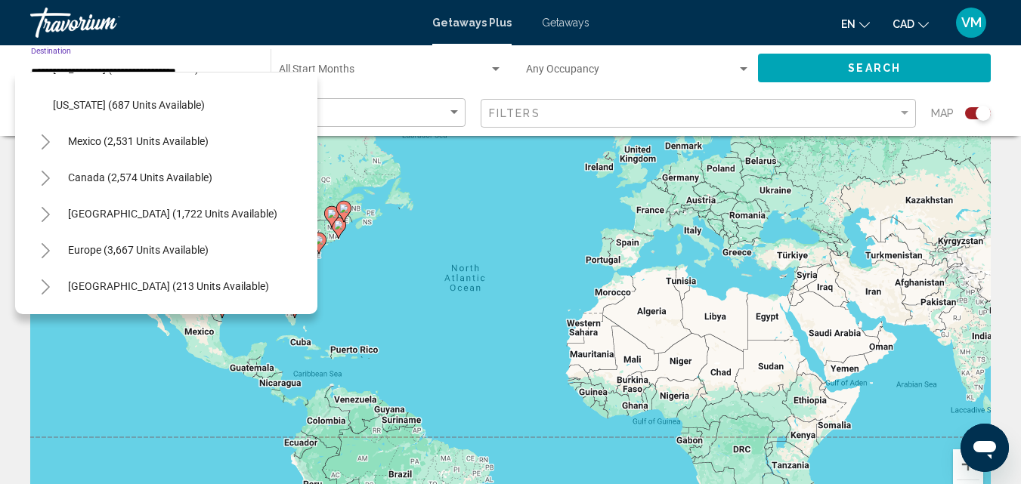
click at [42, 141] on icon "Toggle Mexico (2,531 units available)" at bounding box center [45, 142] width 11 height 15
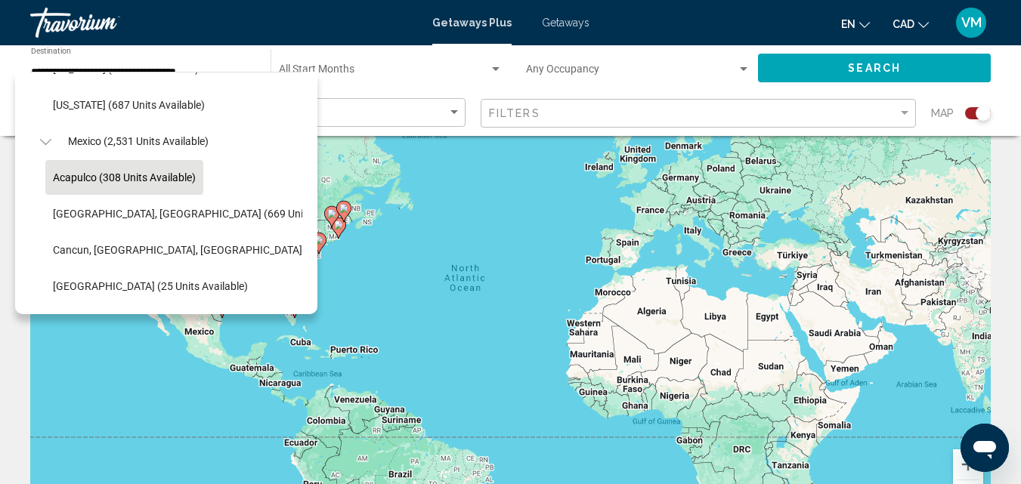
scroll to position [1592, 0]
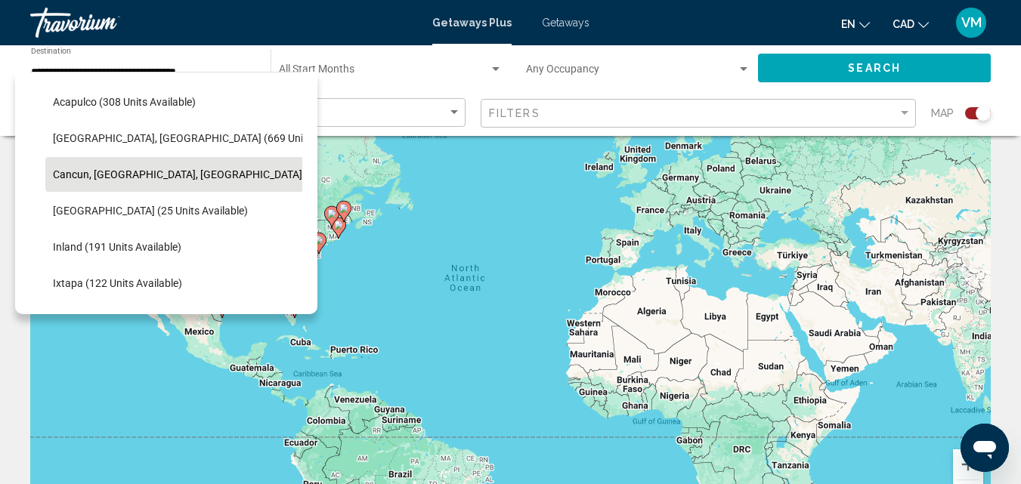
click at [181, 171] on span "Cancun, [GEOGRAPHIC_DATA], [GEOGRAPHIC_DATA] (357 units available)" at bounding box center [227, 175] width 348 height 12
type input "**********"
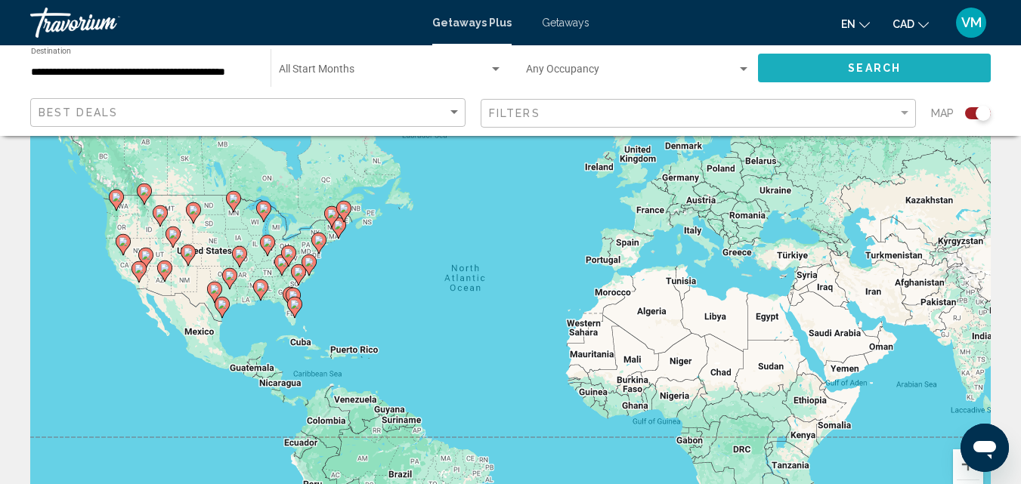
click at [788, 73] on button "Search" at bounding box center [874, 68] width 233 height 28
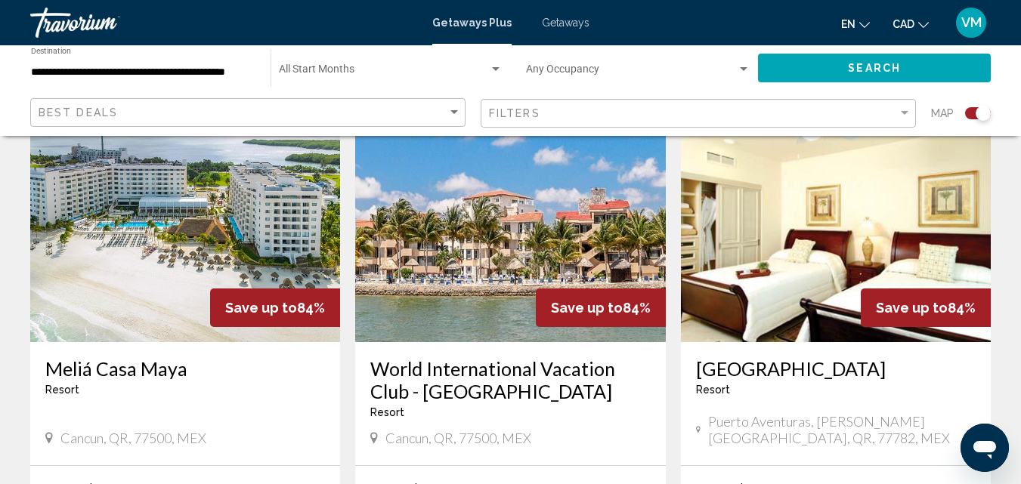
scroll to position [605, 0]
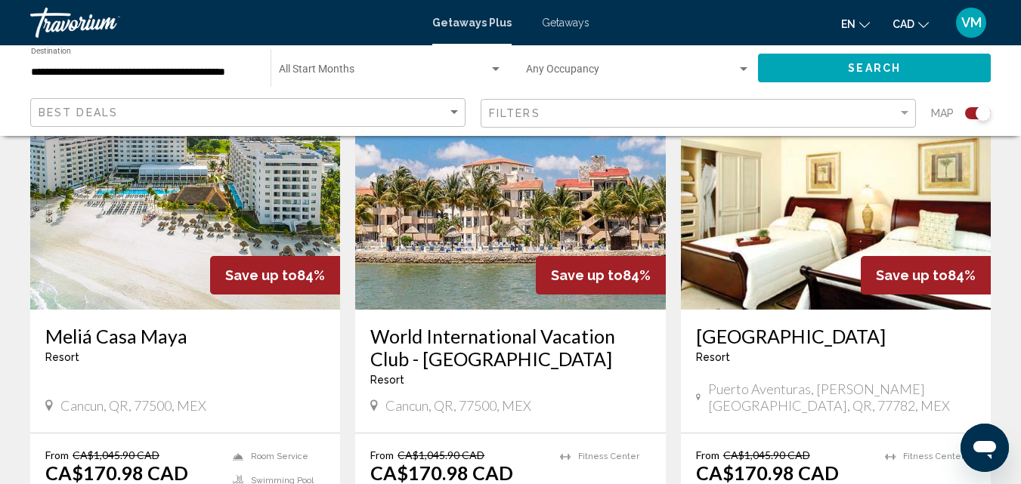
click at [257, 227] on img "Main content" at bounding box center [185, 189] width 310 height 242
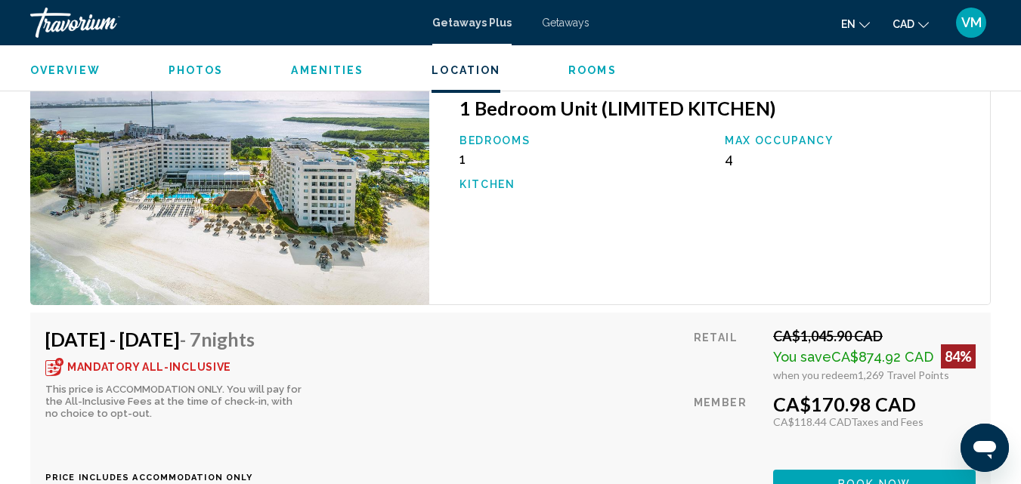
scroll to position [3111, 0]
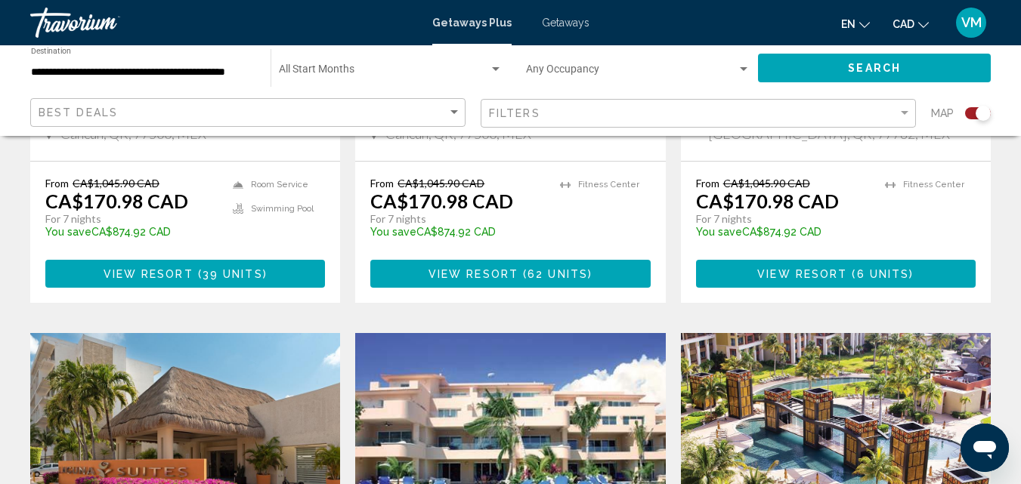
scroll to position [605, 0]
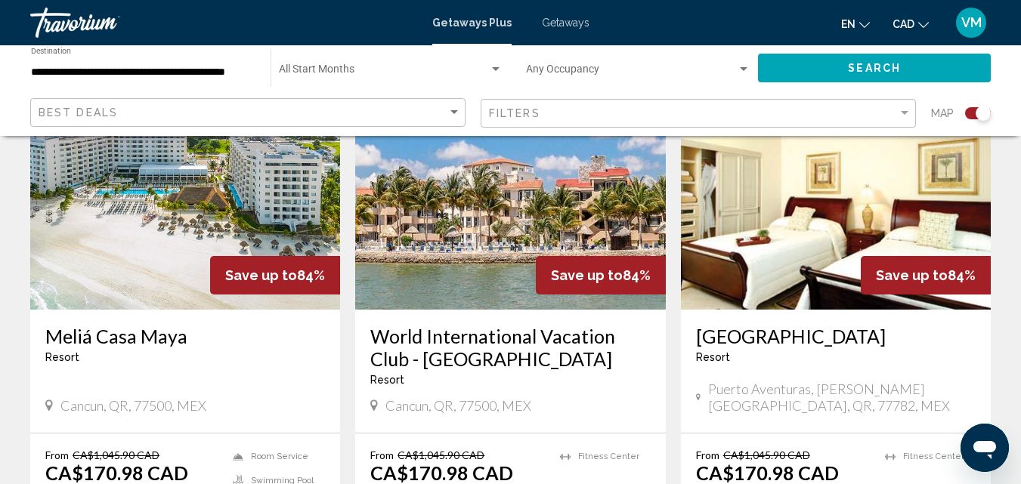
click at [496, 274] on img "Main content" at bounding box center [510, 189] width 310 height 242
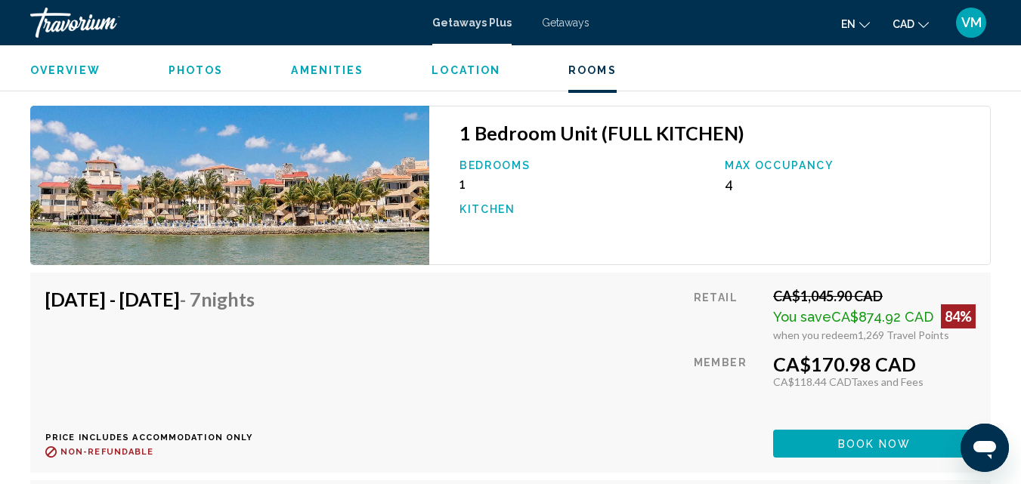
scroll to position [2732, 0]
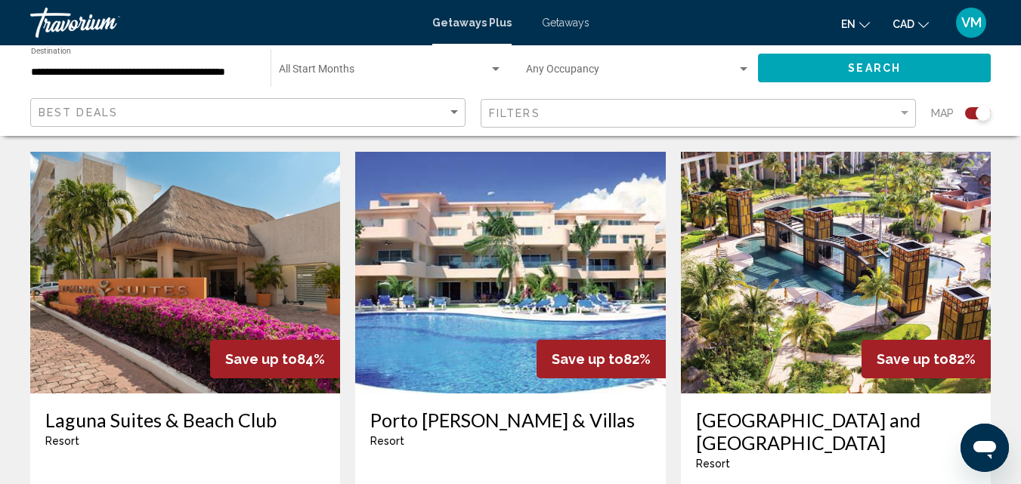
scroll to position [605, 0]
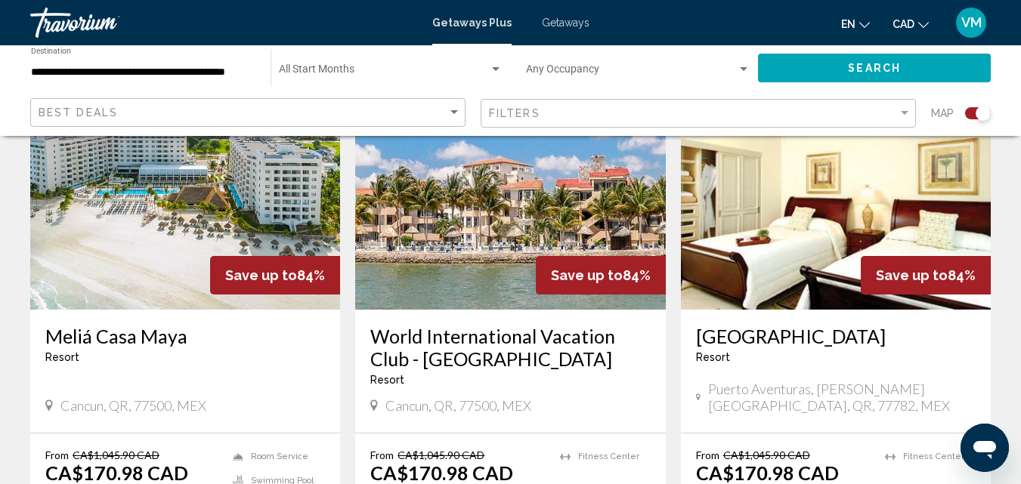
click at [162, 207] on img "Main content" at bounding box center [185, 189] width 310 height 242
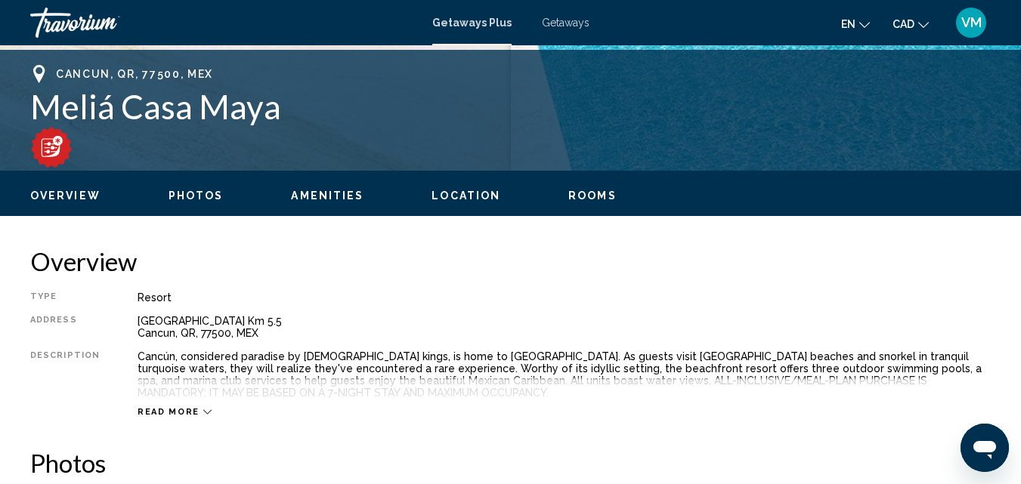
scroll to position [616, 0]
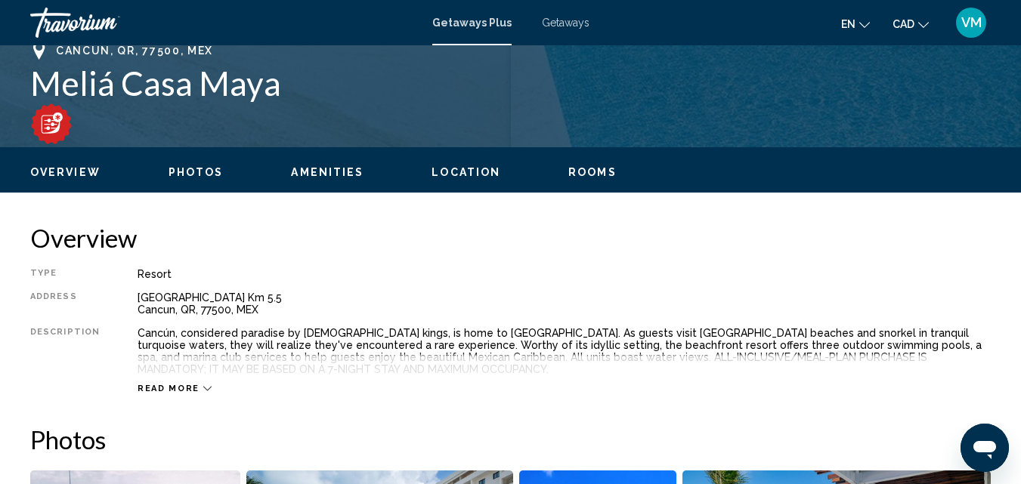
click at [568, 172] on span "Rooms" at bounding box center [592, 172] width 48 height 12
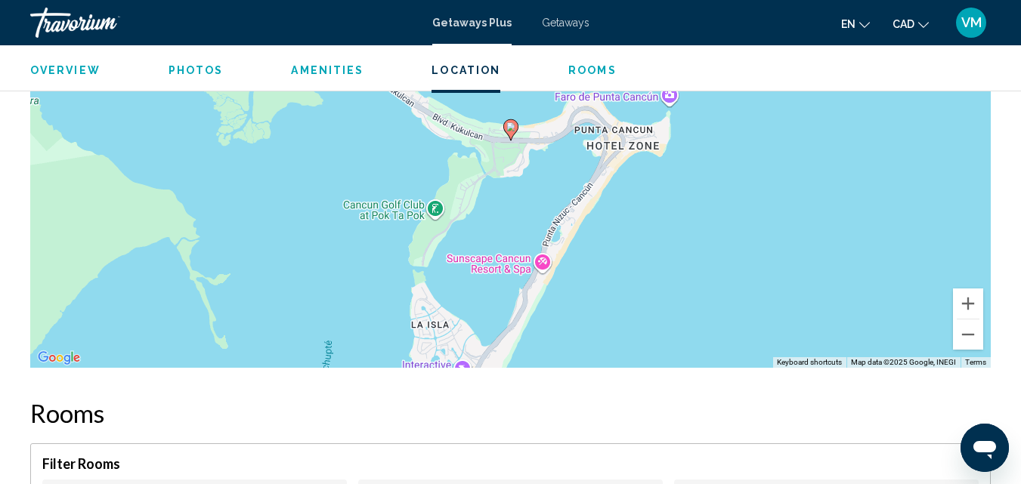
scroll to position [2137, 0]
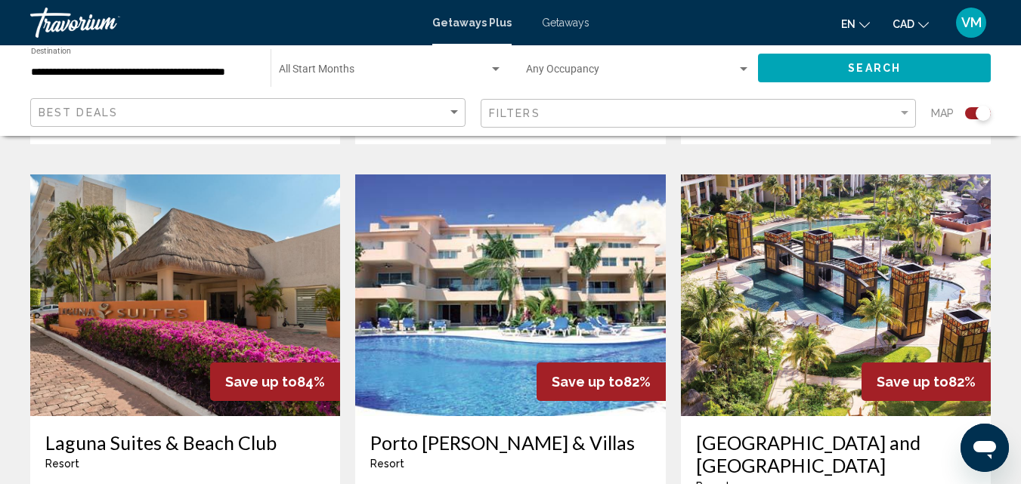
scroll to position [1058, 0]
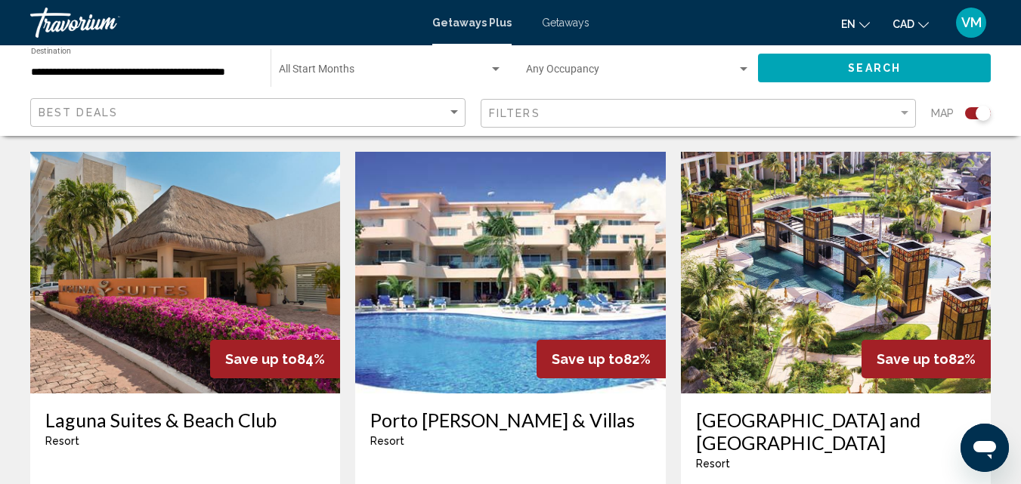
click at [239, 262] on img "Main content" at bounding box center [185, 273] width 310 height 242
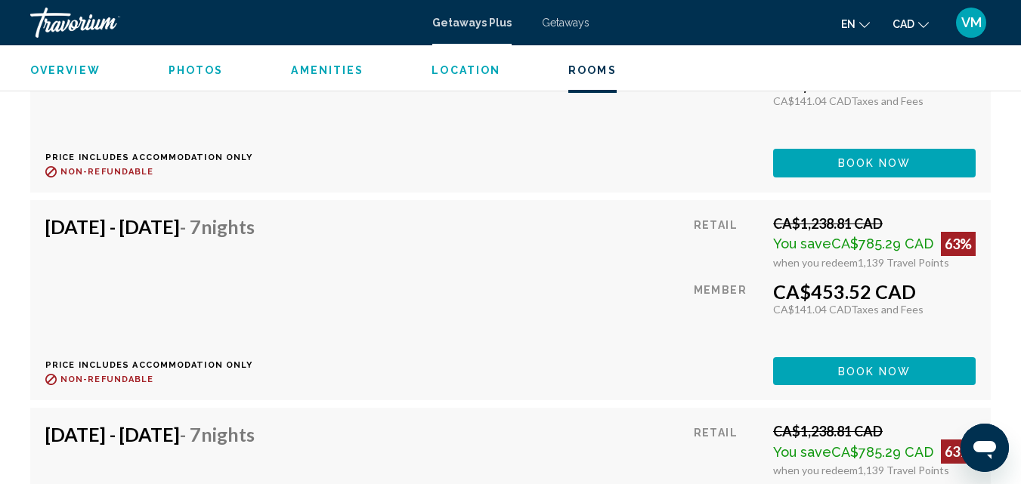
scroll to position [11148, 0]
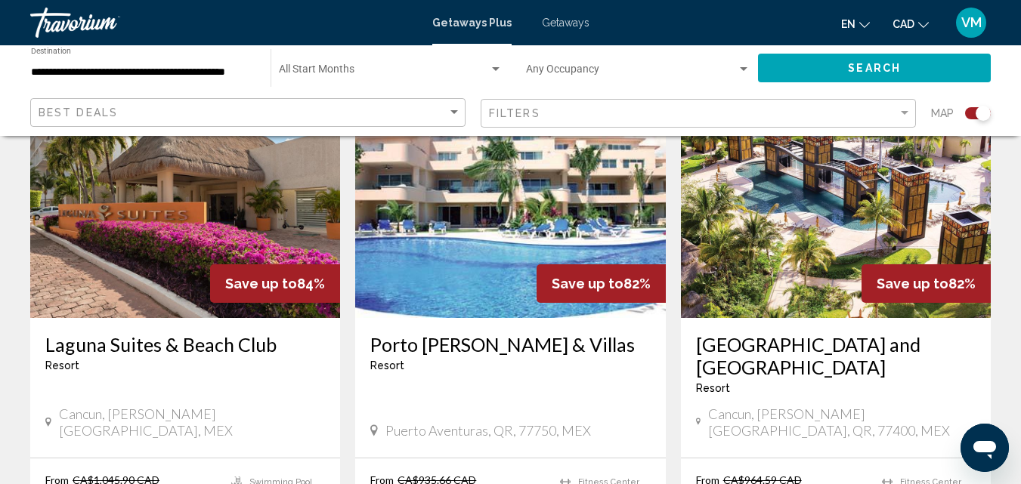
scroll to position [1058, 0]
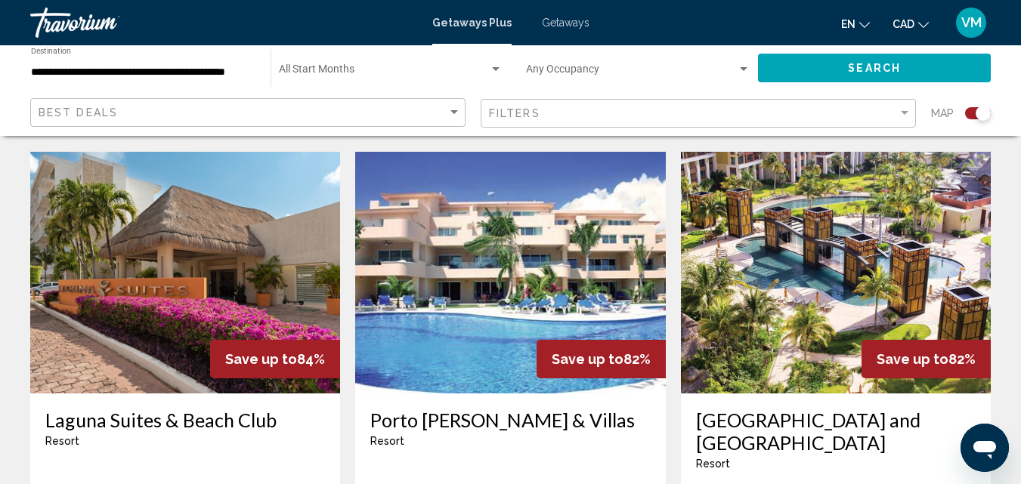
click at [757, 281] on img "Main content" at bounding box center [836, 273] width 310 height 242
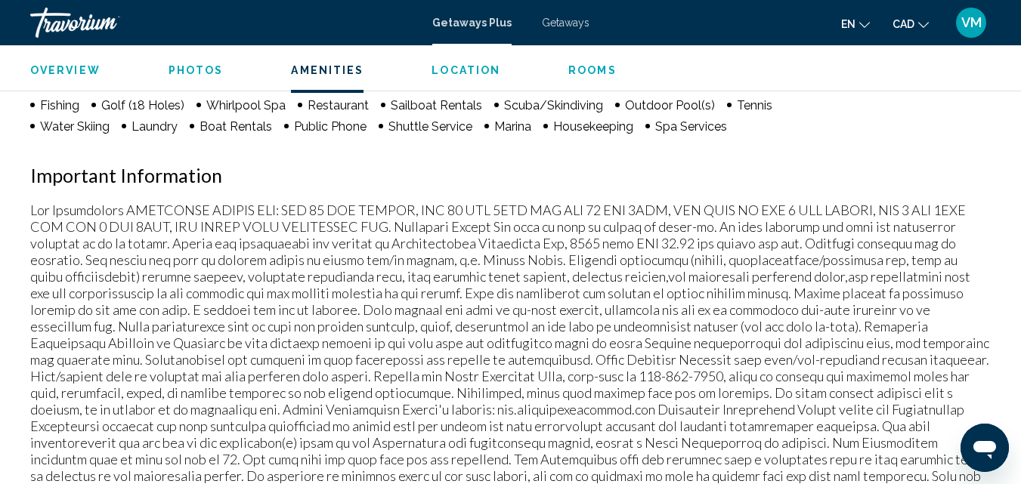
scroll to position [1296, 0]
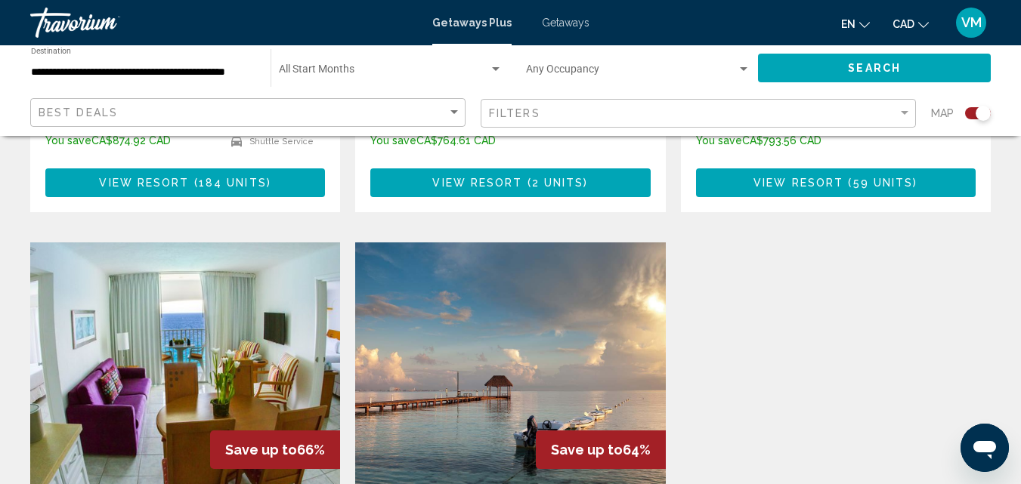
scroll to position [1663, 0]
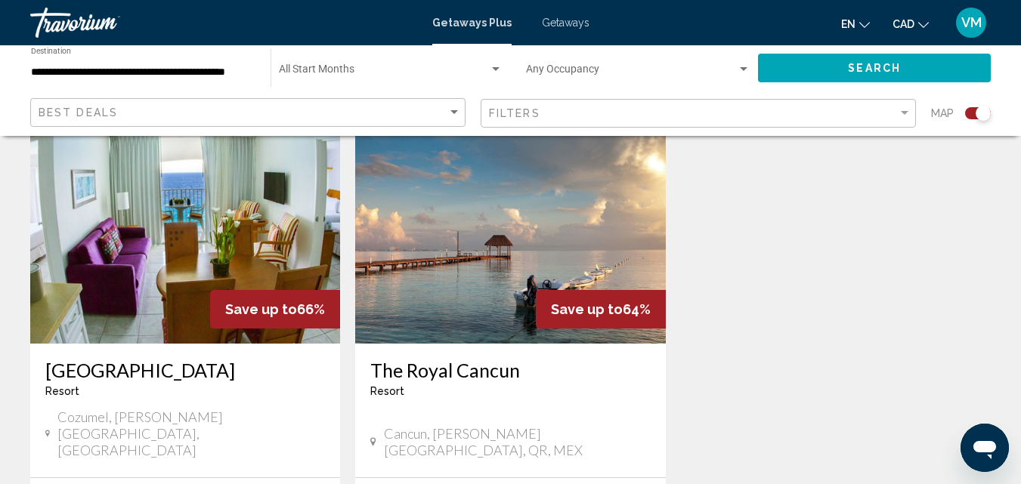
click at [432, 250] on img "Main content" at bounding box center [510, 223] width 310 height 242
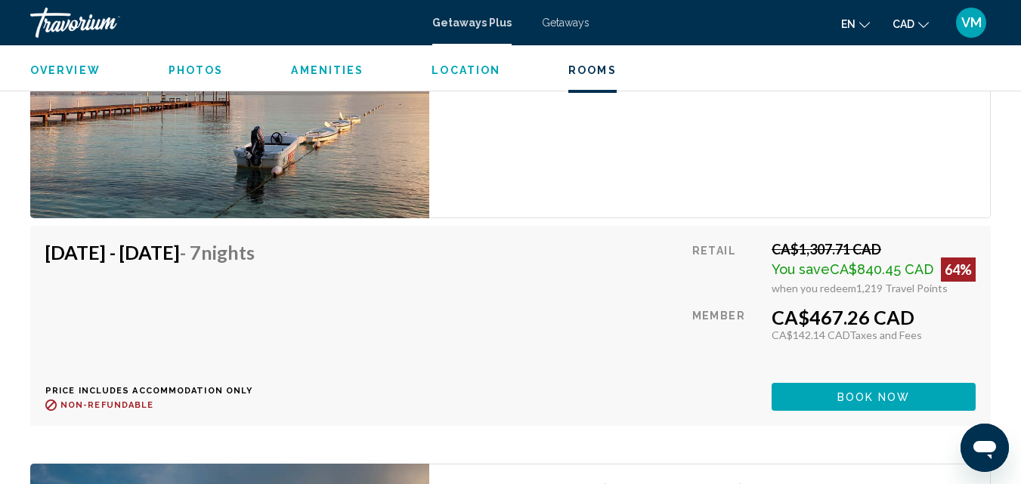
scroll to position [3051, 0]
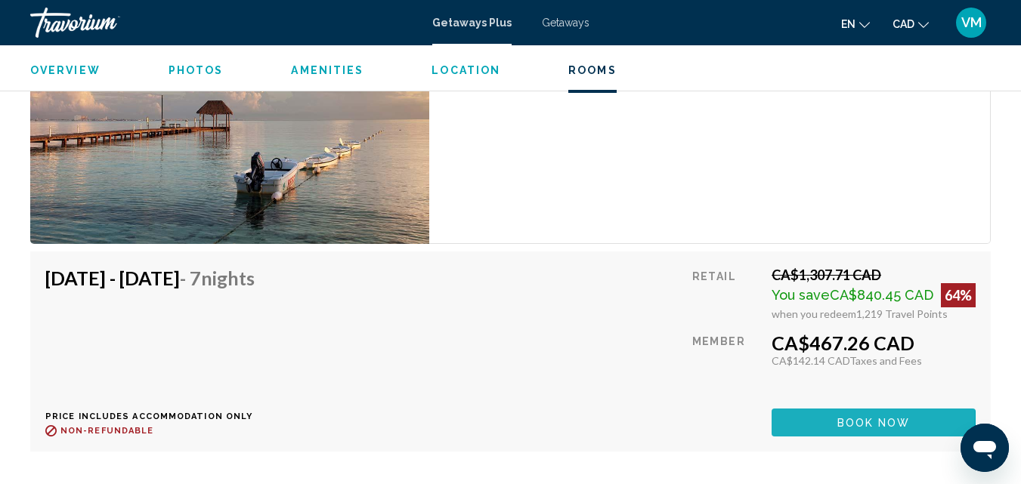
click at [804, 416] on button "Book now" at bounding box center [874, 423] width 204 height 28
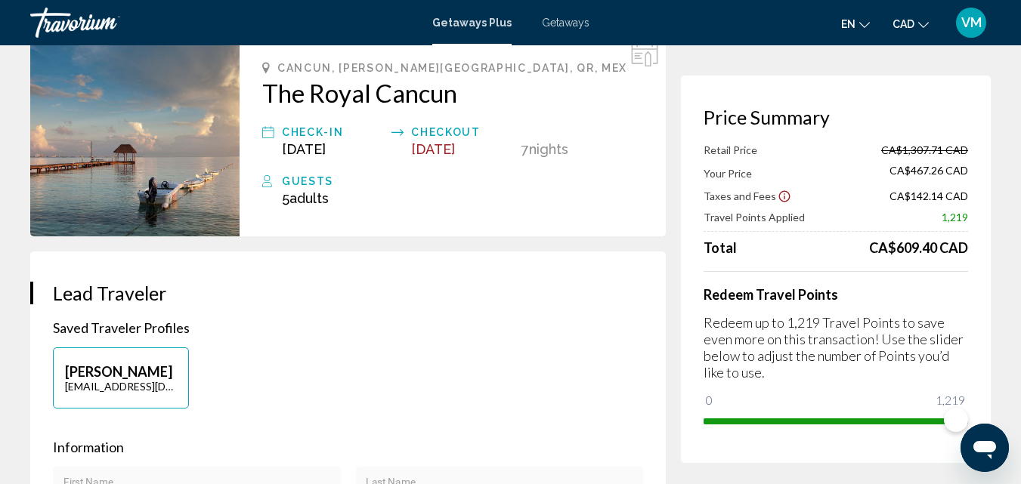
scroll to position [76, 0]
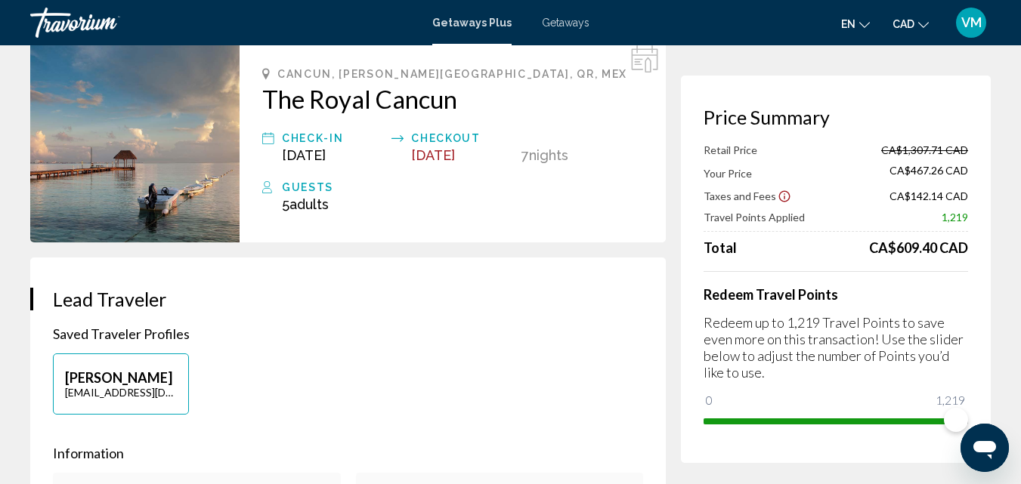
click at [307, 197] on span "Adults" at bounding box center [308, 205] width 39 height 16
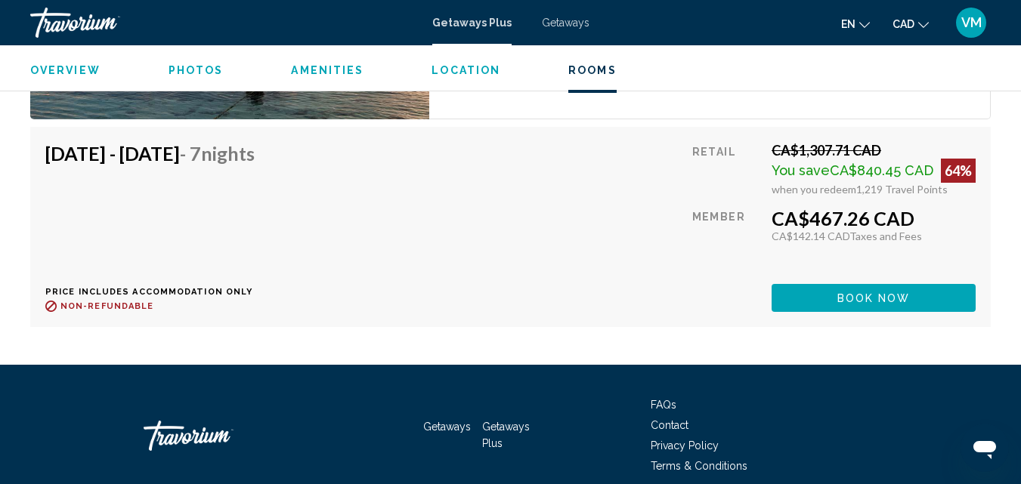
scroll to position [3779, 0]
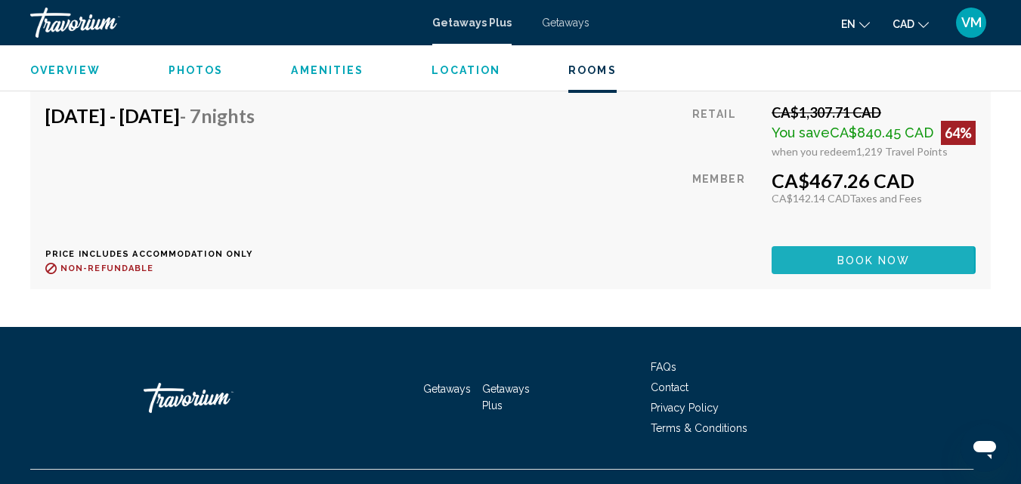
click at [790, 262] on button "Book now" at bounding box center [874, 260] width 204 height 28
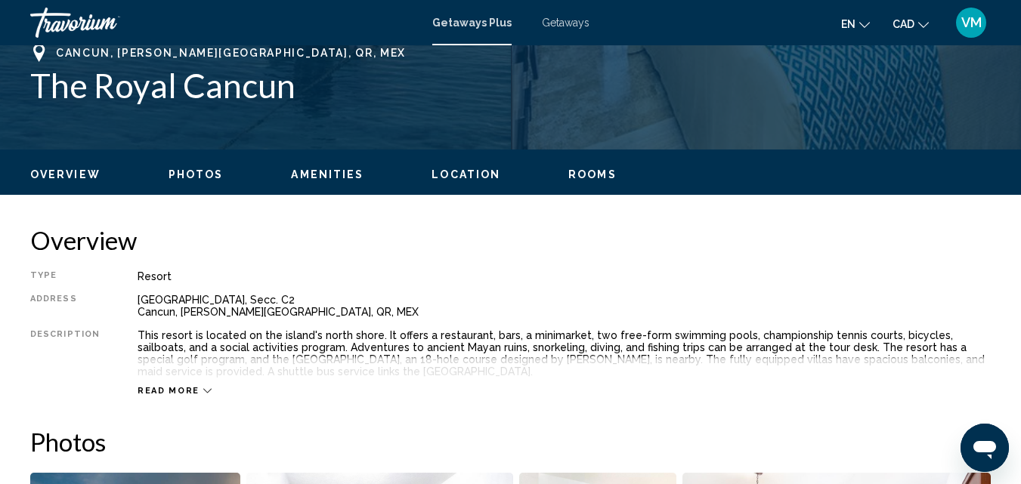
scroll to position [691, 0]
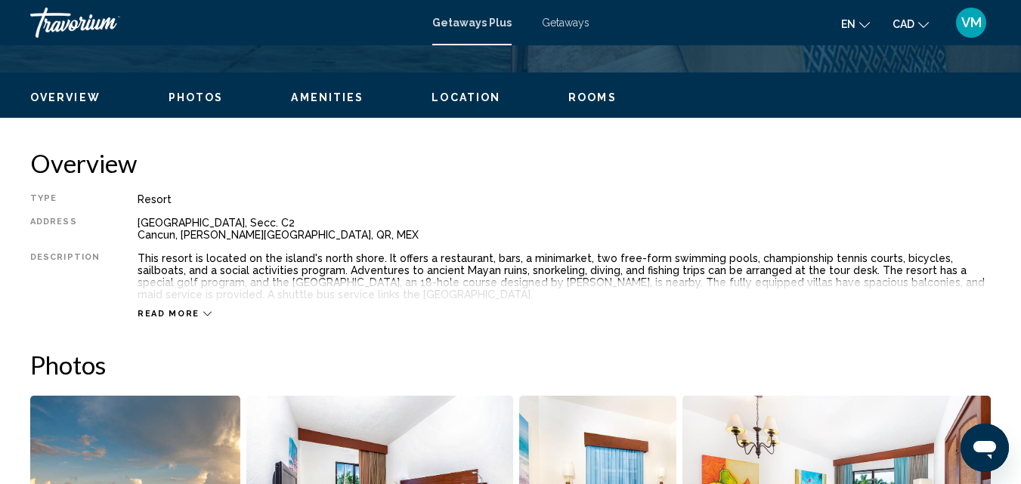
click at [203, 312] on icon "Main content" at bounding box center [207, 314] width 8 height 8
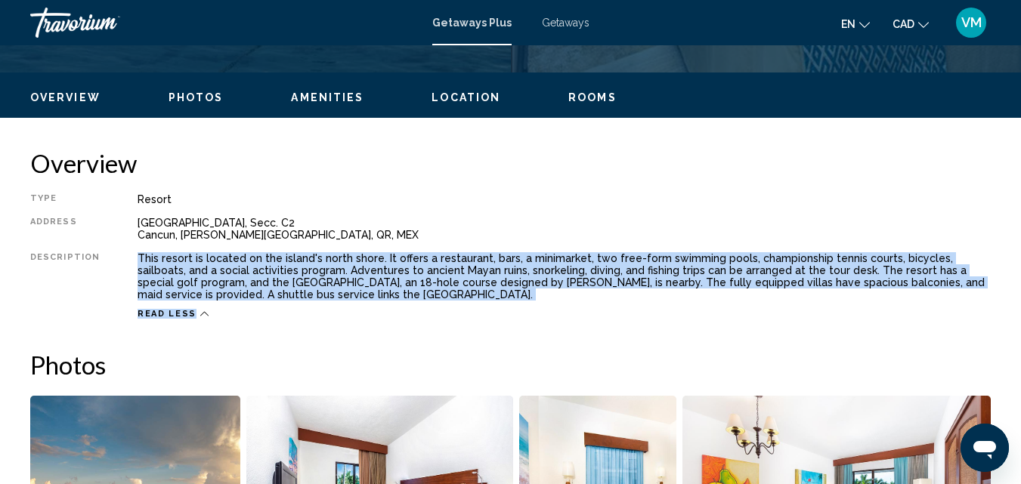
drag, startPoint x: 130, startPoint y: 255, endPoint x: 380, endPoint y: 311, distance: 256.3
click at [380, 311] on div "Type Resort All-Inclusive No All-Inclusive Address [GEOGRAPHIC_DATA]. [GEOGRAPH…" at bounding box center [510, 256] width 961 height 126
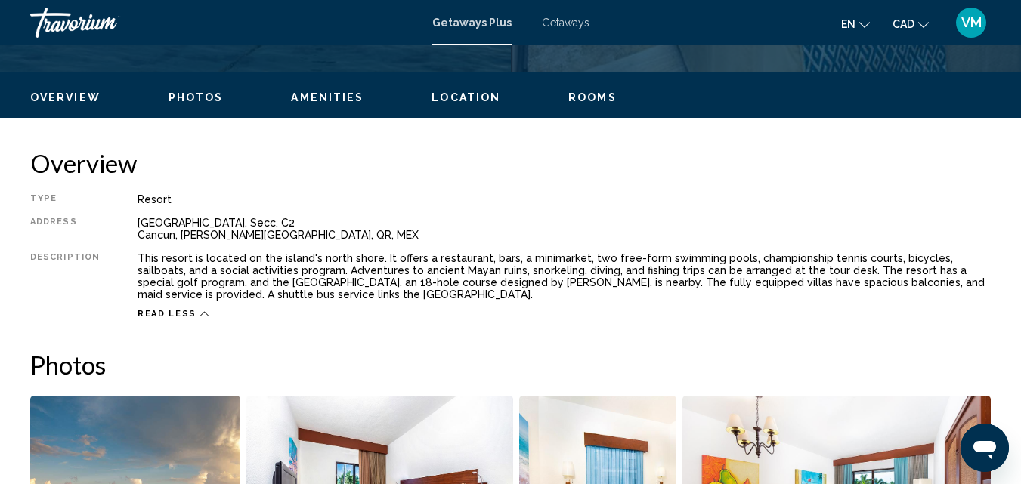
click at [390, 311] on div "Read less" at bounding box center [564, 310] width 853 height 19
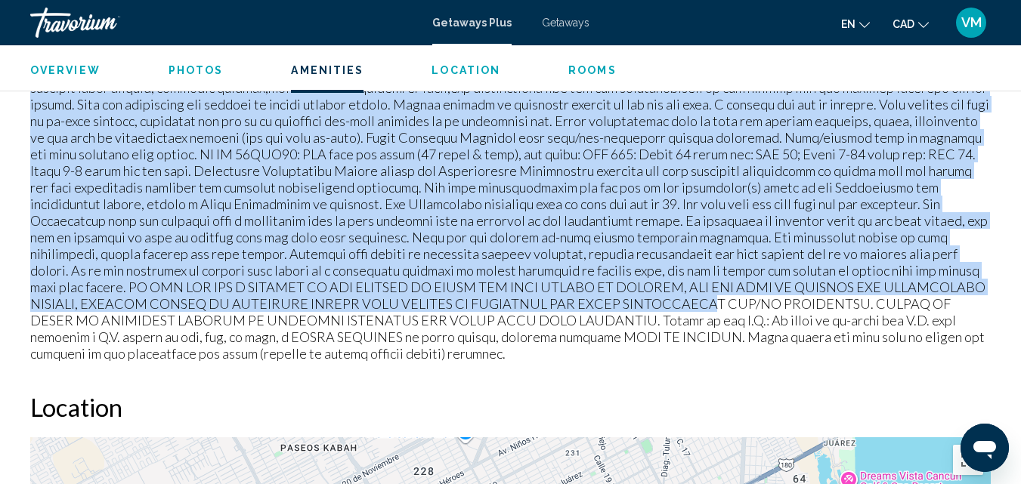
scroll to position [1900, 0]
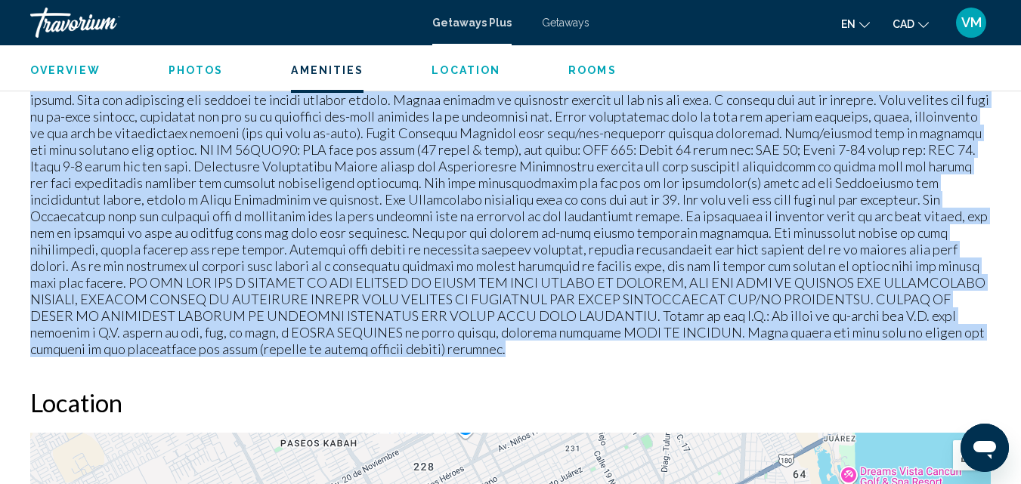
drag, startPoint x: 30, startPoint y: 150, endPoint x: 478, endPoint y: 350, distance: 490.2
click at [478, 350] on p "Main content" at bounding box center [510, 175] width 961 height 366
copy p "Fee Advisements REQUIRED SURCHARGES (energy, accommodations/occupancy tax, bed …"
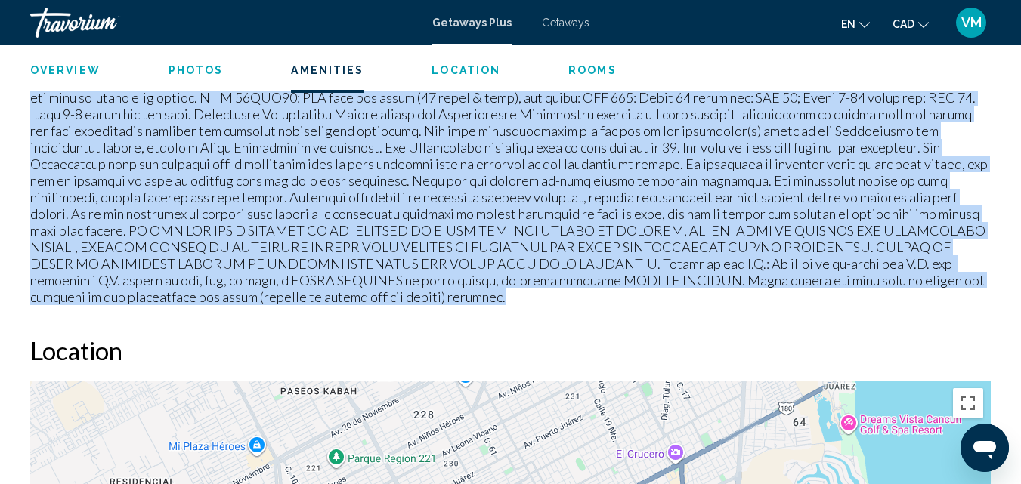
scroll to position [2202, 0]
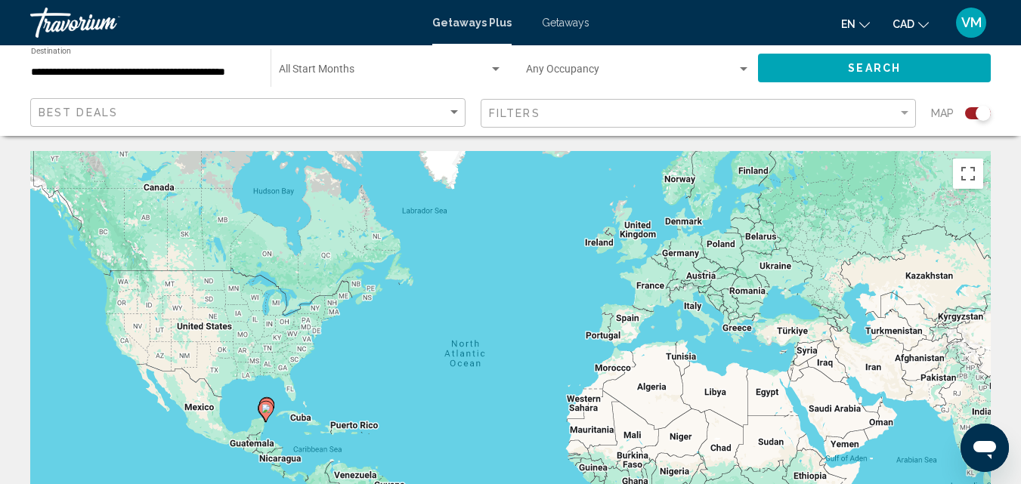
click at [116, 73] on input "**********" at bounding box center [143, 73] width 224 height 12
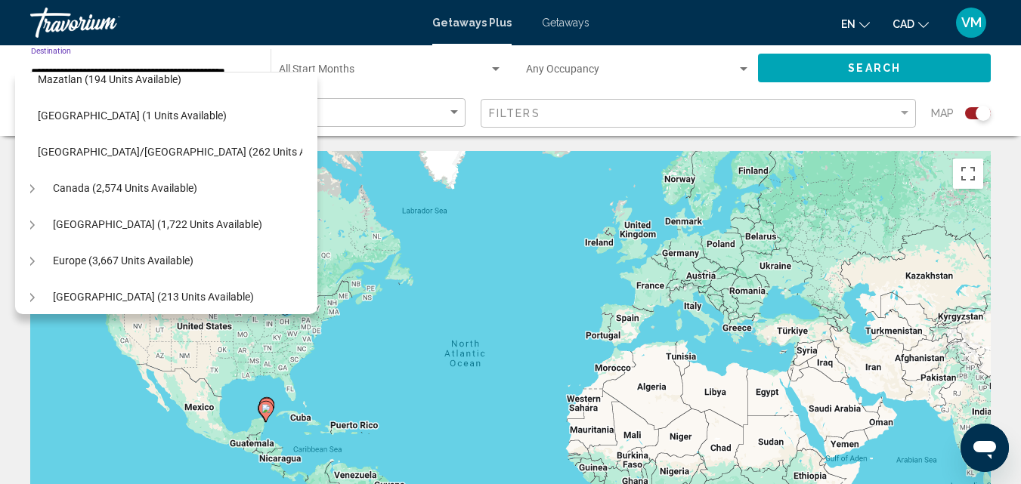
scroll to position [398, 15]
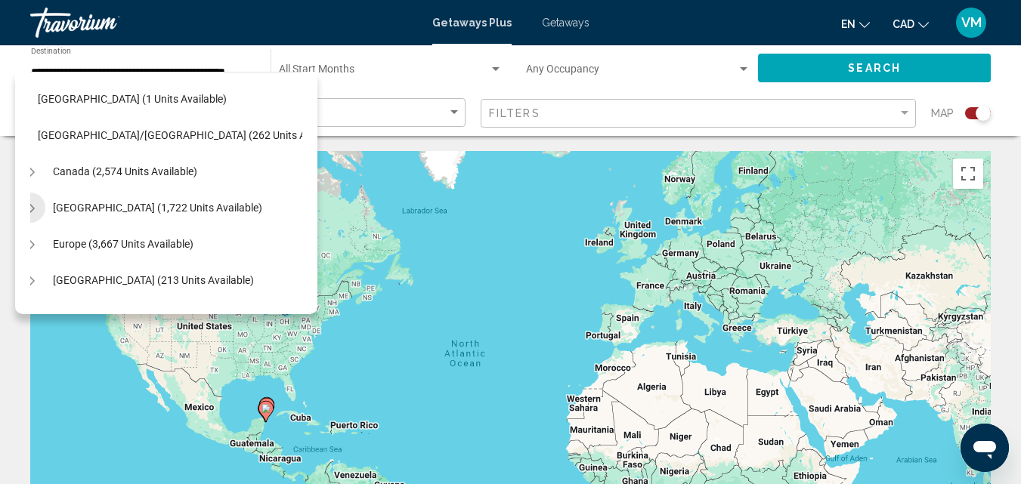
click at [31, 206] on icon "Toggle Caribbean & Atlantic Islands (1,722 units available)" at bounding box center [30, 208] width 8 height 15
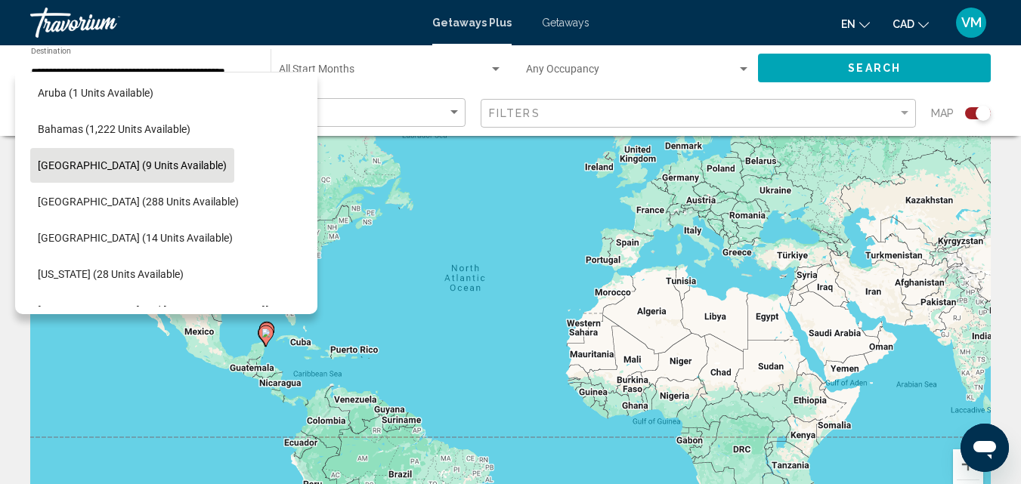
scroll to position [531, 15]
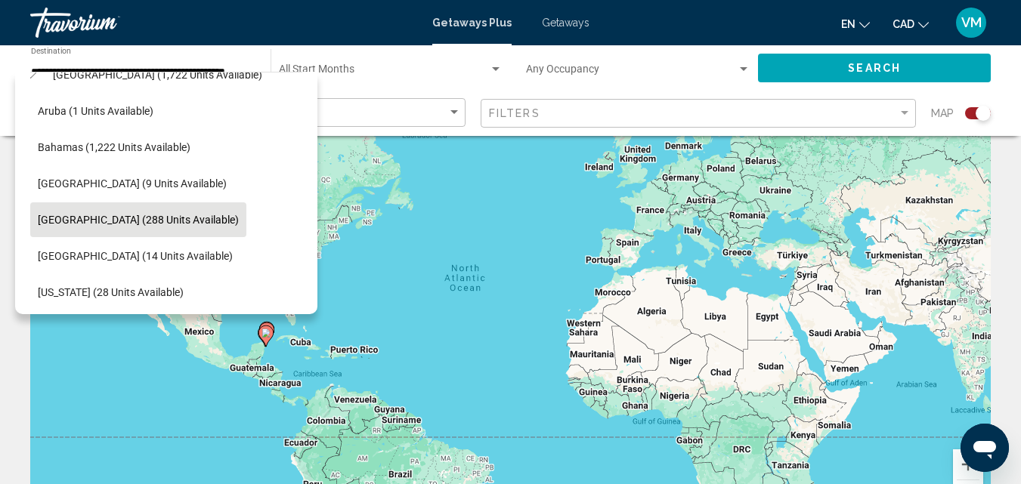
click at [139, 217] on span "[GEOGRAPHIC_DATA] (288 units available)" at bounding box center [138, 220] width 201 height 12
type input "**********"
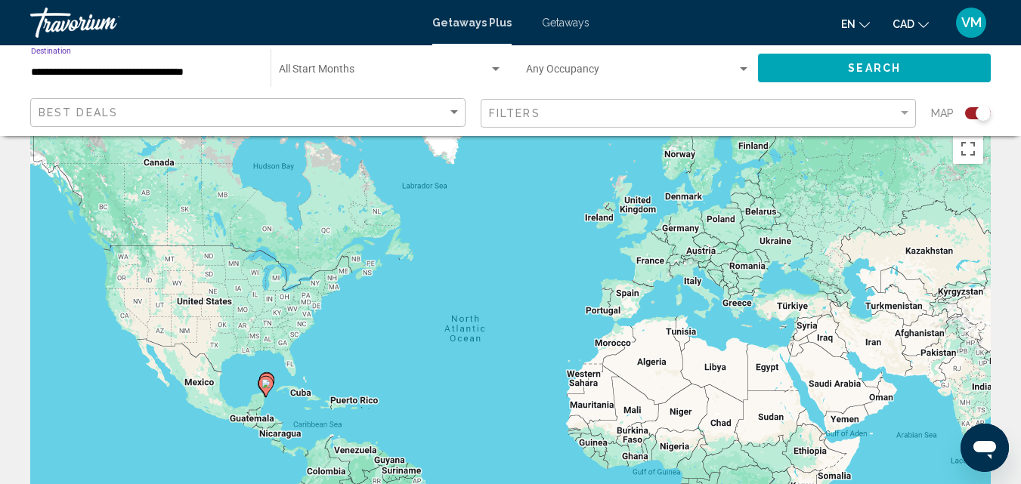
scroll to position [0, 0]
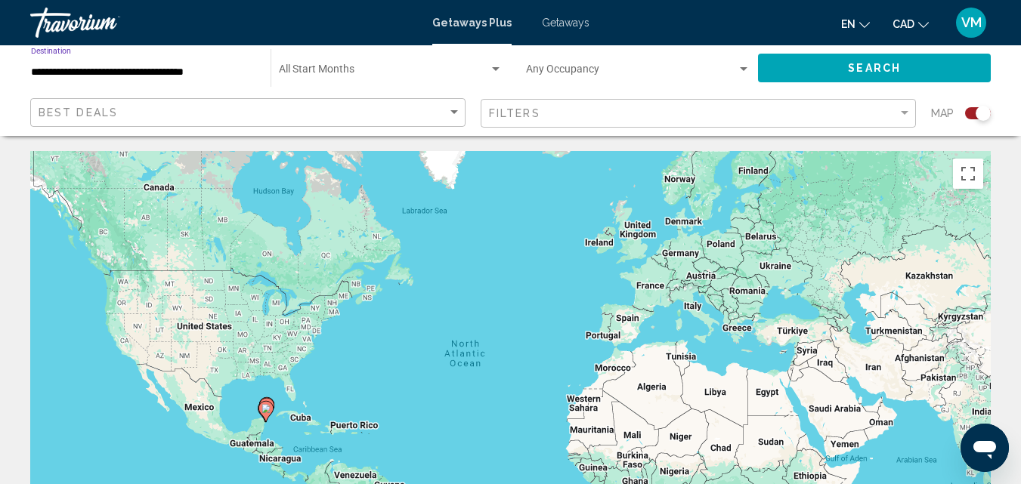
click at [854, 66] on span "Search" at bounding box center [874, 69] width 53 height 12
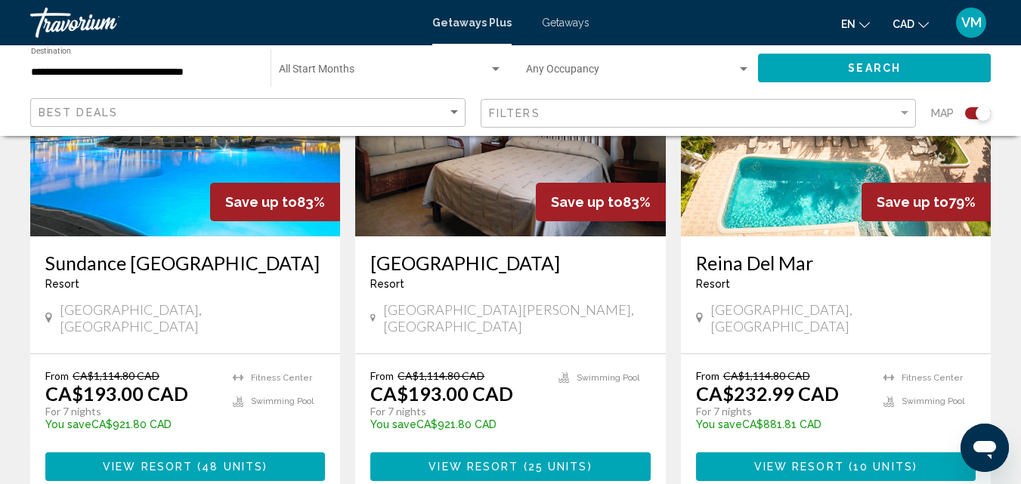
scroll to position [1134, 0]
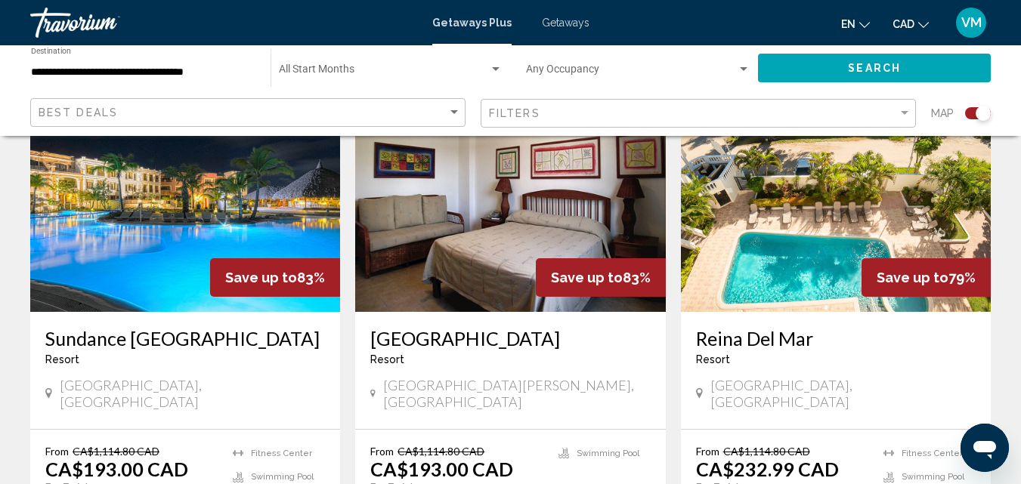
click at [163, 217] on img "Main content" at bounding box center [185, 191] width 310 height 242
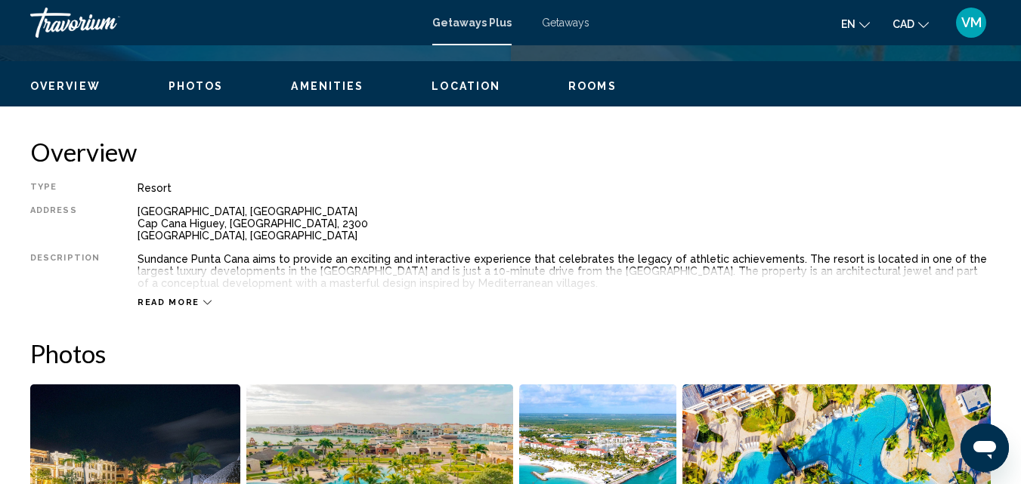
scroll to position [691, 0]
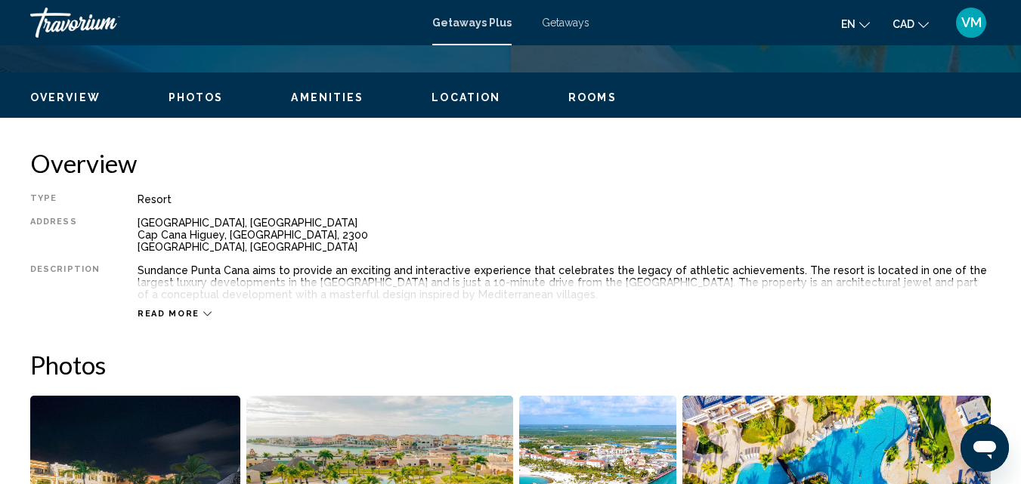
click at [192, 312] on div "Read more" at bounding box center [175, 314] width 74 height 10
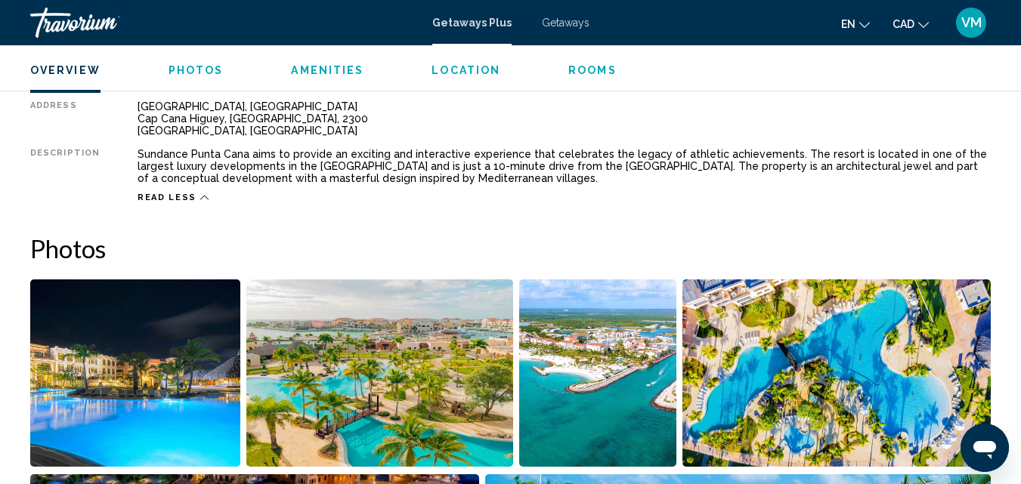
scroll to position [842, 0]
